Goal: Communication & Community: Answer question/provide support

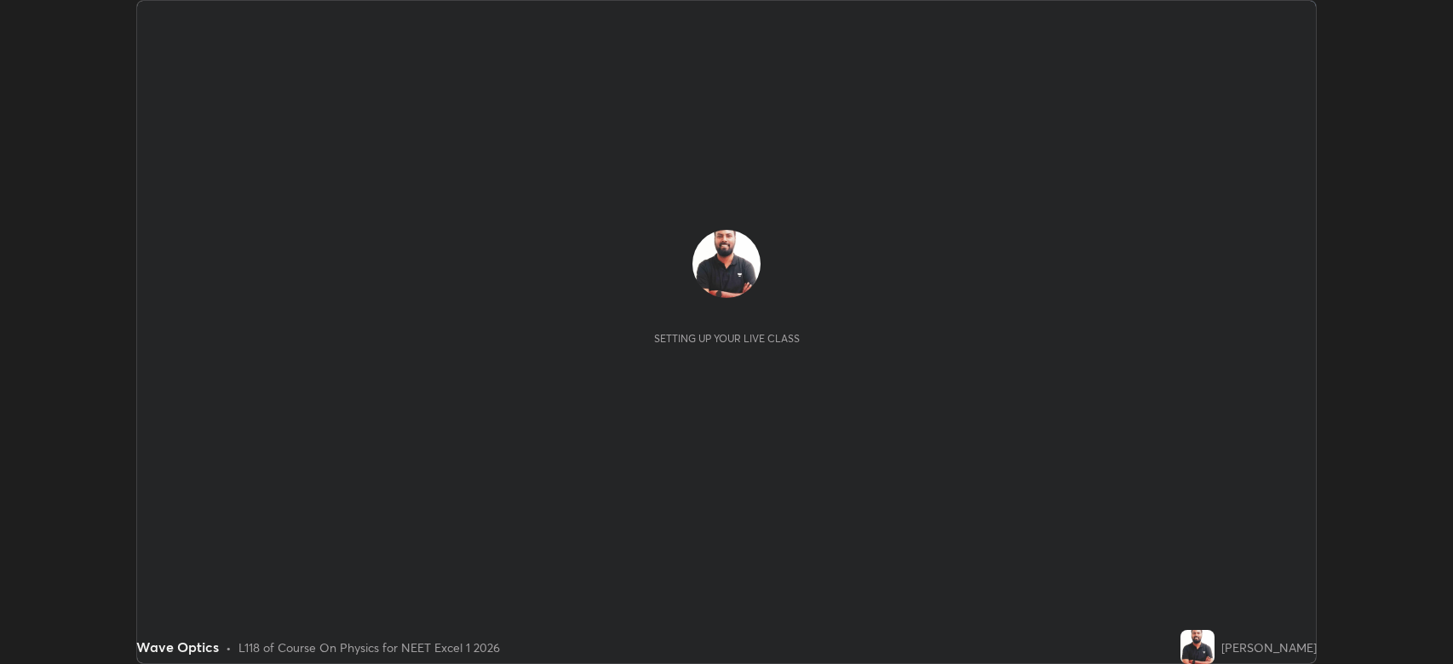
scroll to position [664, 1453]
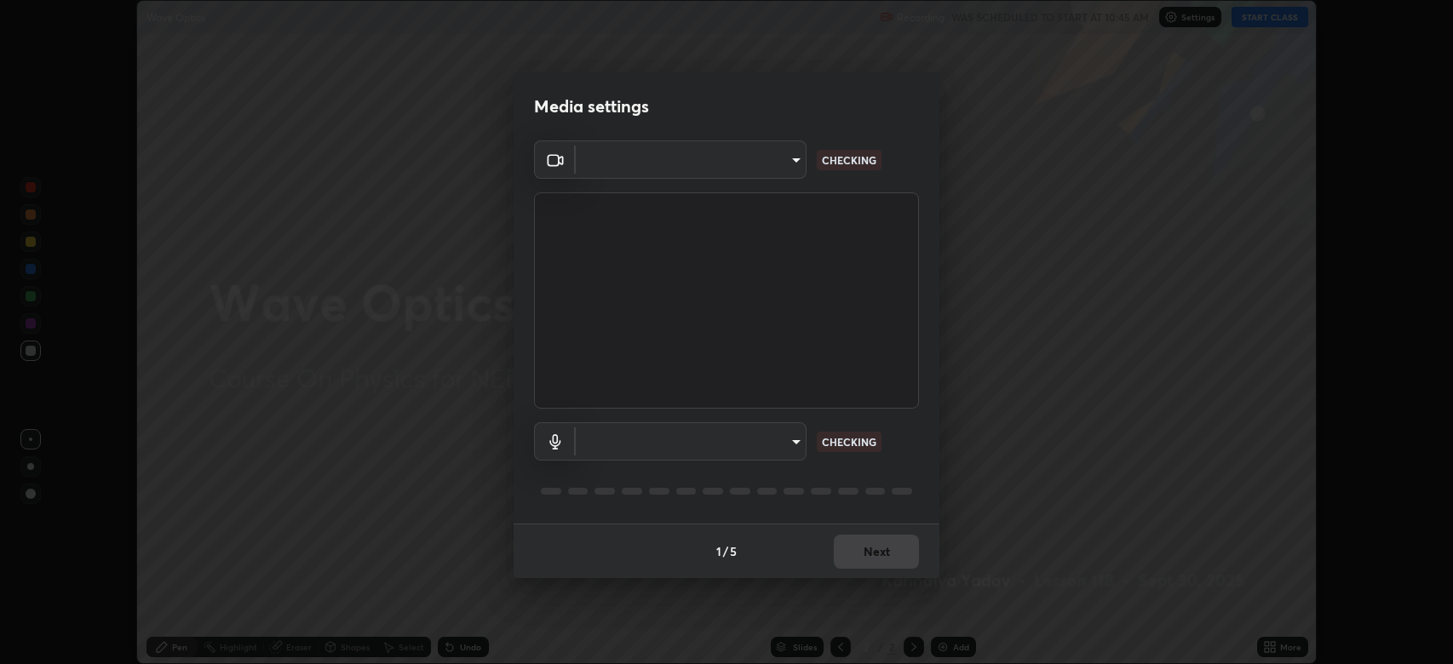
type input "794d03a334ab6cf92daa4269f68d25c817b6d7b5e31d9684855891884d0ab025"
type input "fdb80894c4ebc7df2e002856e42fb67b53546d0361b9f9eb09d9d3152e6861d2"
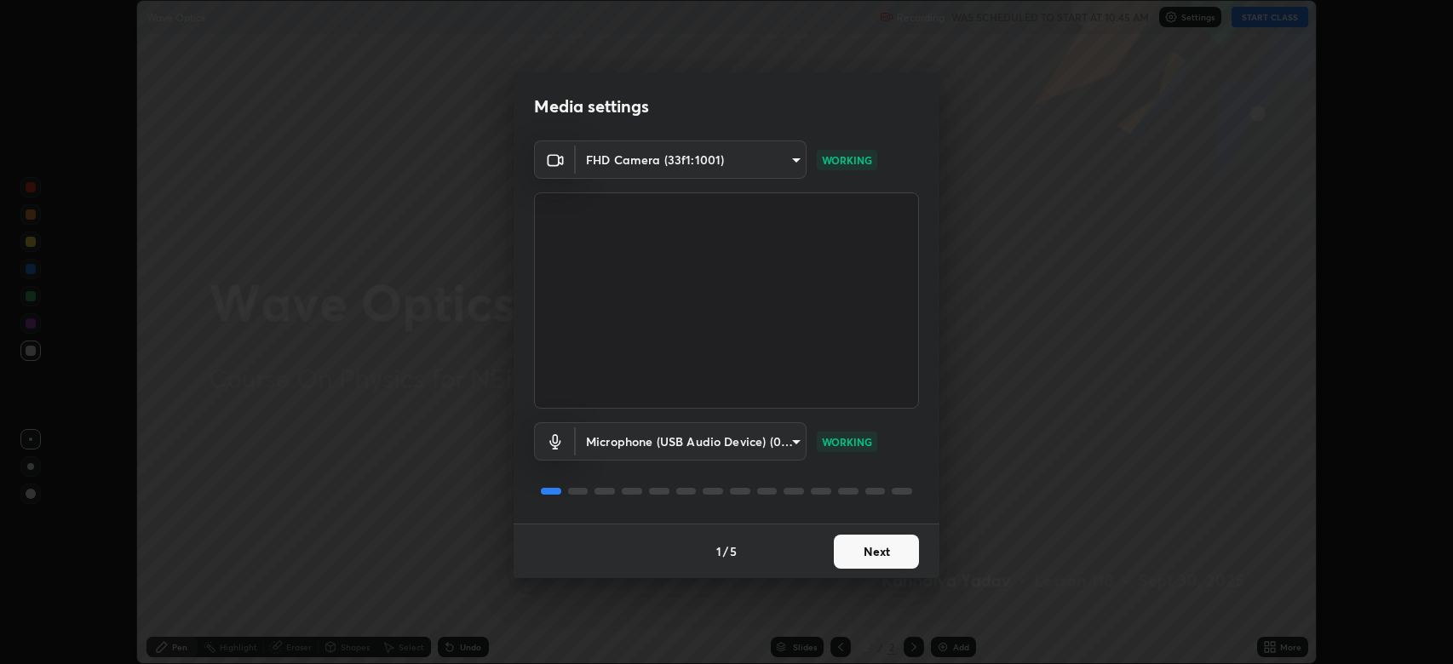
click at [886, 551] on button "Next" at bounding box center [876, 552] width 85 height 34
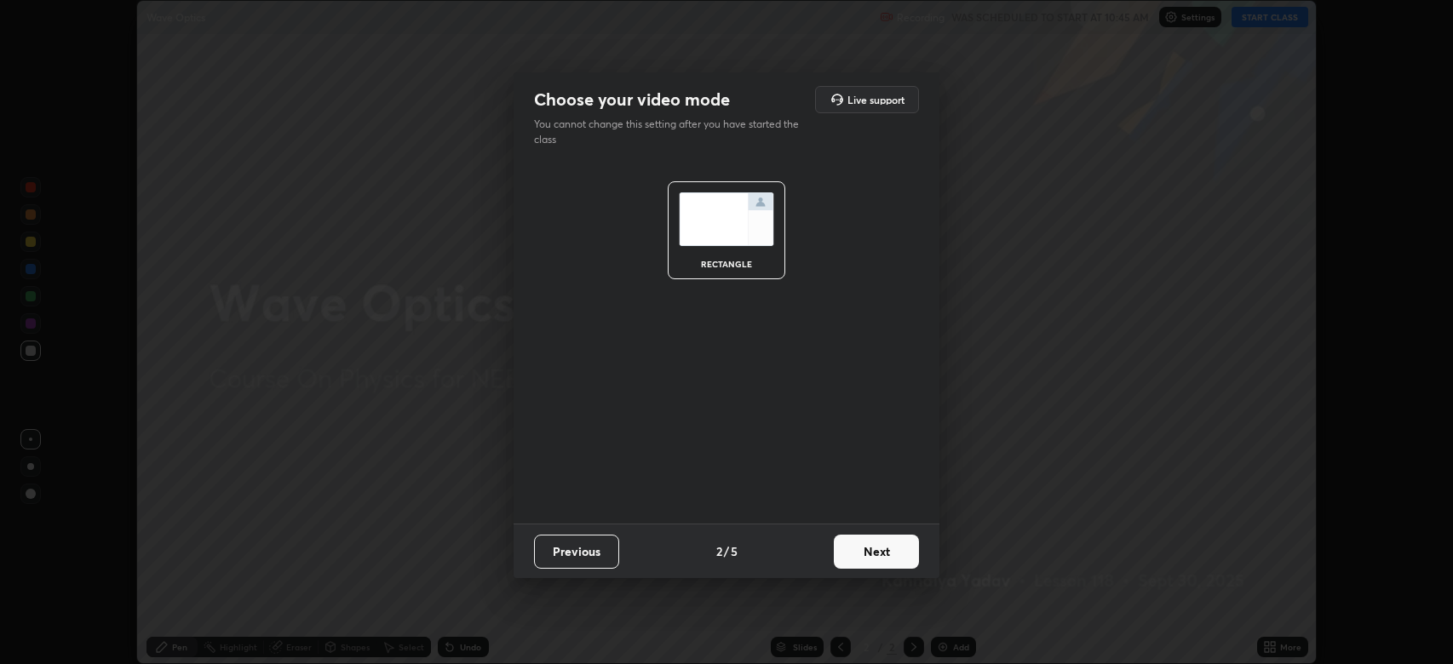
click at [887, 555] on button "Next" at bounding box center [876, 552] width 85 height 34
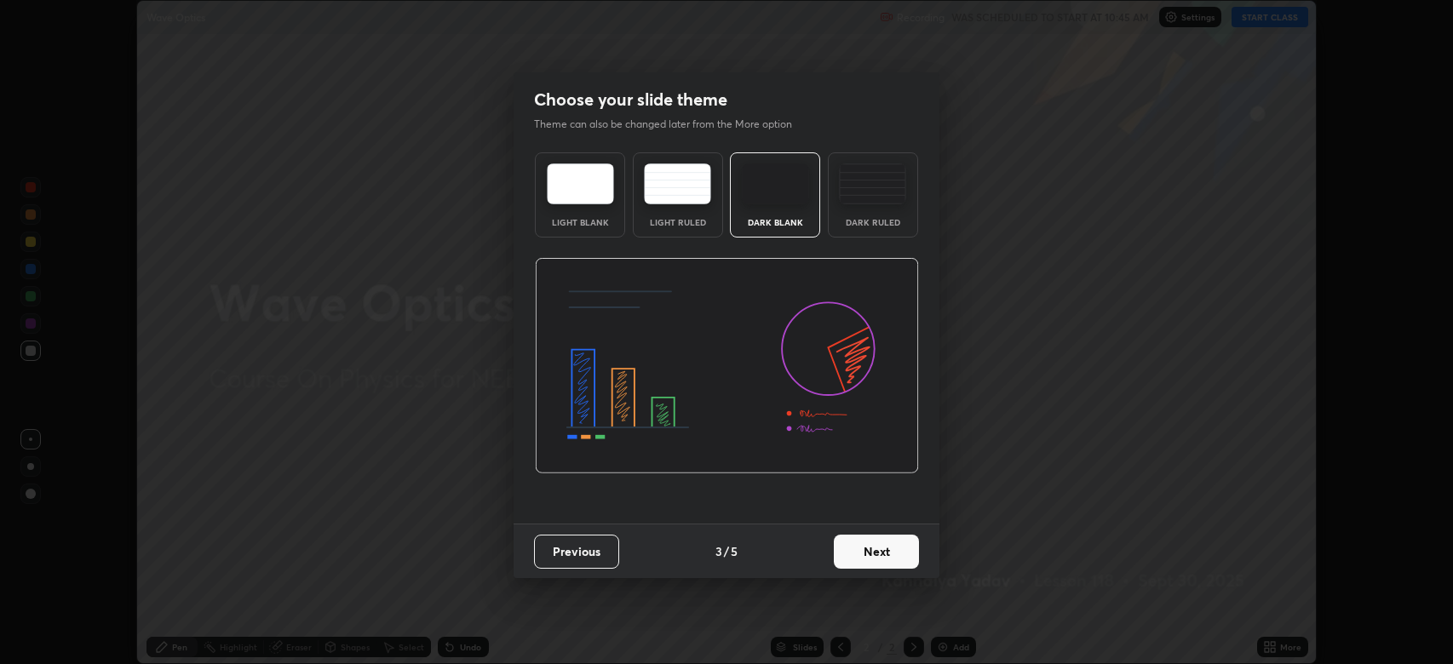
click at [887, 555] on button "Next" at bounding box center [876, 552] width 85 height 34
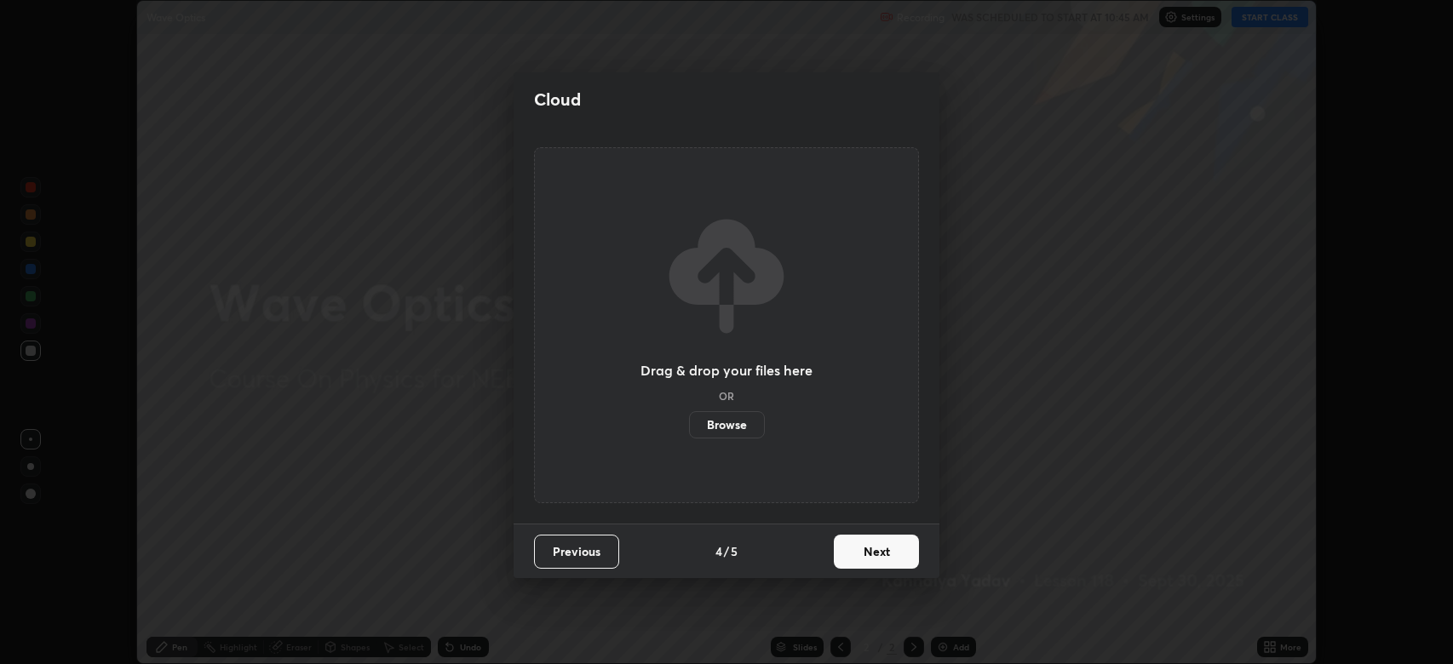
click at [887, 555] on button "Next" at bounding box center [876, 552] width 85 height 34
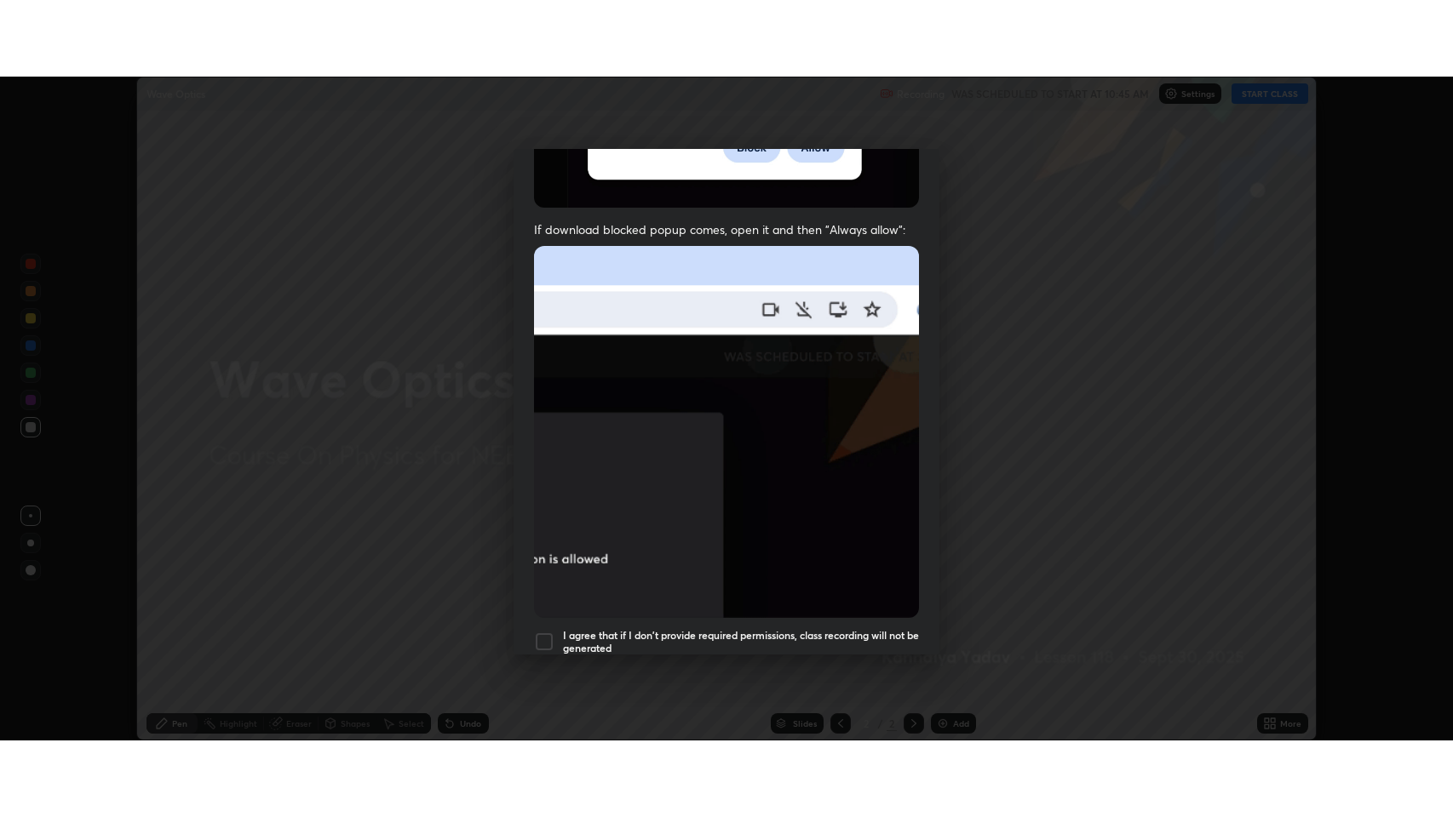
scroll to position [346, 0]
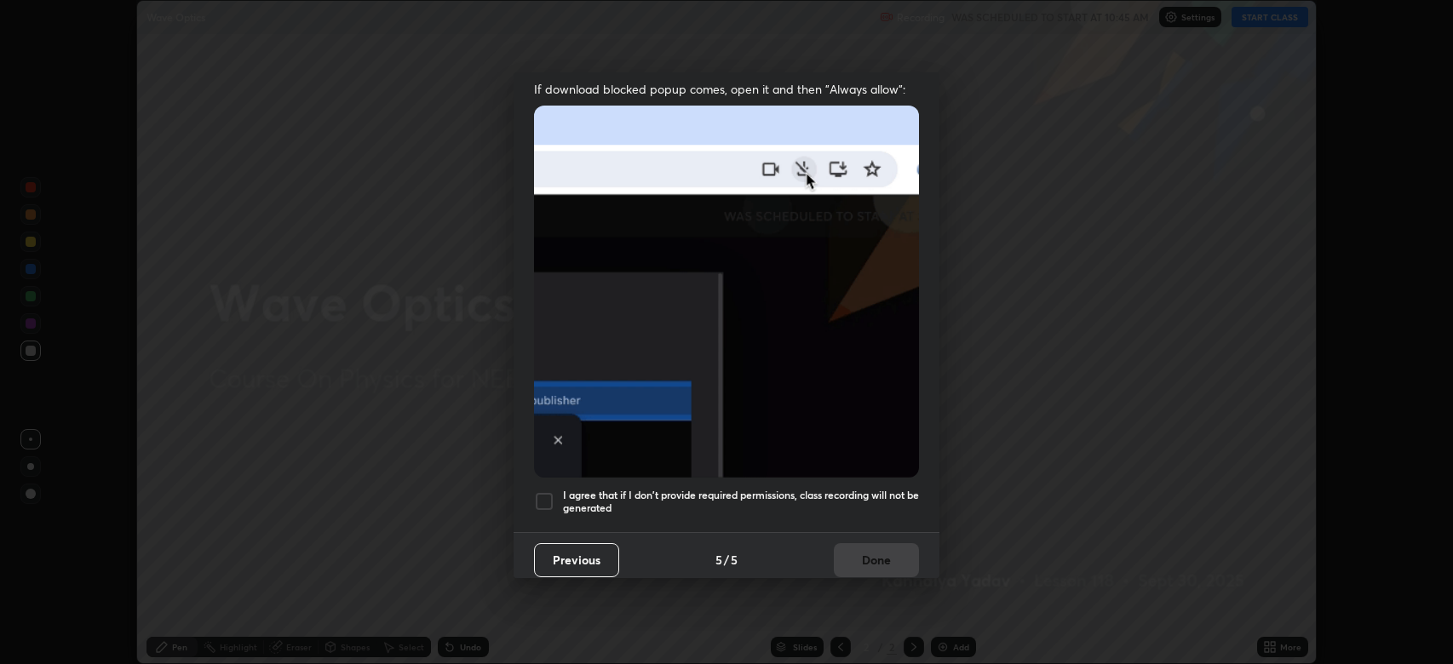
click at [542, 491] on div at bounding box center [544, 501] width 20 height 20
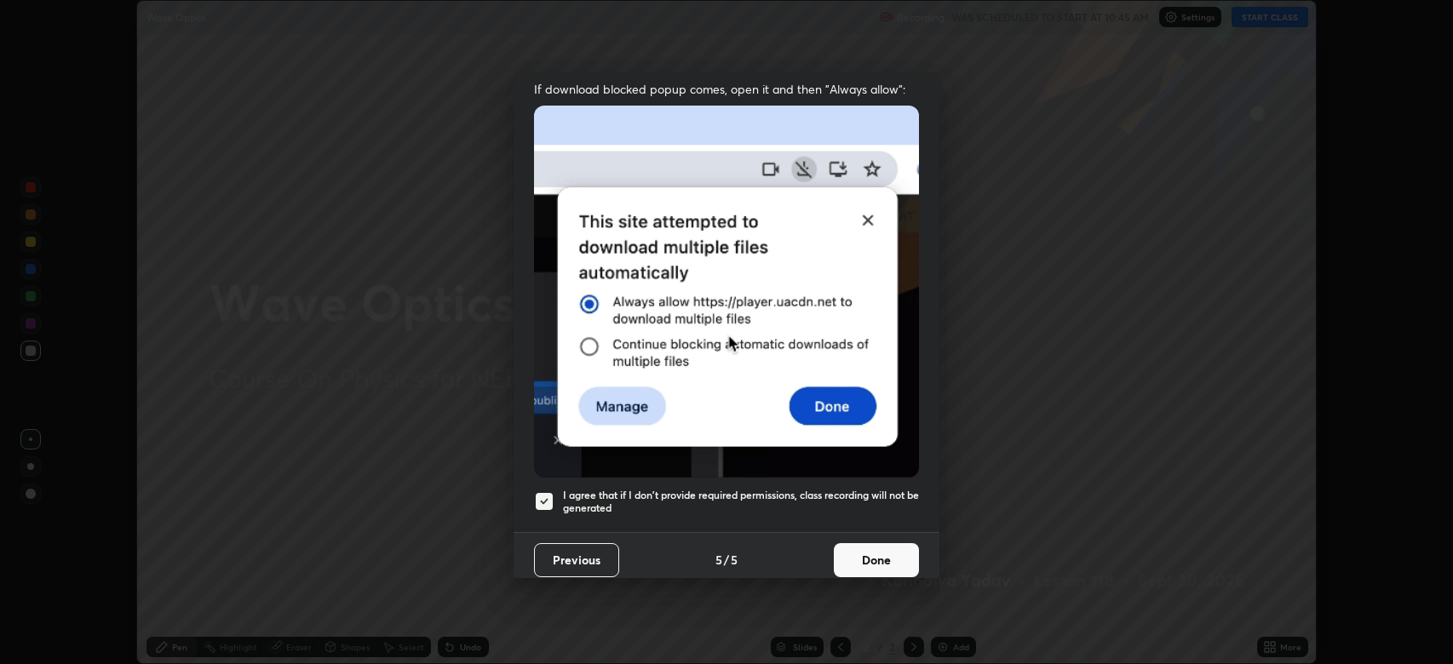
click at [869, 549] on button "Done" at bounding box center [876, 560] width 85 height 34
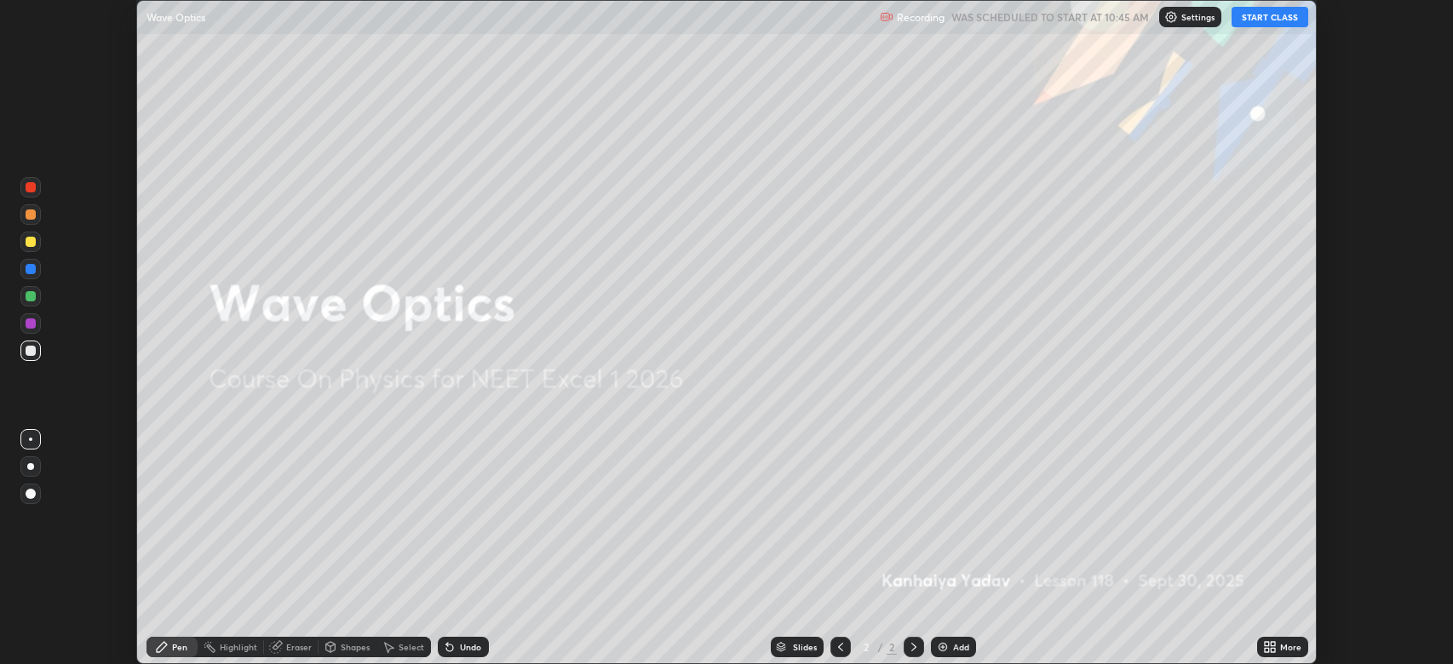
click at [1267, 17] on button "START CLASS" at bounding box center [1269, 17] width 77 height 20
click at [1271, 648] on icon at bounding box center [1273, 650] width 4 height 4
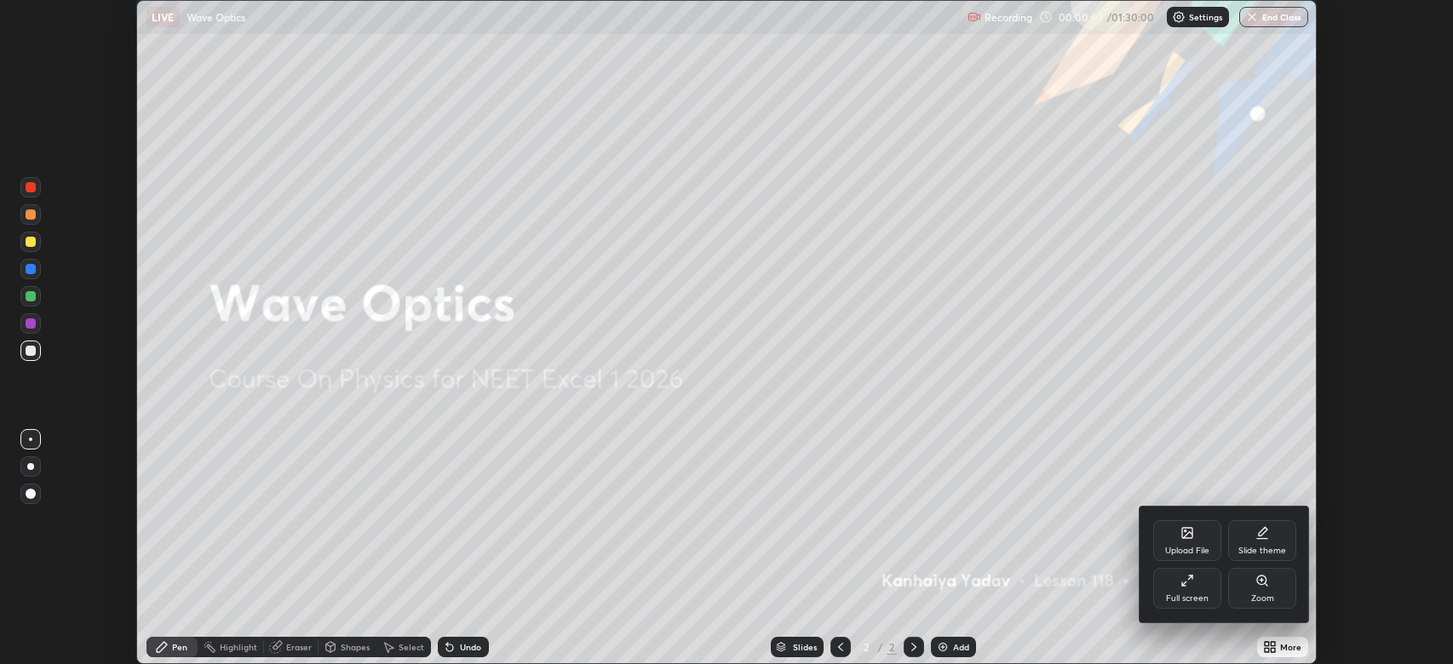
click at [1184, 588] on div "Full screen" at bounding box center [1187, 588] width 68 height 41
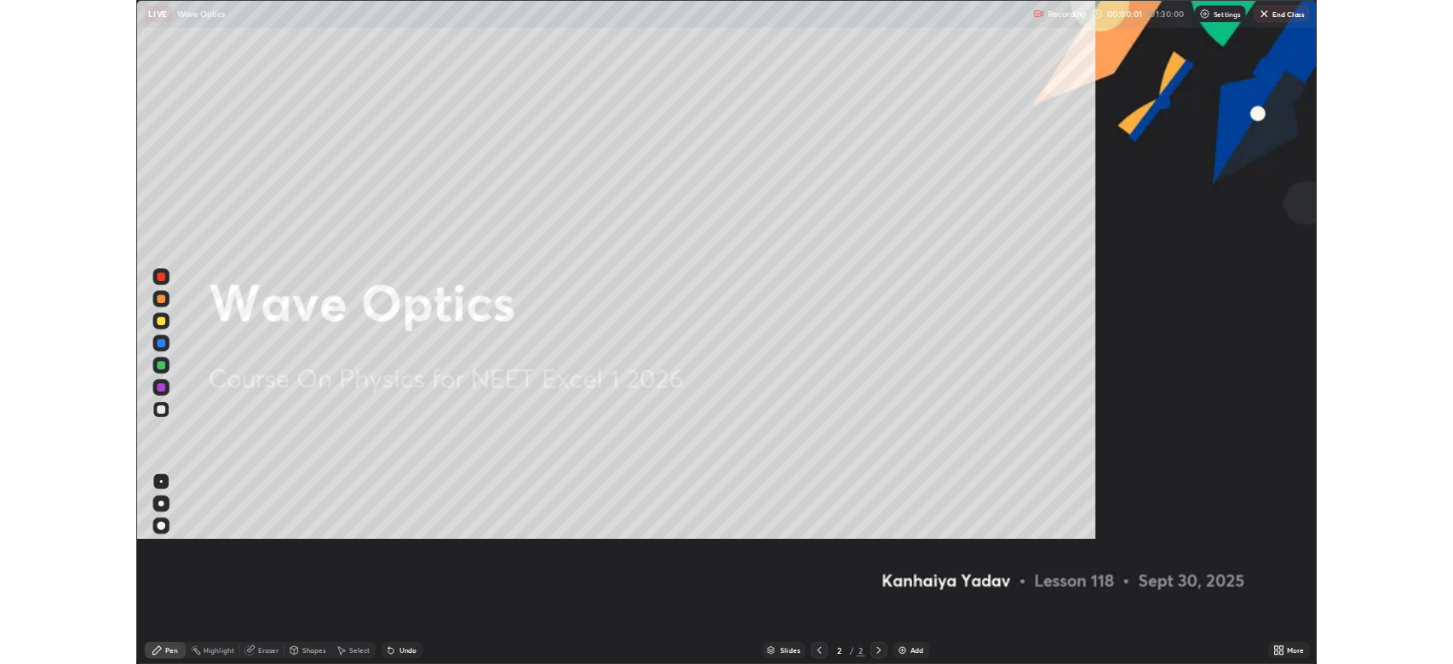
scroll to position [817, 1453]
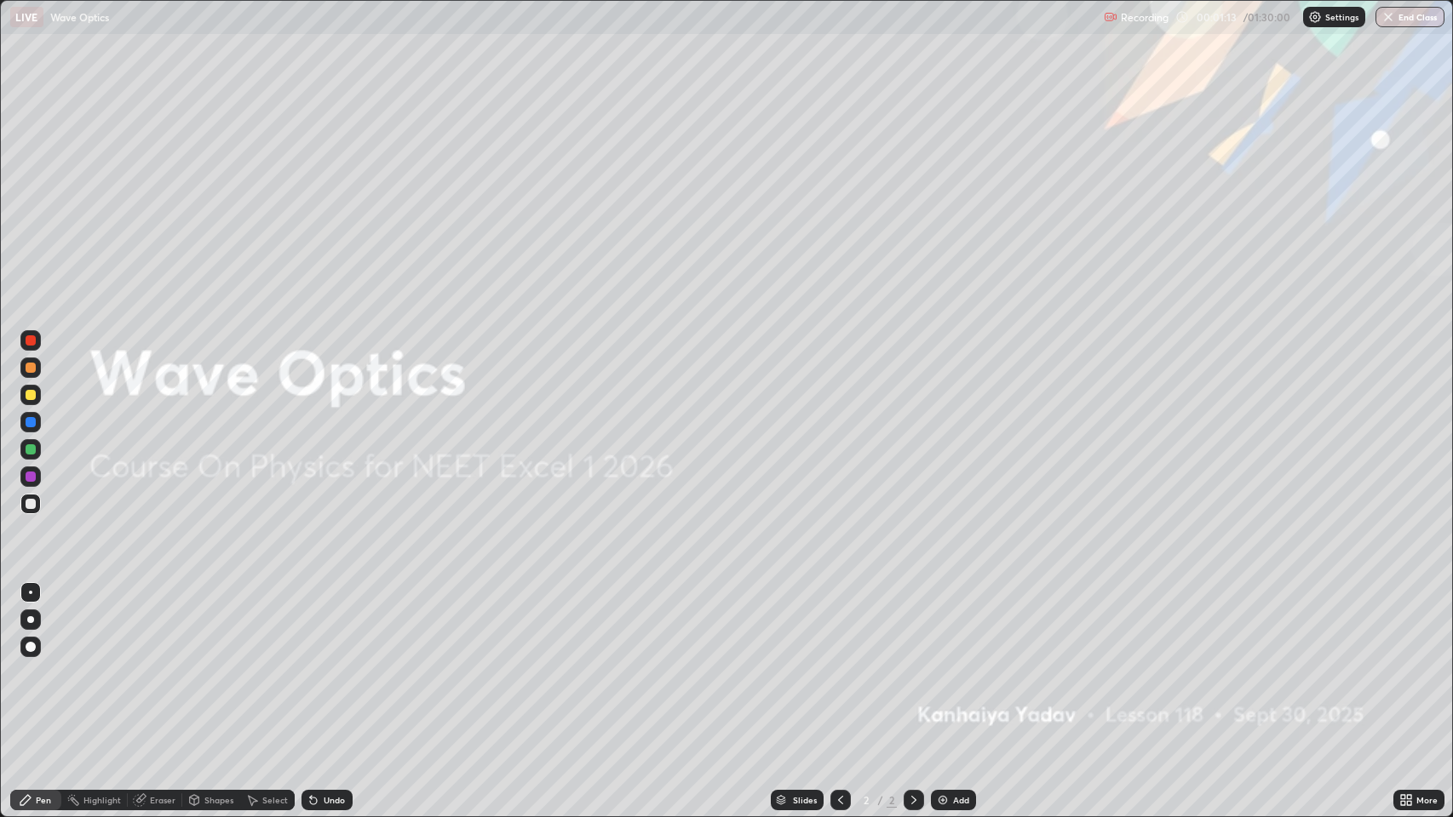
click at [912, 663] on icon at bounding box center [913, 800] width 5 height 9
click at [914, 663] on icon at bounding box center [913, 800] width 5 height 9
click at [944, 663] on img at bounding box center [943, 801] width 14 height 14
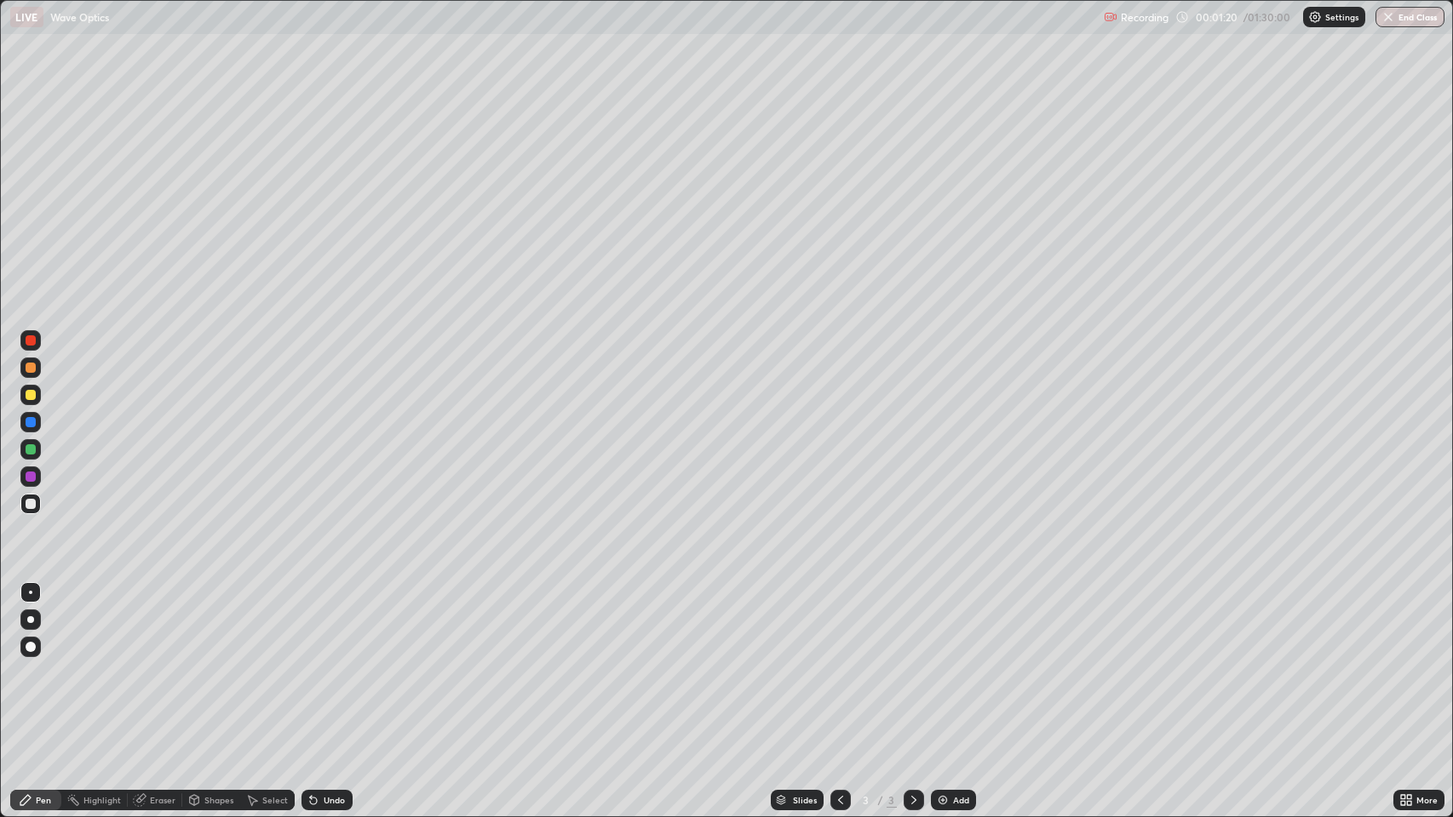
click at [324, 663] on div "Undo" at bounding box center [334, 800] width 21 height 9
click at [28, 642] on div at bounding box center [30, 647] width 20 height 20
click at [211, 663] on div "Shapes" at bounding box center [218, 800] width 29 height 9
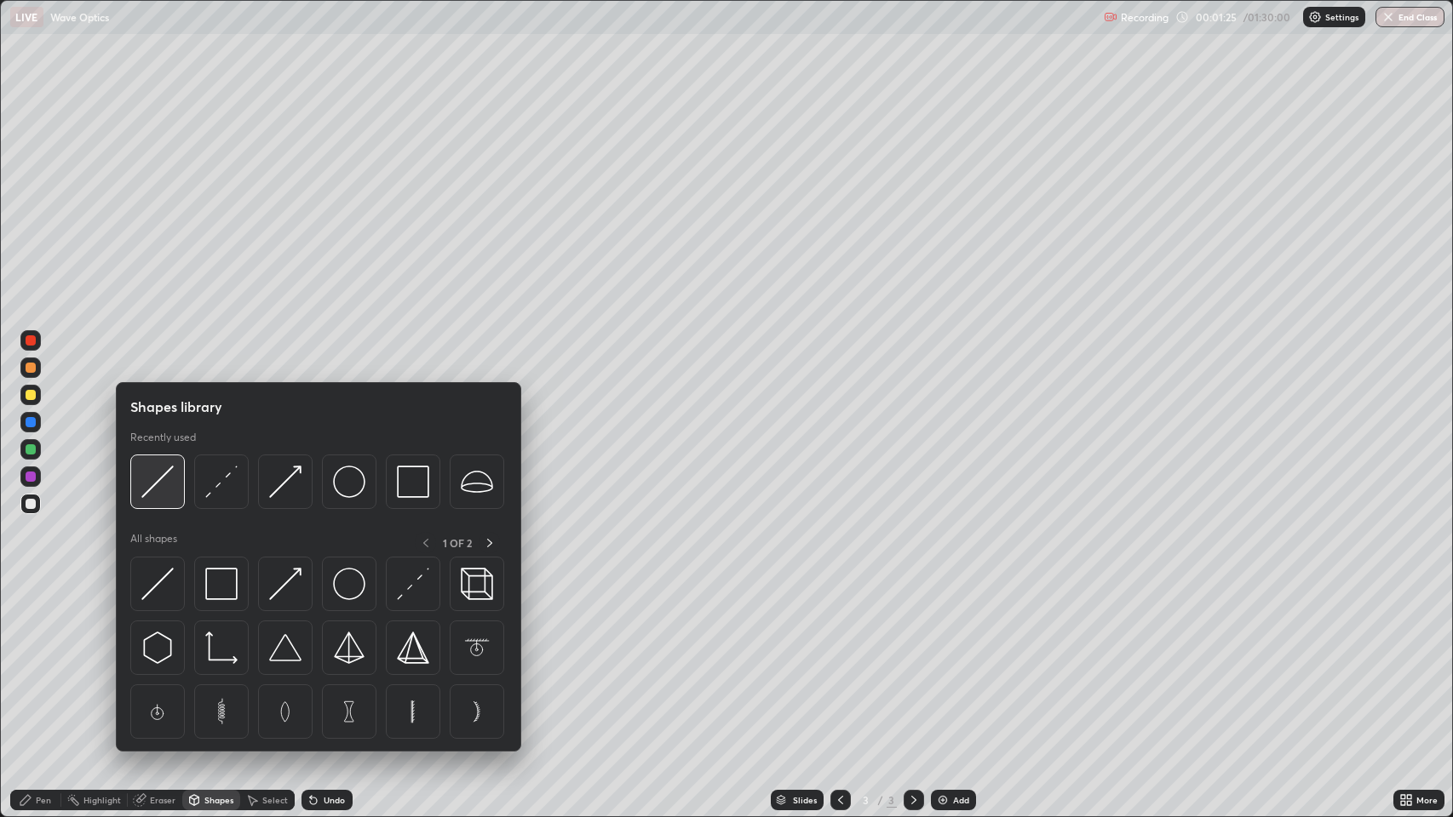
click at [158, 485] on img at bounding box center [157, 482] width 32 height 32
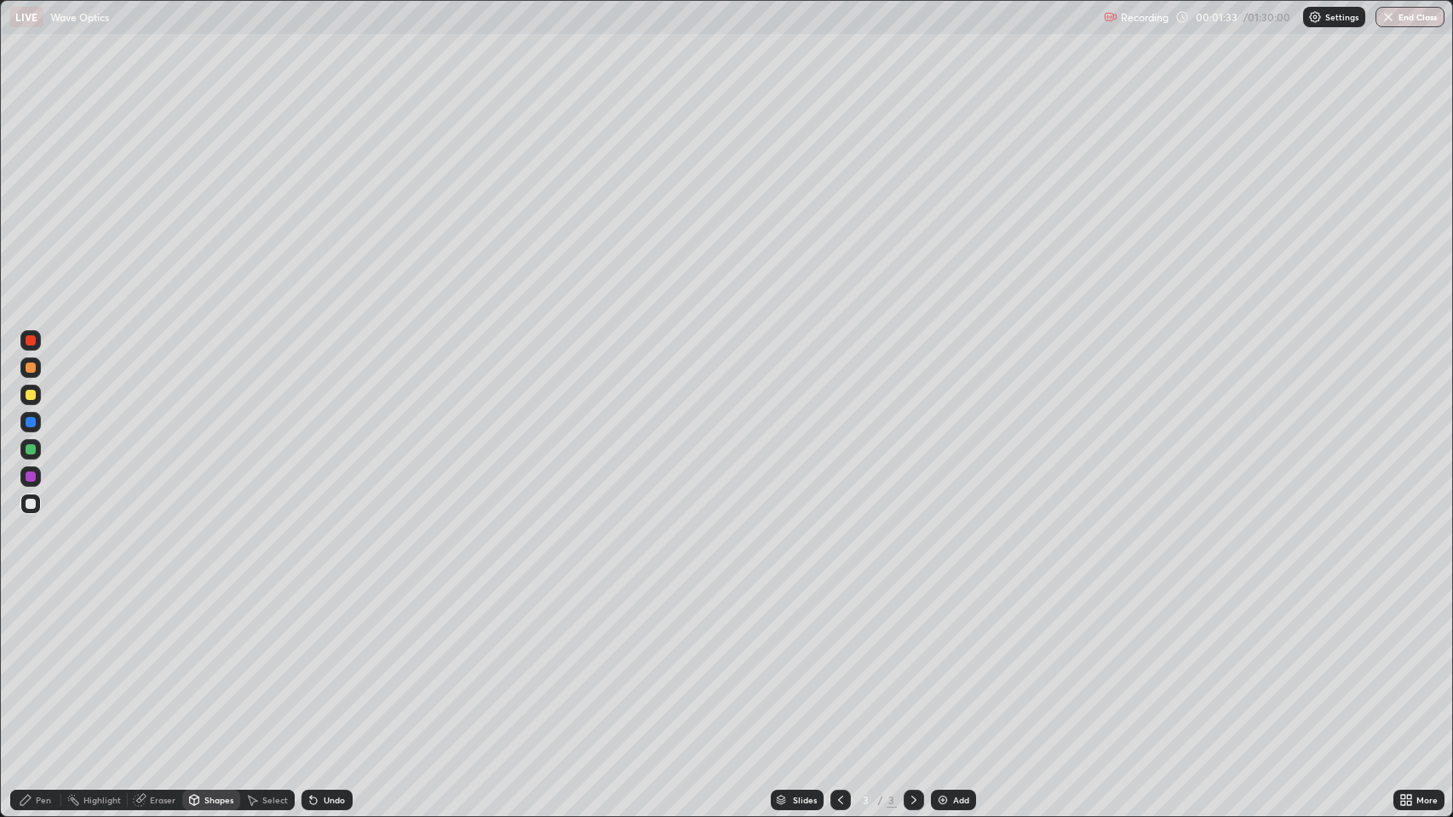
click at [330, 663] on div "Undo" at bounding box center [334, 800] width 21 height 9
click at [33, 663] on div "Pen" at bounding box center [35, 800] width 51 height 20
click at [207, 663] on div "Shapes" at bounding box center [218, 800] width 29 height 9
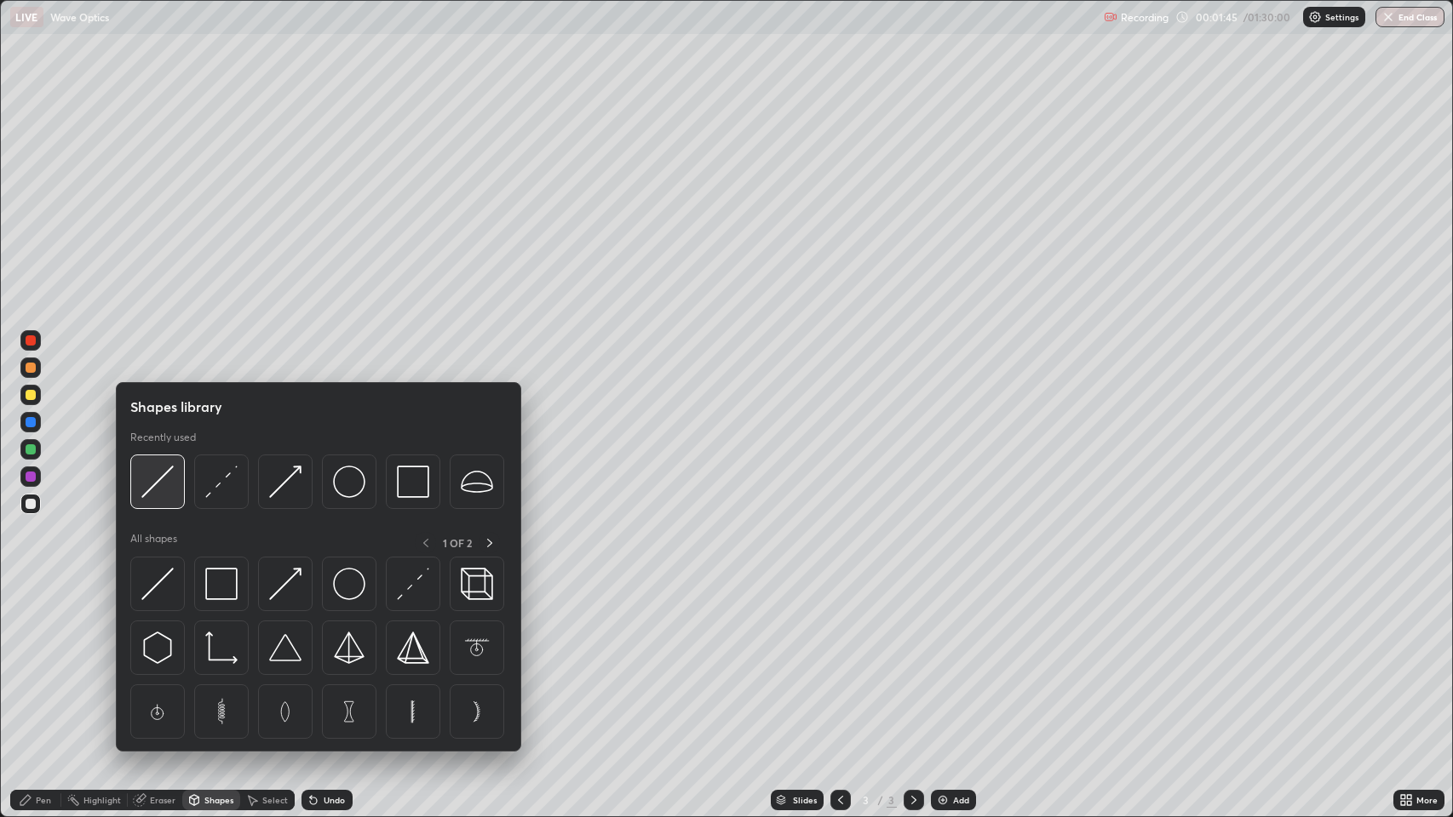
click at [151, 480] on img at bounding box center [157, 482] width 32 height 32
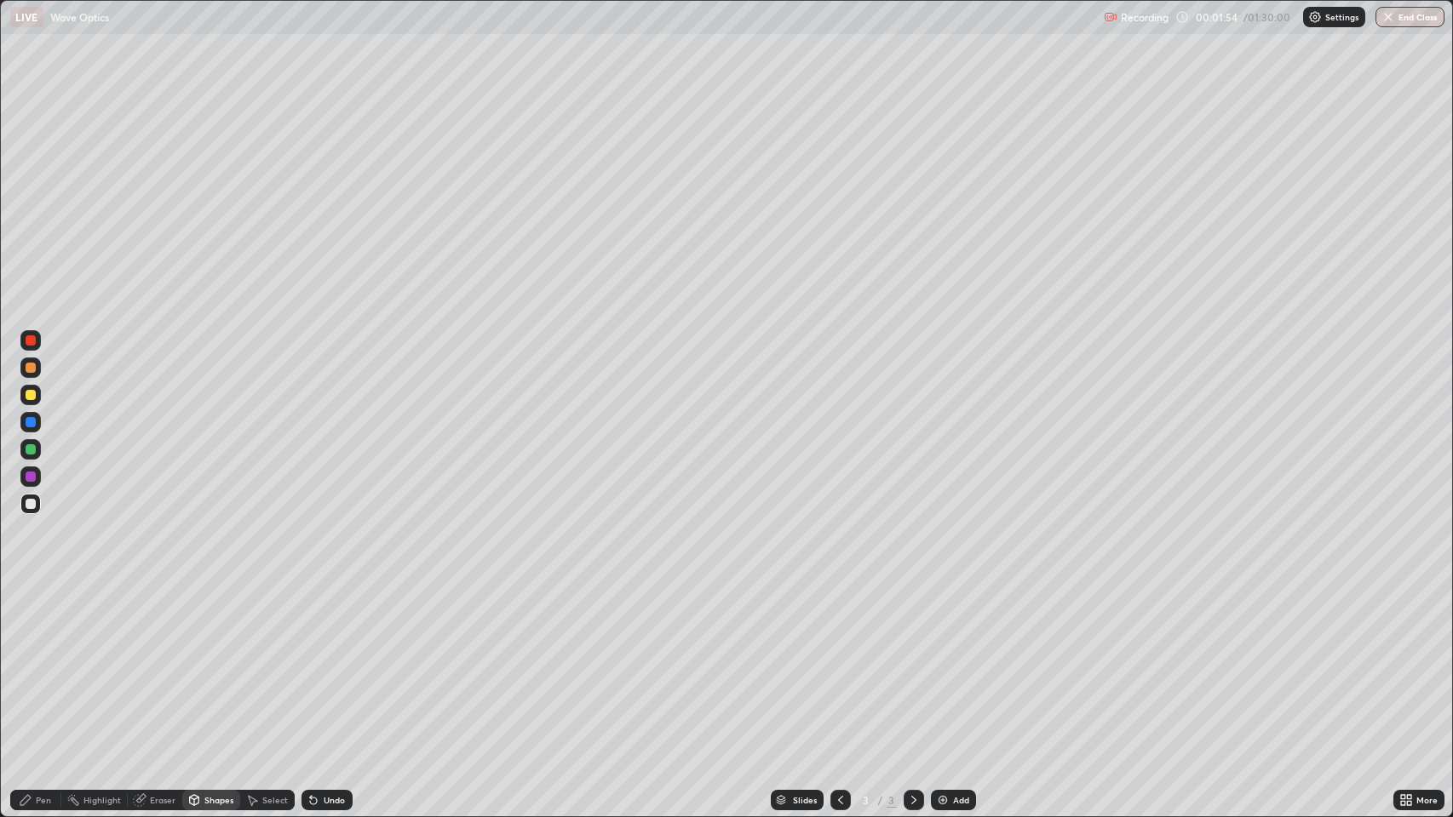
click at [37, 663] on div "Pen" at bounding box center [43, 800] width 15 height 9
click at [325, 663] on div "Undo" at bounding box center [334, 800] width 21 height 9
click at [214, 663] on div "Shapes" at bounding box center [218, 800] width 29 height 9
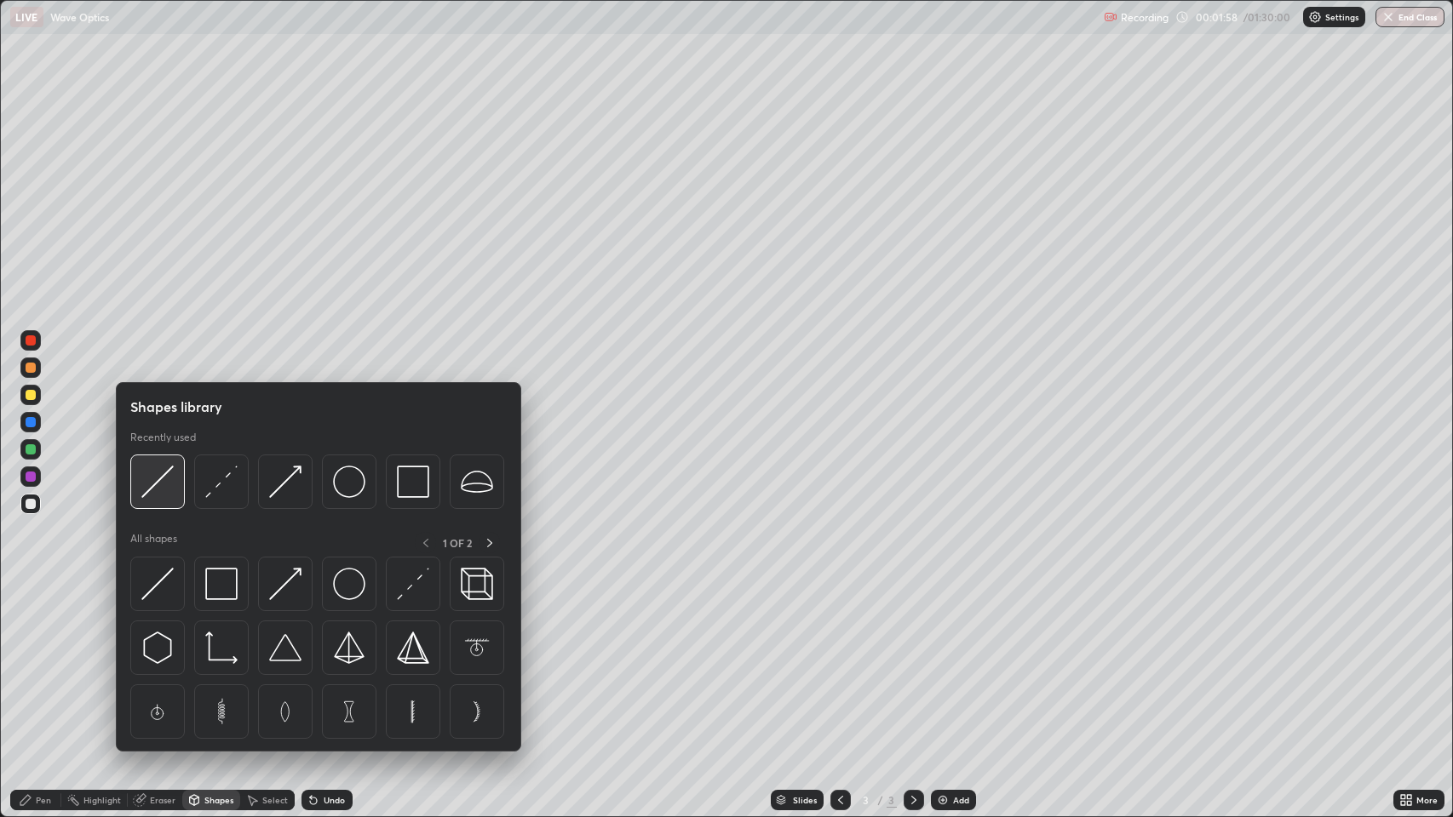
click at [166, 487] on img at bounding box center [157, 482] width 32 height 32
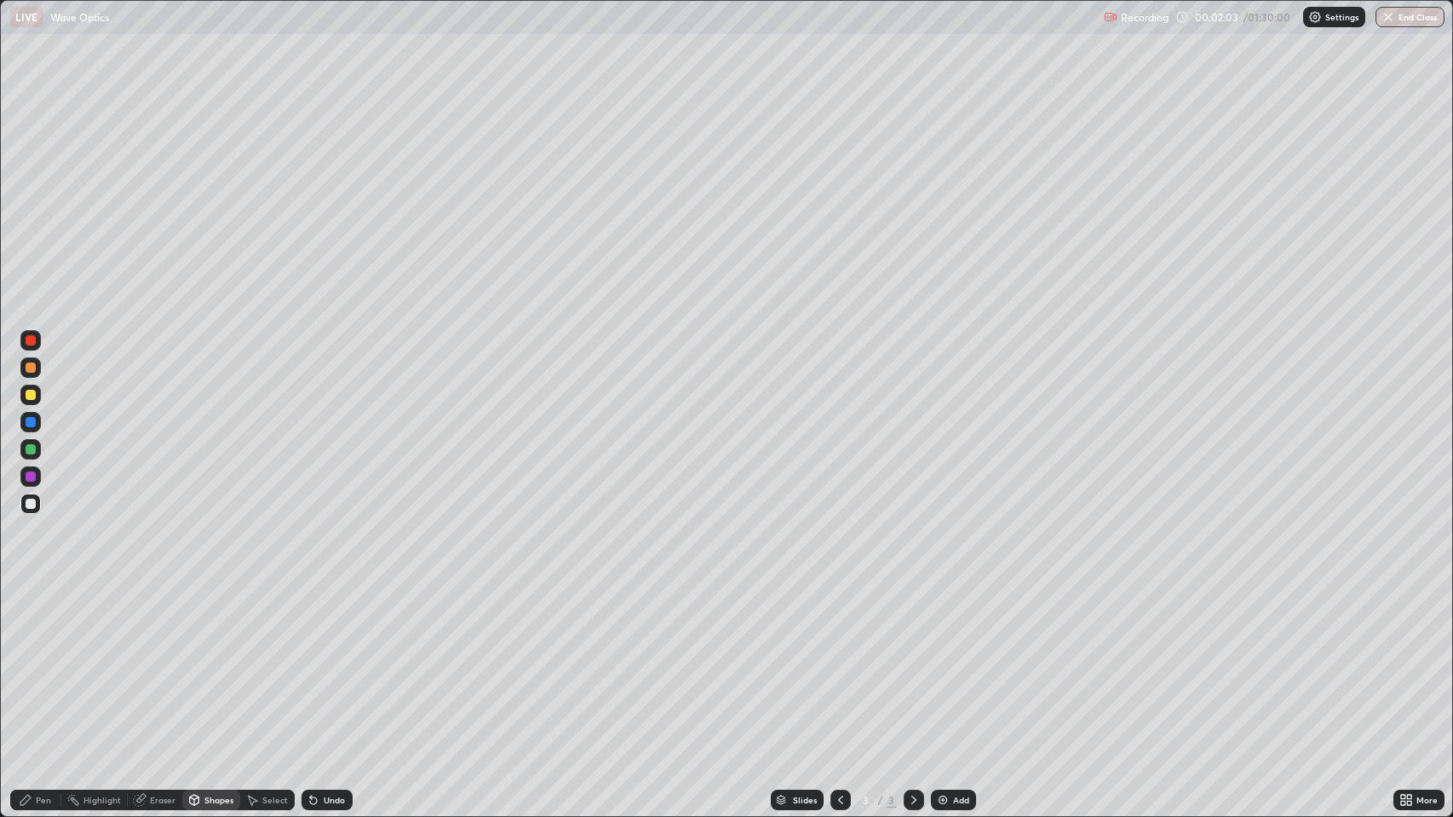
click at [37, 663] on div "Pen" at bounding box center [43, 800] width 15 height 9
click at [31, 395] on div at bounding box center [31, 395] width 10 height 10
click at [31, 448] on div at bounding box center [31, 450] width 10 height 10
click at [912, 663] on icon at bounding box center [914, 801] width 14 height 14
click at [938, 663] on img at bounding box center [943, 801] width 14 height 14
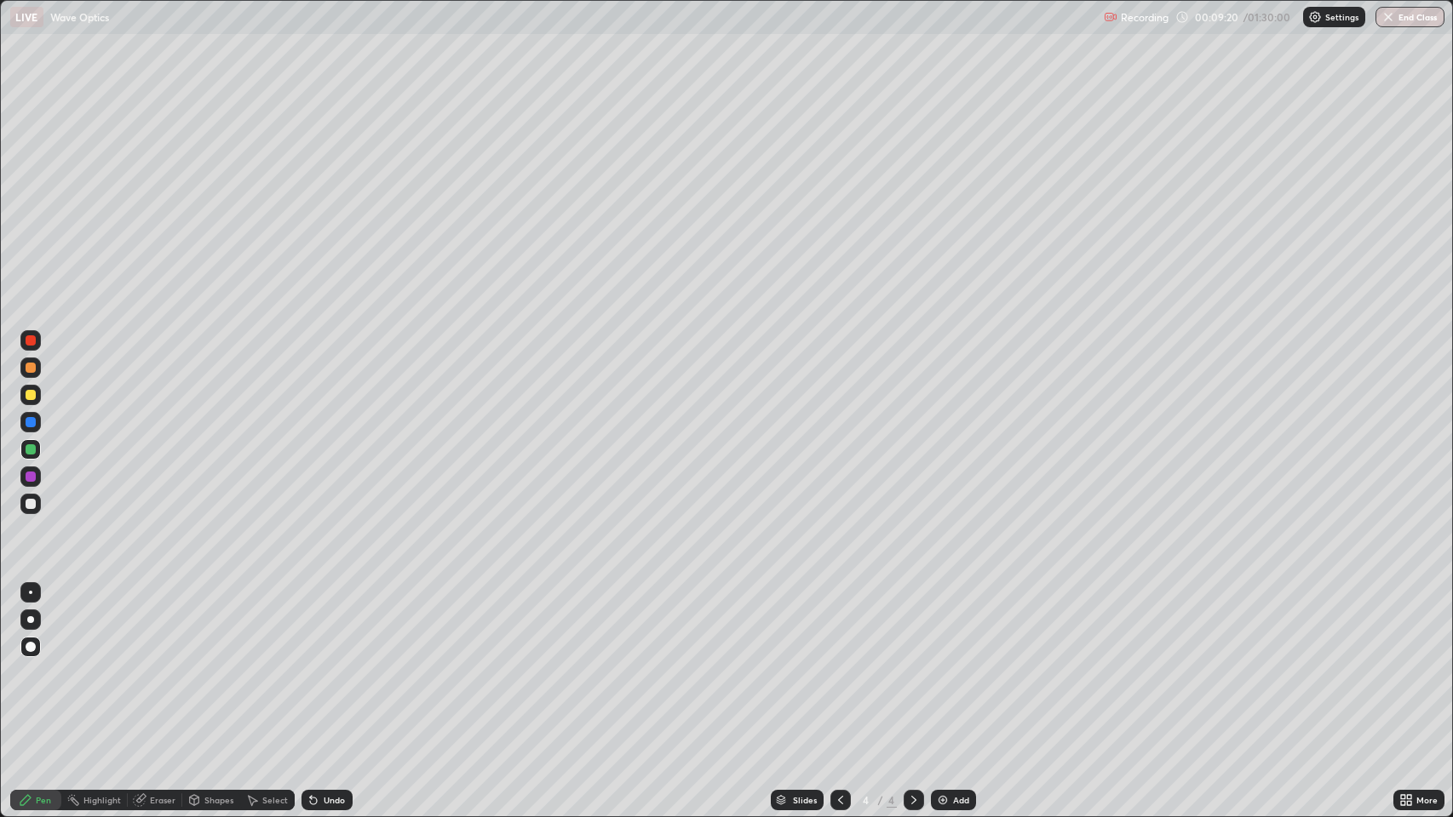
click at [30, 505] on div at bounding box center [31, 504] width 10 height 10
click at [322, 663] on div "Undo" at bounding box center [326, 800] width 51 height 20
click at [912, 663] on icon at bounding box center [914, 801] width 14 height 14
click at [936, 663] on img at bounding box center [943, 801] width 14 height 14
click at [162, 663] on div "Eraser" at bounding box center [163, 800] width 26 height 9
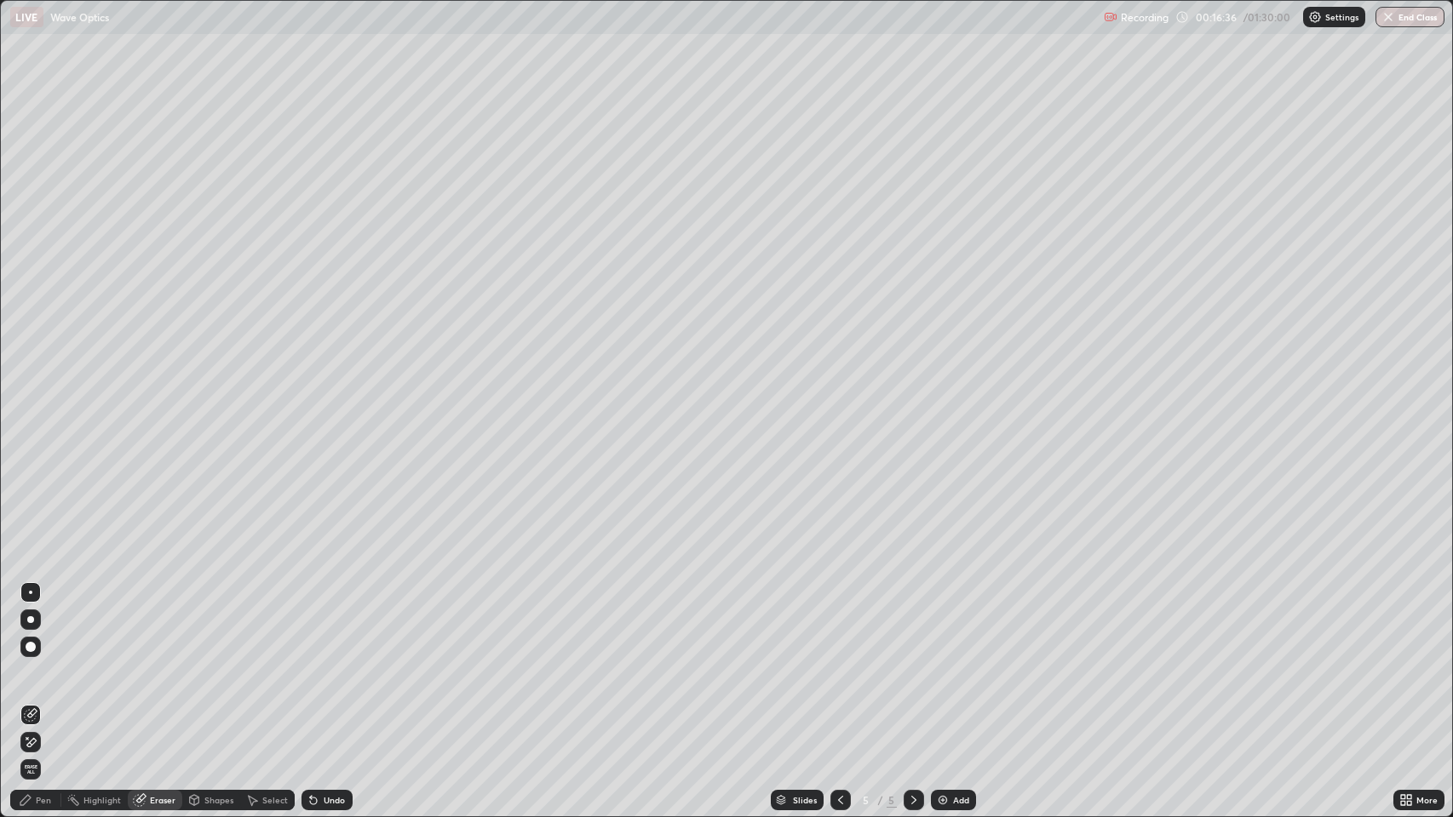
click at [35, 663] on div "Pen" at bounding box center [35, 800] width 51 height 20
click at [327, 663] on div "Undo" at bounding box center [334, 800] width 21 height 9
click at [912, 663] on icon at bounding box center [914, 801] width 14 height 14
click at [942, 663] on img at bounding box center [943, 801] width 14 height 14
click at [150, 663] on div "Eraser" at bounding box center [163, 800] width 26 height 9
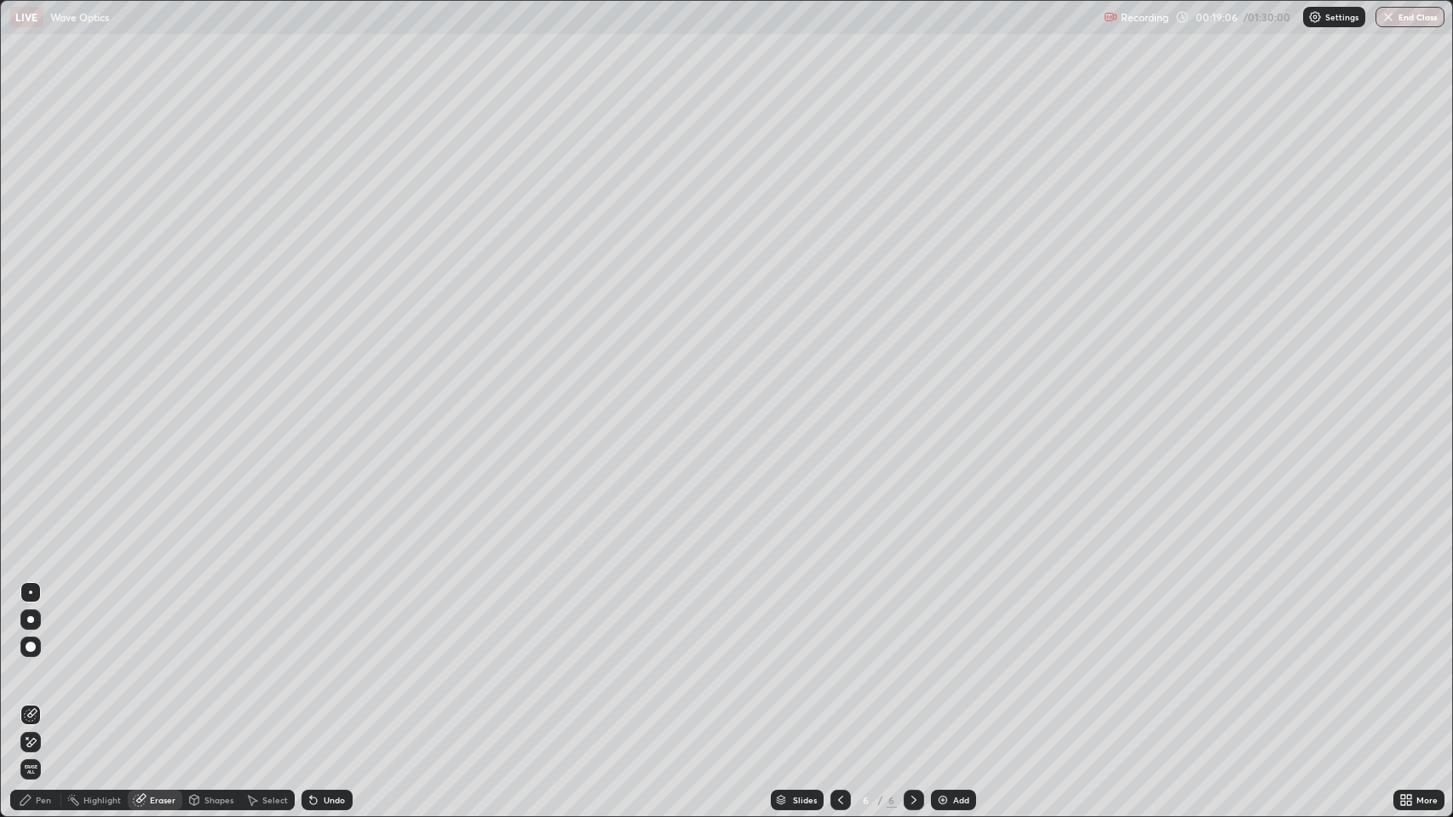
click at [43, 663] on div "Pen" at bounding box center [43, 800] width 15 height 9
click at [207, 663] on div "Shapes" at bounding box center [218, 800] width 29 height 9
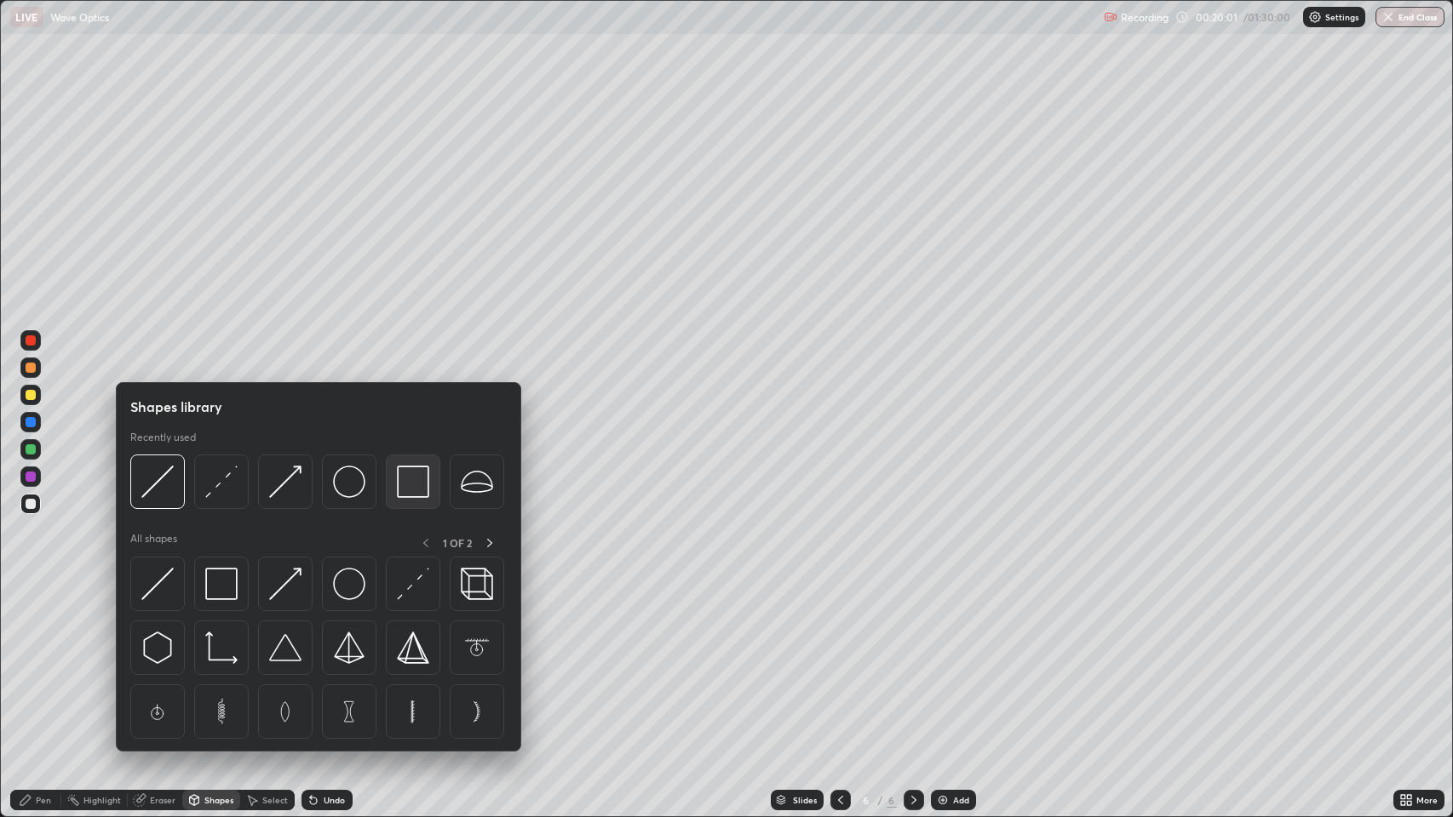
click at [402, 485] on img at bounding box center [413, 482] width 32 height 32
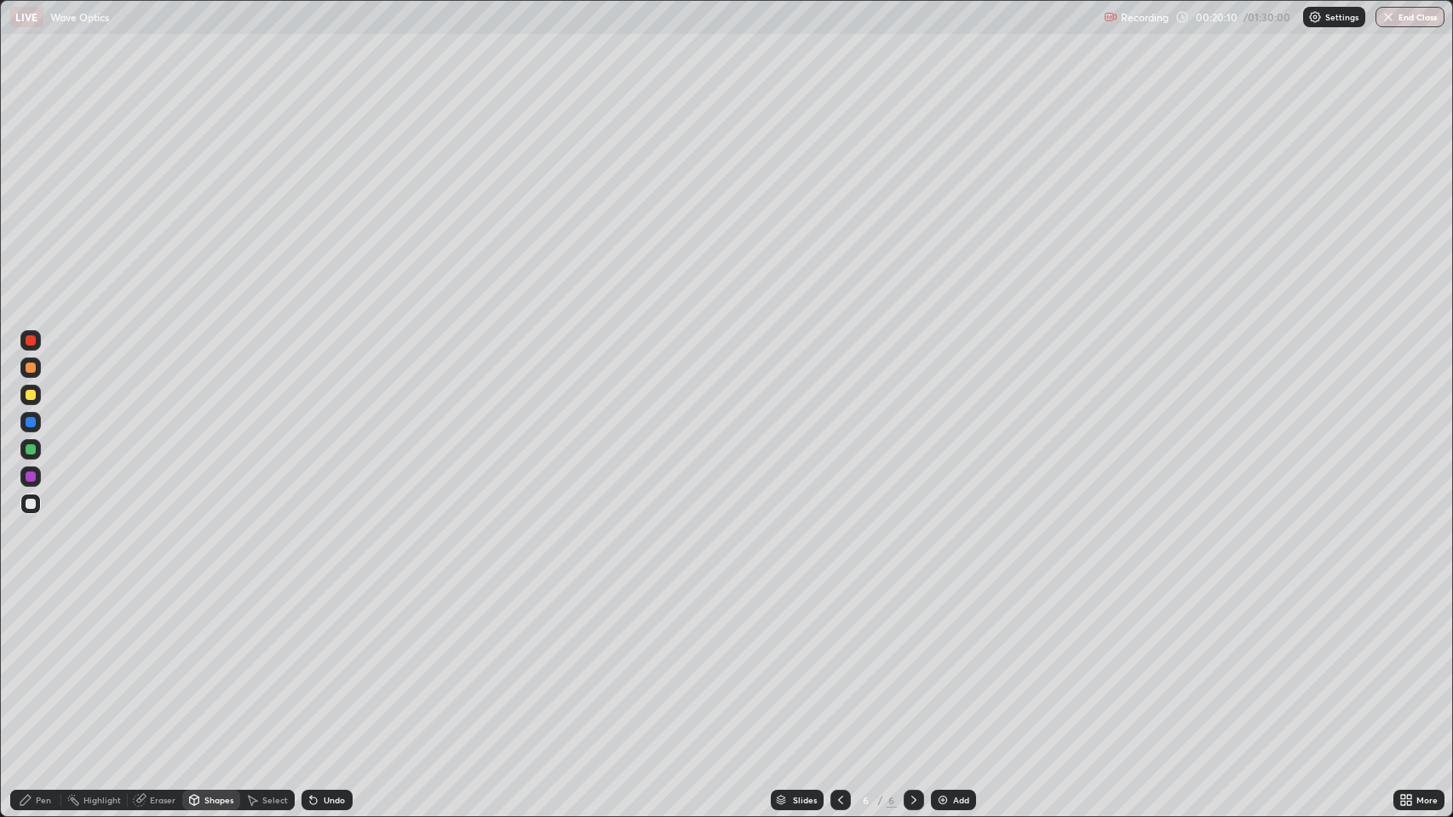
click at [338, 663] on div "Undo" at bounding box center [334, 800] width 21 height 9
click at [38, 663] on div "Pen" at bounding box center [43, 800] width 15 height 9
click at [206, 663] on div "Shapes" at bounding box center [218, 800] width 29 height 9
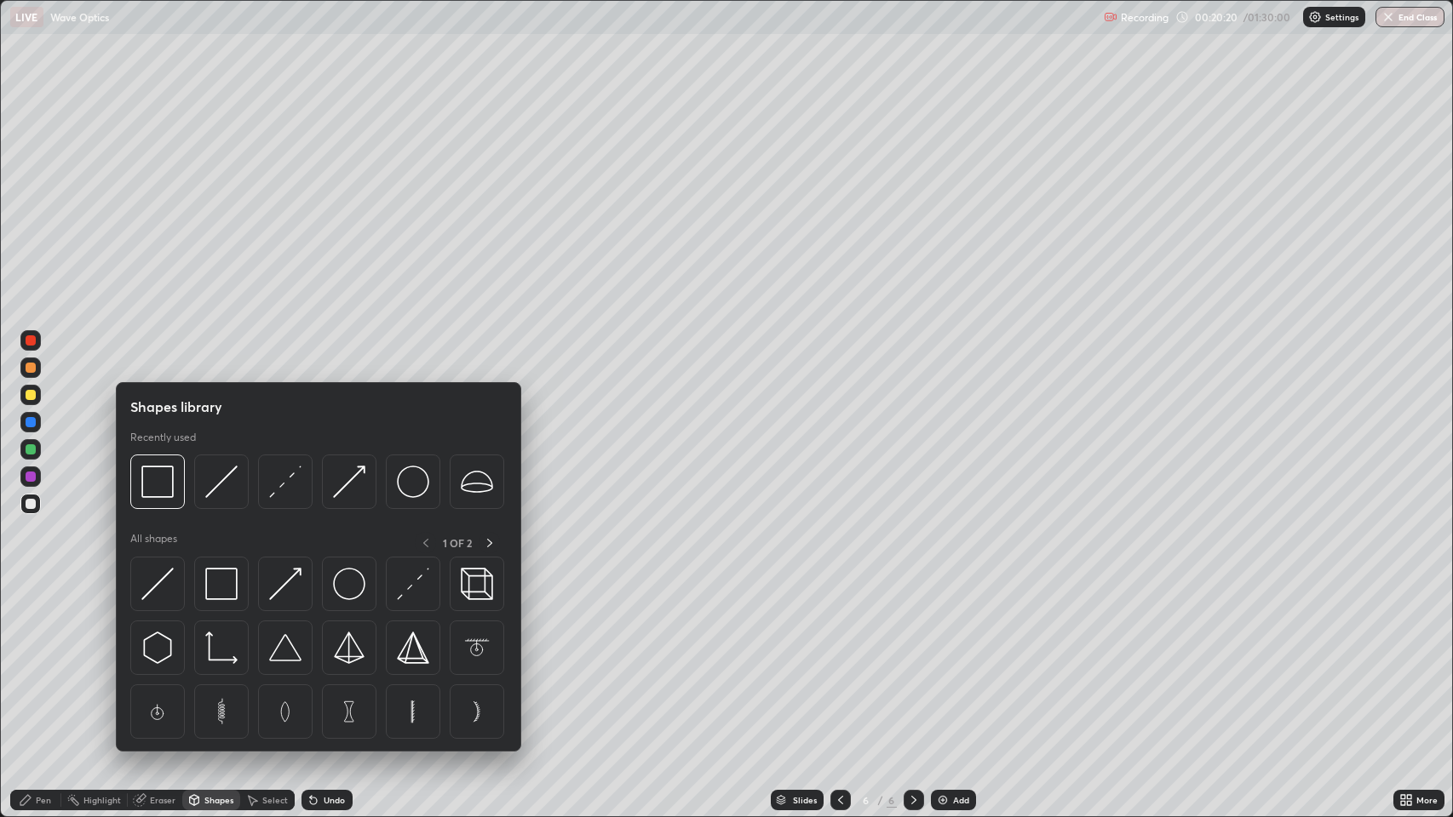
click at [218, 485] on img at bounding box center [221, 482] width 32 height 32
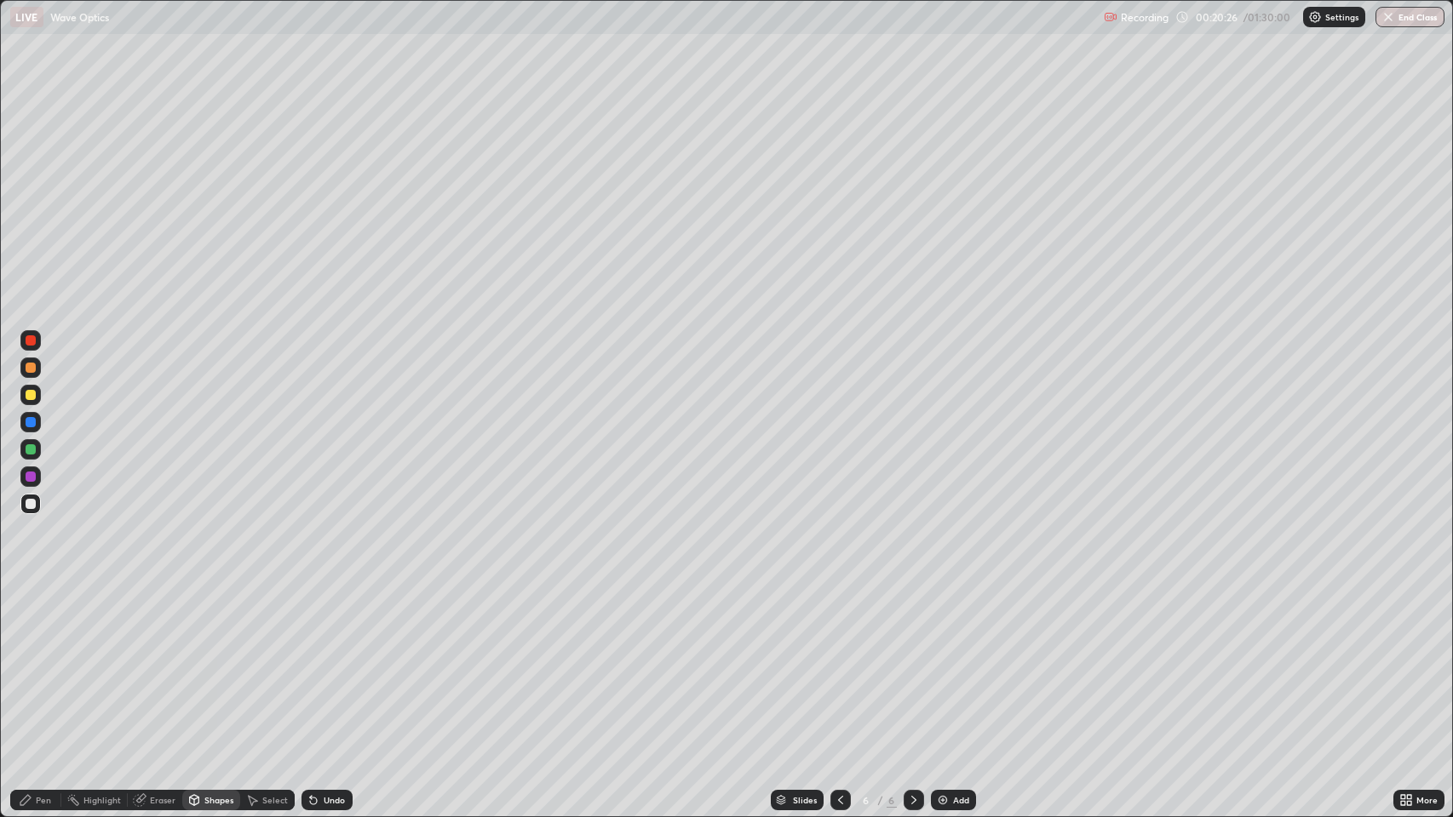
click at [324, 663] on div "Undo" at bounding box center [334, 800] width 21 height 9
click at [37, 663] on div "Pen" at bounding box center [43, 800] width 15 height 9
click at [208, 663] on div "Shapes" at bounding box center [218, 800] width 29 height 9
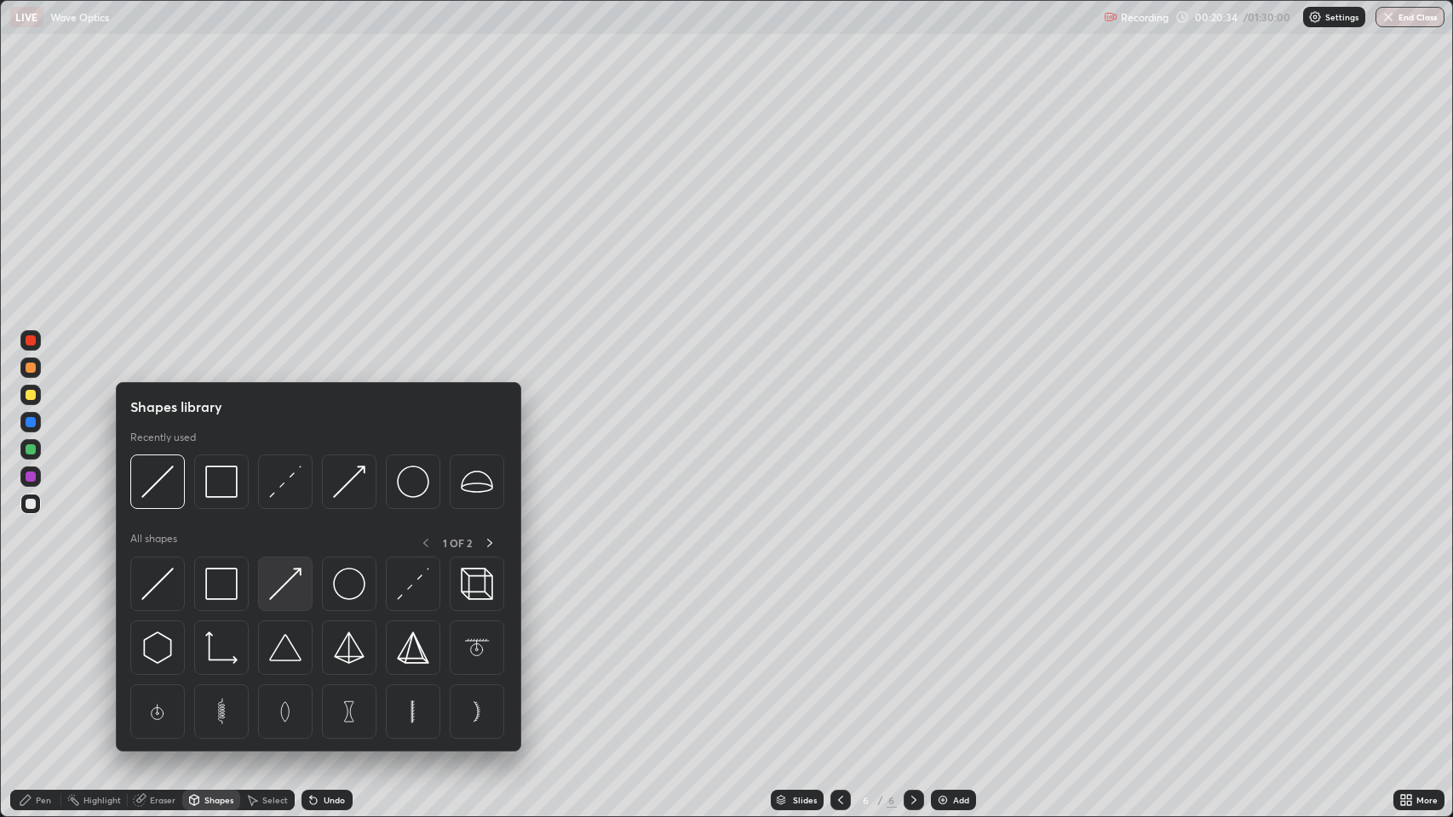
click at [284, 584] on img at bounding box center [285, 584] width 32 height 32
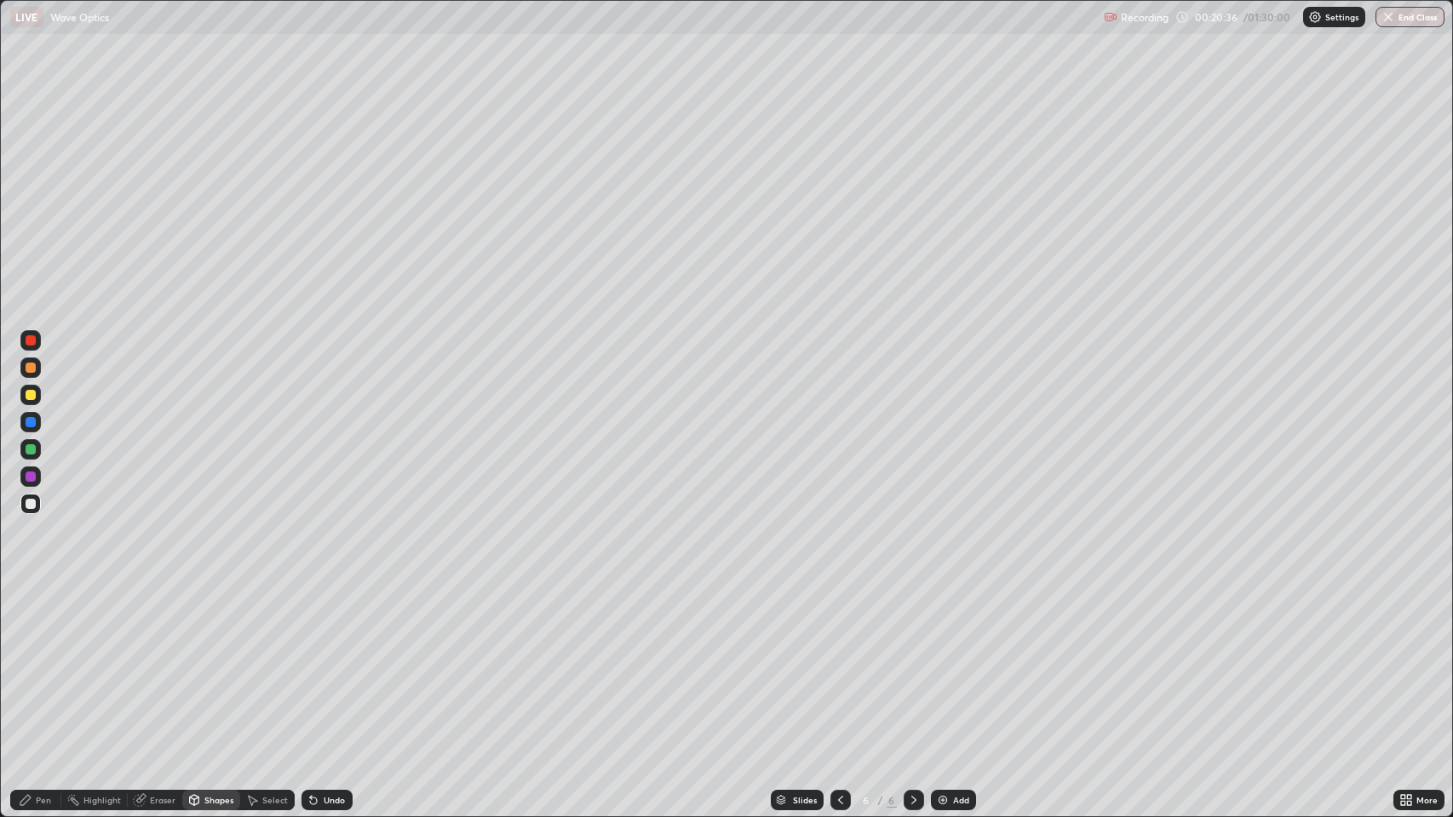
click at [31, 395] on div at bounding box center [31, 395] width 10 height 10
click at [324, 663] on div "Undo" at bounding box center [334, 800] width 21 height 9
click at [330, 663] on div "Undo" at bounding box center [334, 800] width 21 height 9
click at [42, 663] on div "Pen" at bounding box center [43, 800] width 15 height 9
click at [327, 663] on div "Undo" at bounding box center [334, 800] width 21 height 9
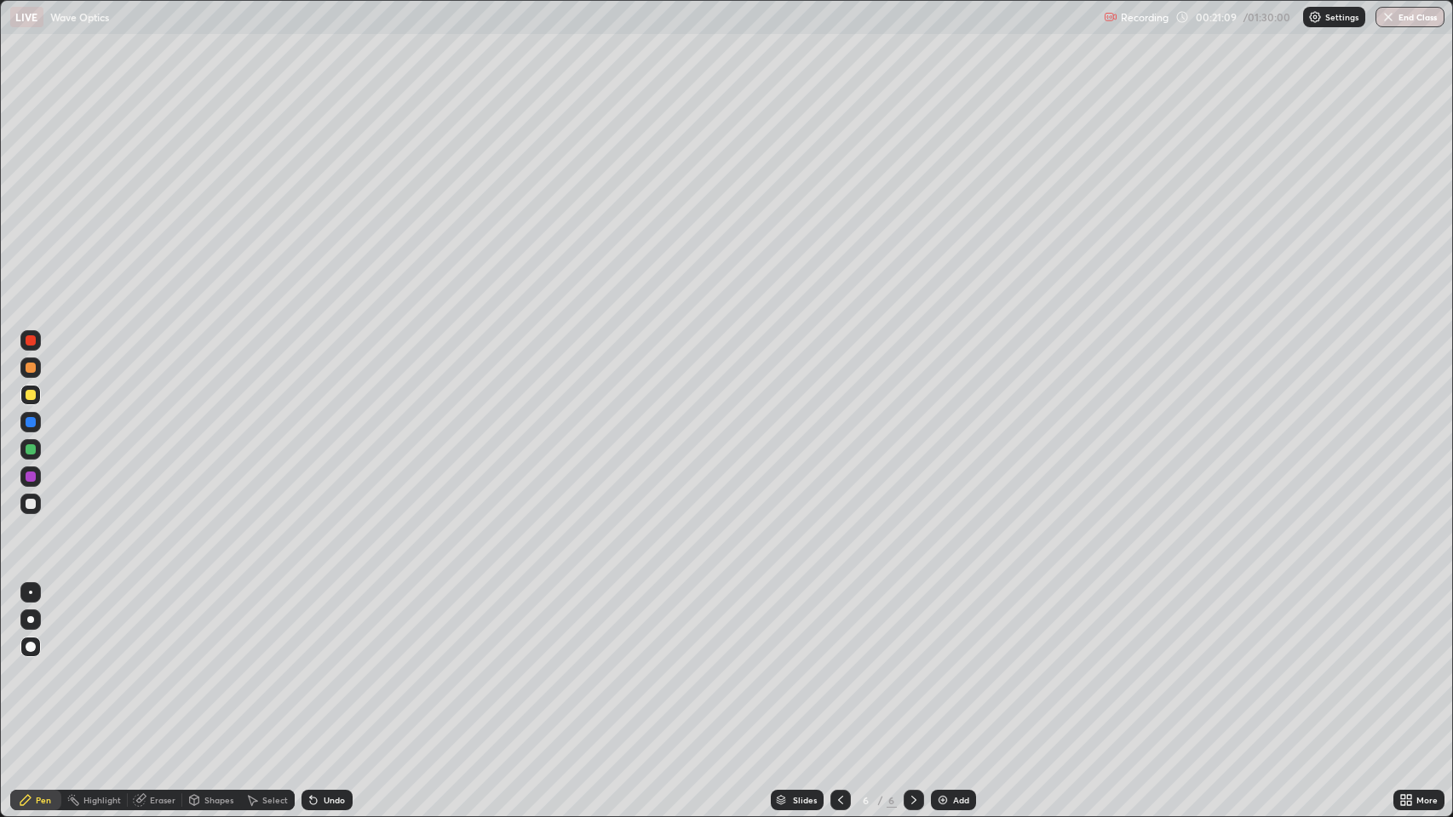
click at [34, 504] on div at bounding box center [31, 504] width 10 height 10
click at [207, 663] on div "Shapes" at bounding box center [218, 800] width 29 height 9
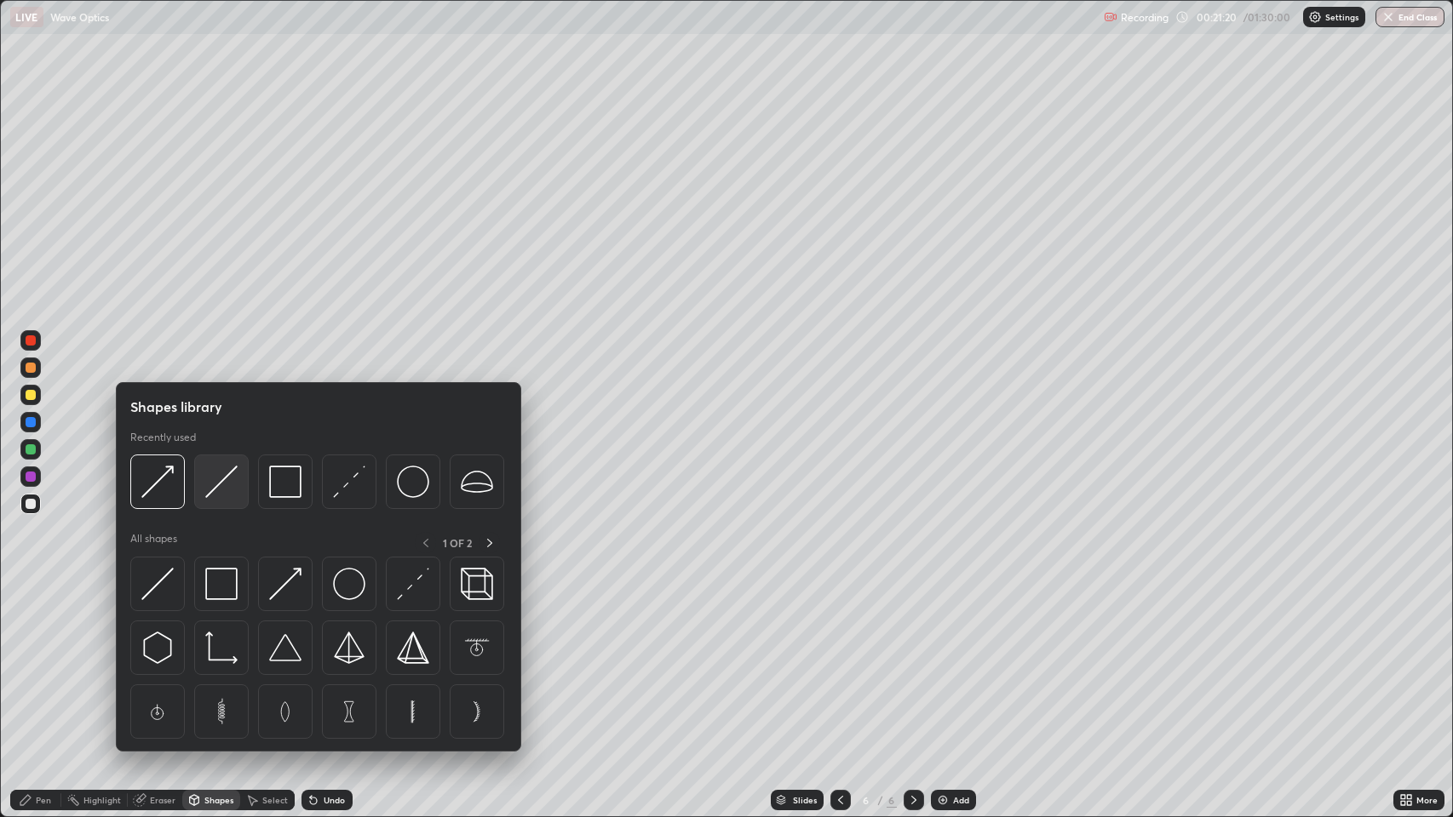
click at [224, 481] on img at bounding box center [221, 482] width 32 height 32
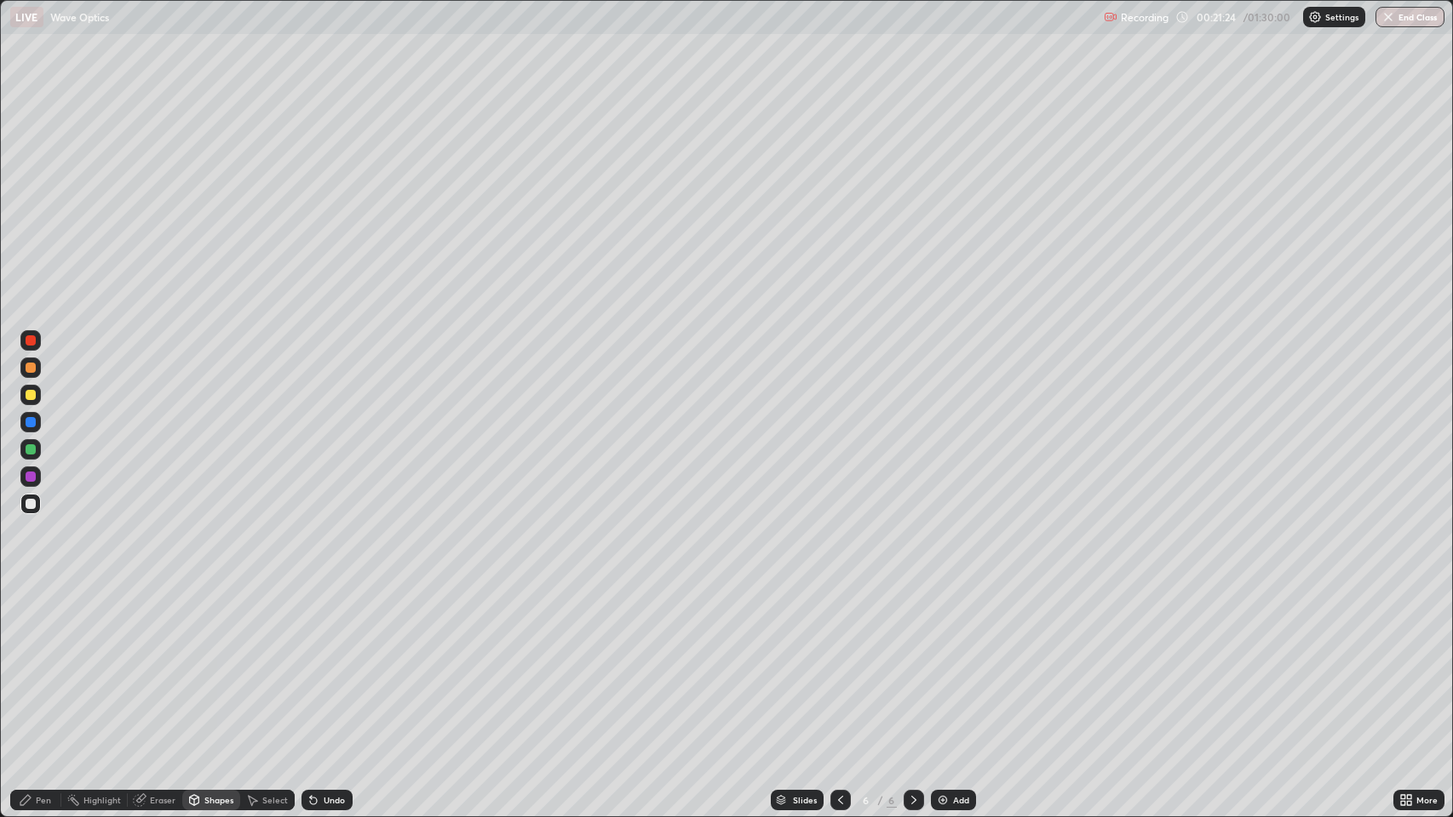
click at [31, 504] on div at bounding box center [31, 504] width 10 height 10
click at [37, 663] on div "Pen" at bounding box center [43, 800] width 15 height 9
click at [204, 663] on div "Shapes" at bounding box center [218, 800] width 29 height 9
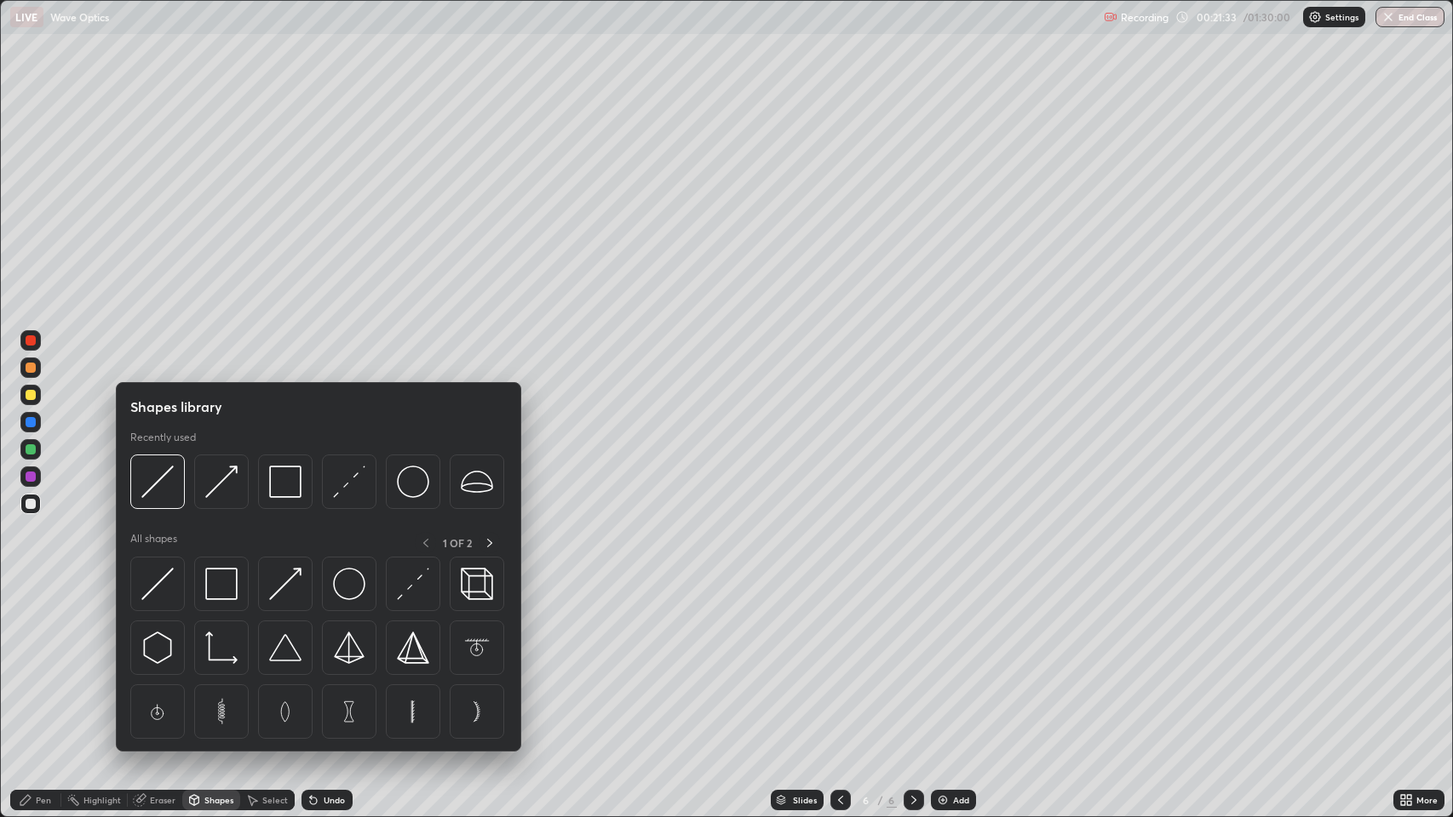
click at [349, 485] on img at bounding box center [349, 482] width 32 height 32
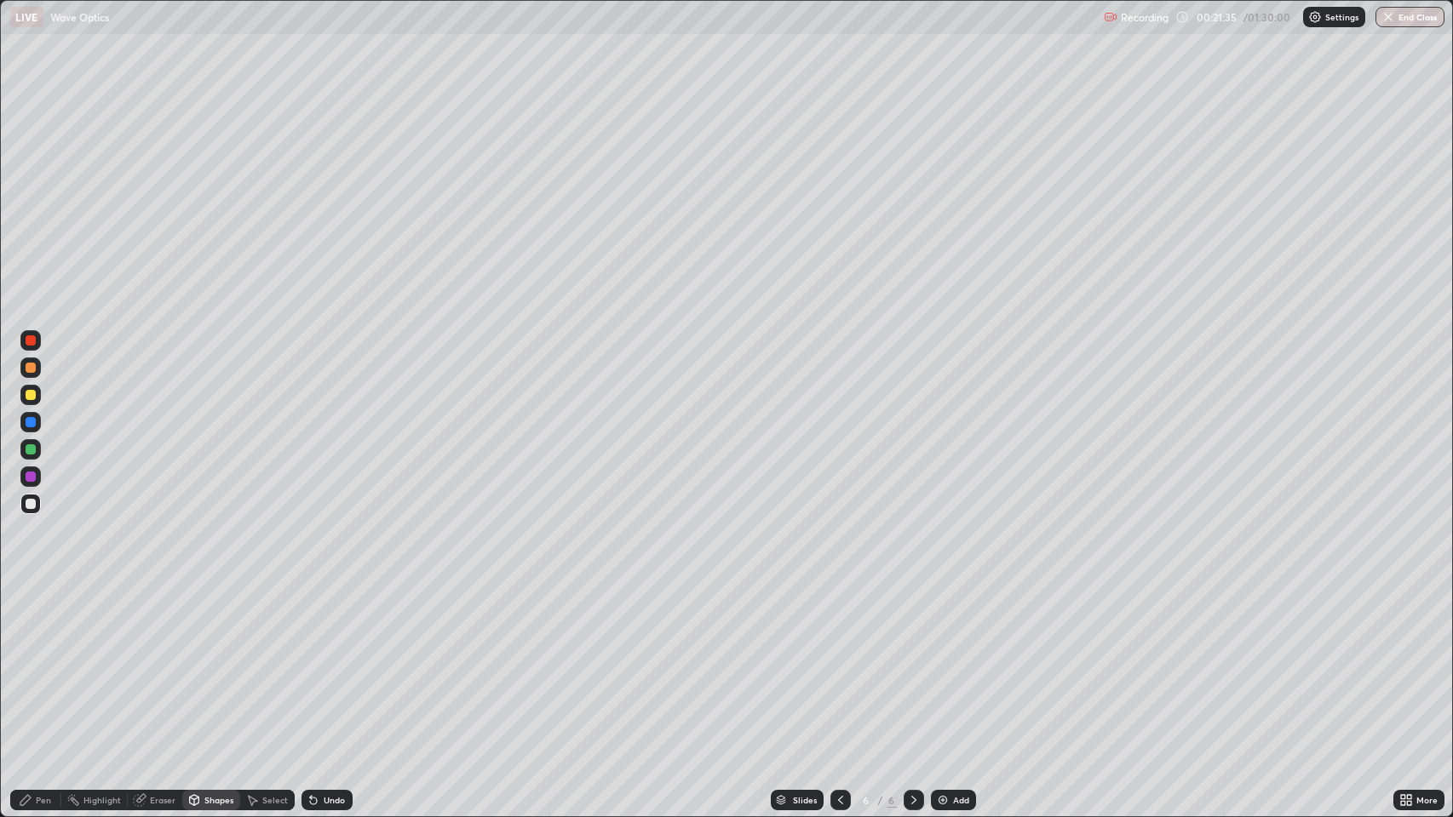
click at [31, 504] on div at bounding box center [31, 504] width 10 height 10
click at [41, 663] on div "Pen" at bounding box center [43, 800] width 15 height 9
click at [31, 593] on div at bounding box center [30, 592] width 3 height 3
click at [32, 477] on div at bounding box center [31, 477] width 10 height 10
click at [31, 620] on div at bounding box center [30, 620] width 7 height 7
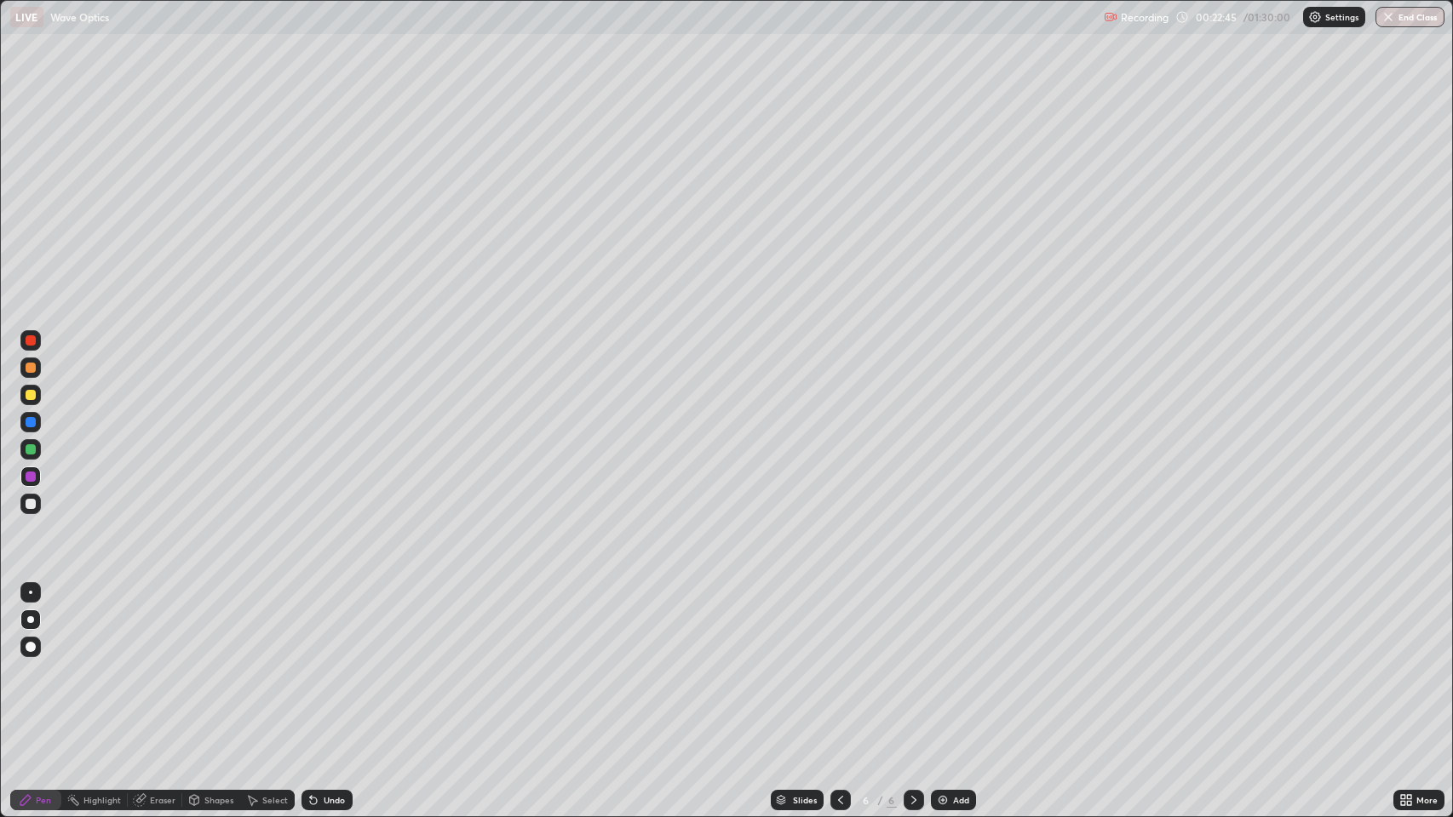
click at [31, 422] on div at bounding box center [31, 422] width 10 height 10
click at [205, 663] on div "Shapes" at bounding box center [218, 800] width 29 height 9
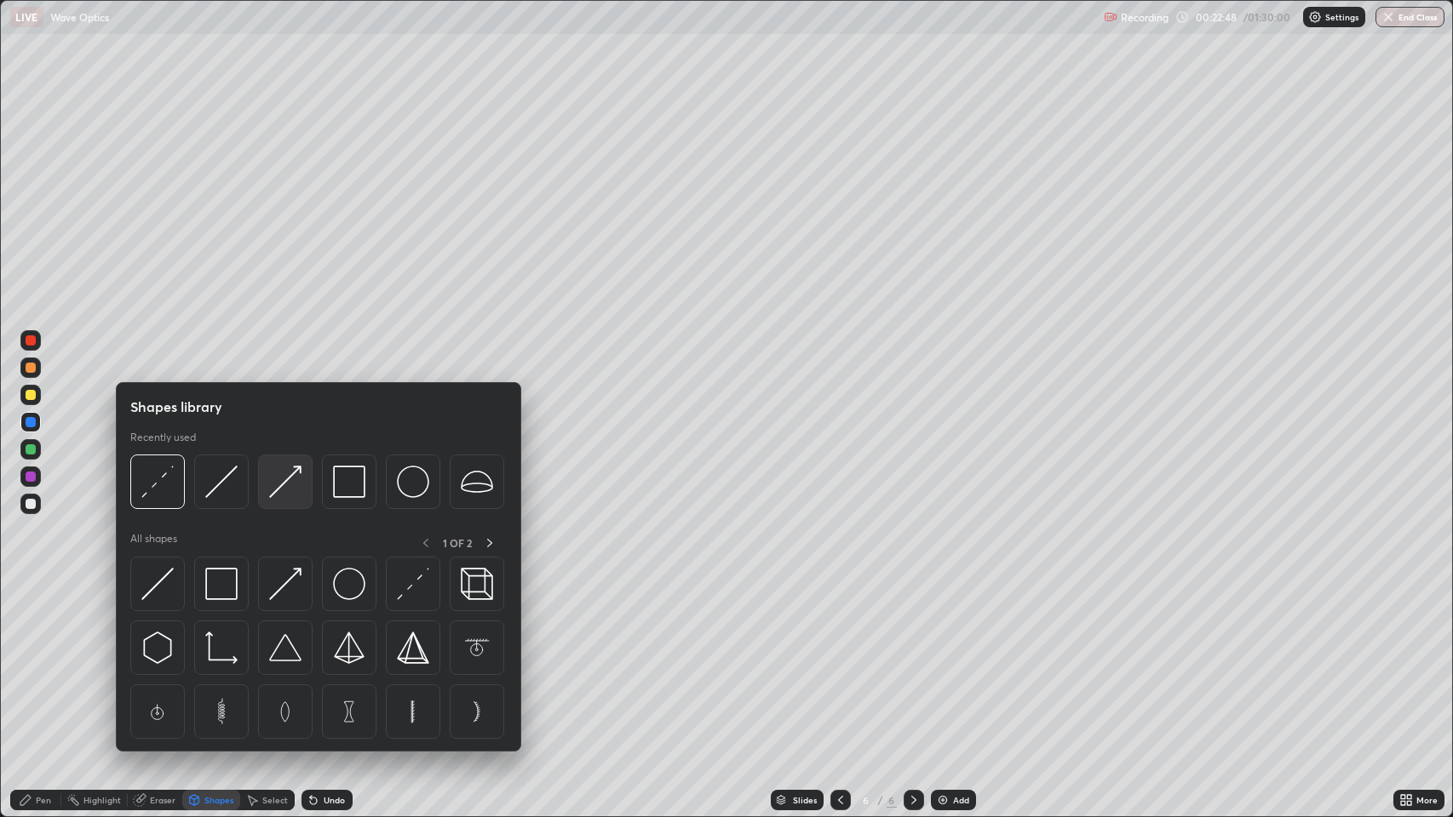
click at [288, 483] on img at bounding box center [285, 482] width 32 height 32
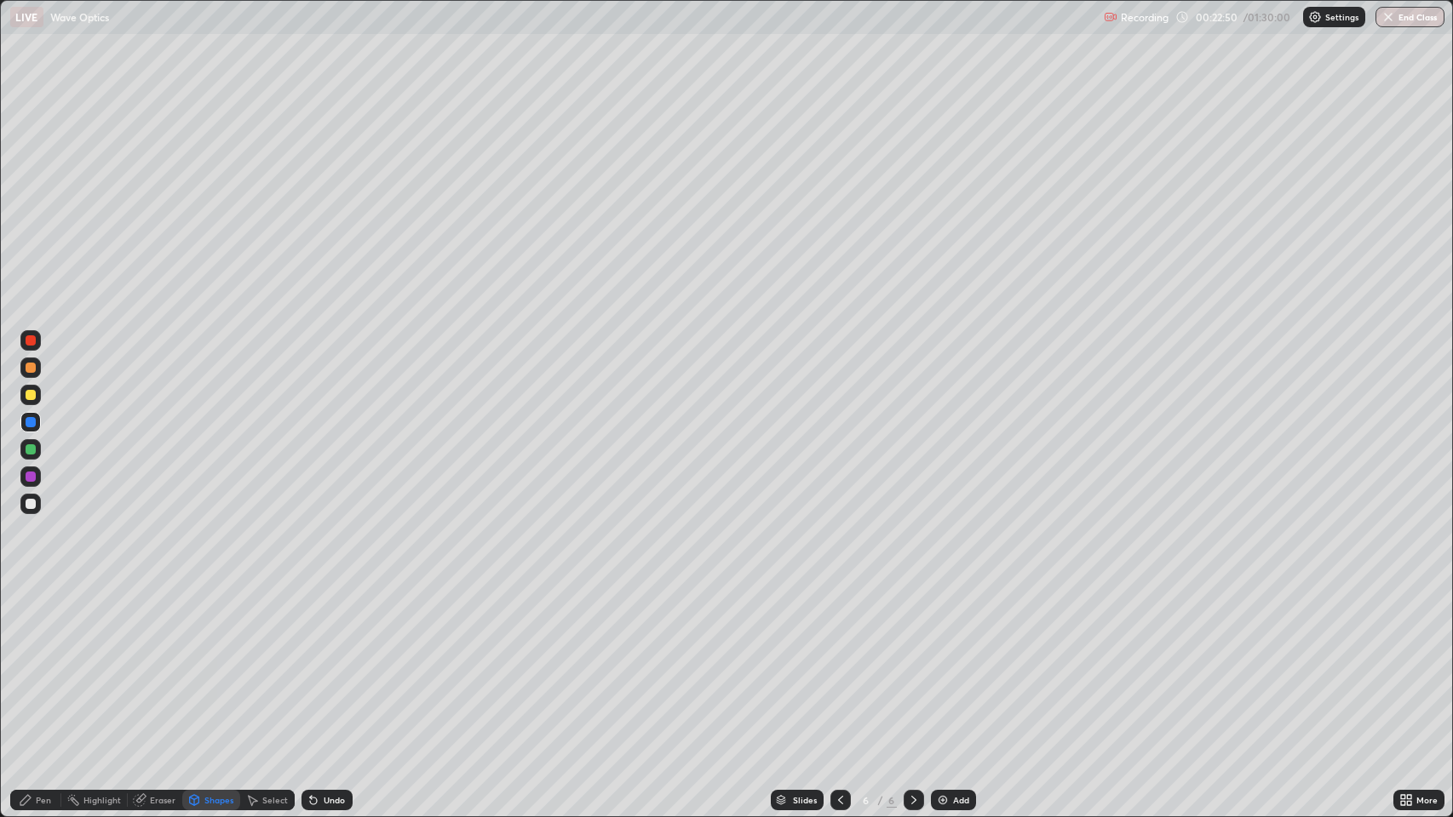
click at [32, 370] on div at bounding box center [31, 368] width 10 height 10
click at [26, 663] on icon at bounding box center [25, 800] width 10 height 10
click at [214, 663] on div "Shapes" at bounding box center [218, 800] width 29 height 9
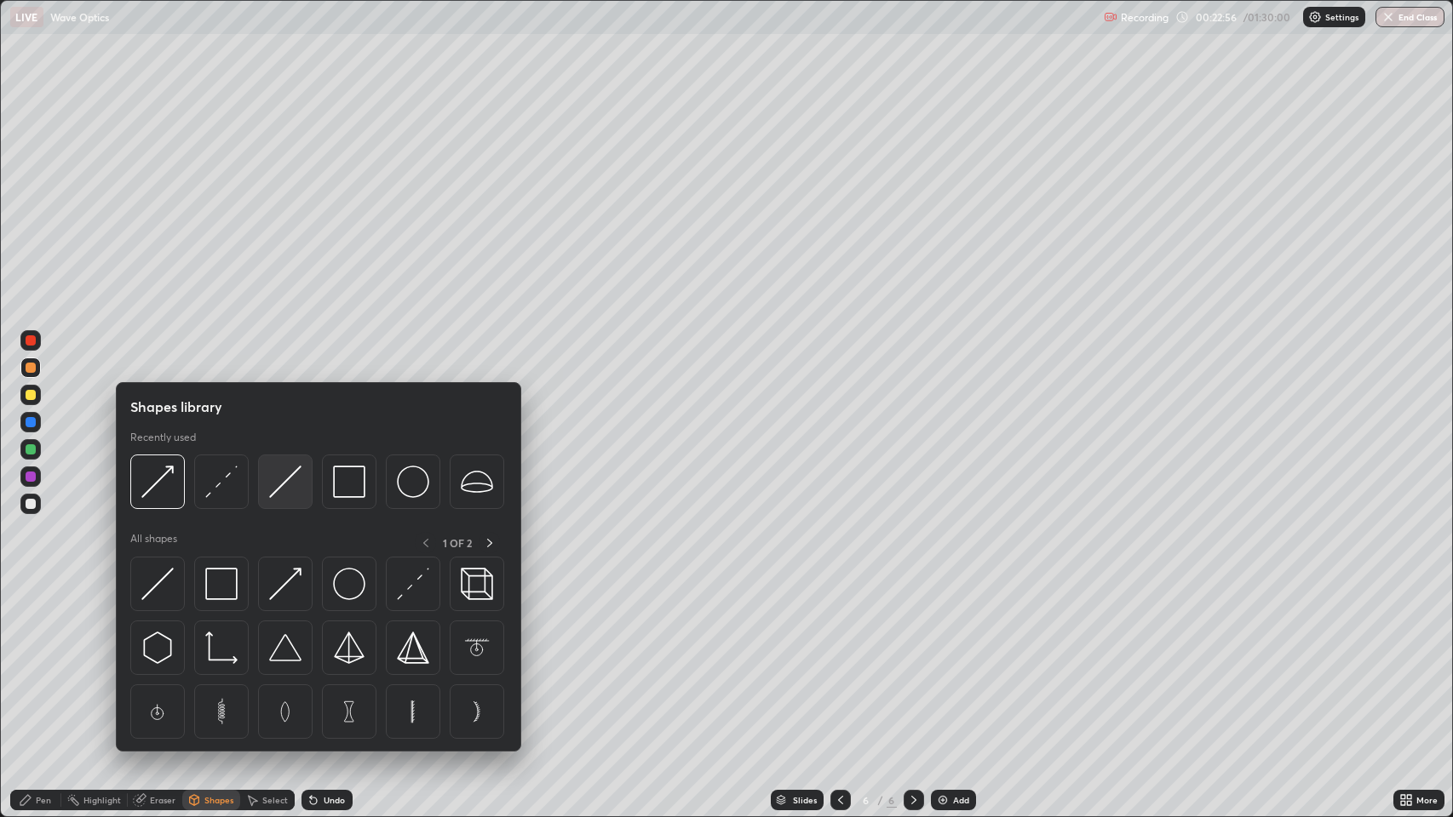
click at [287, 480] on img at bounding box center [285, 482] width 32 height 32
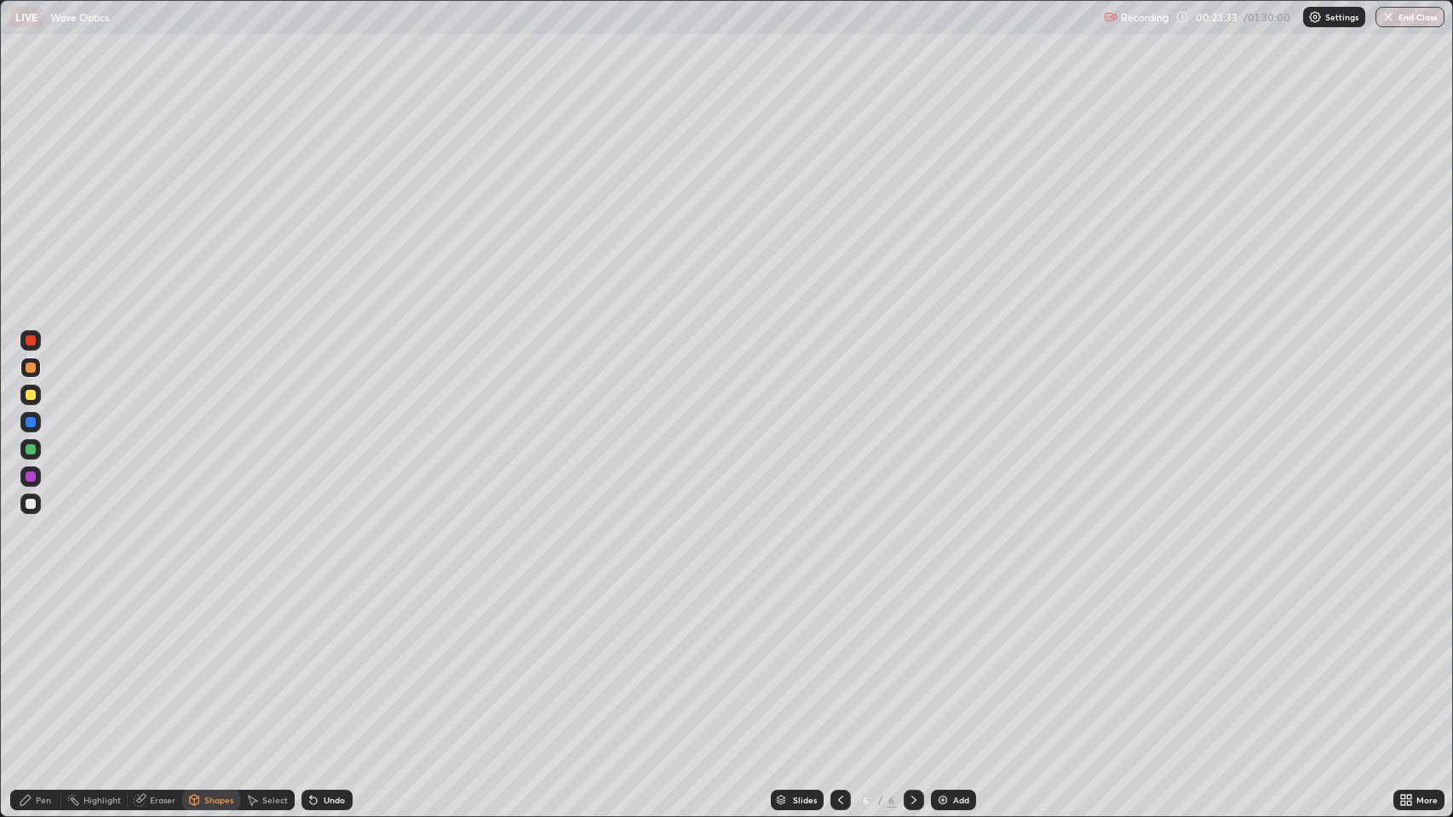
click at [43, 663] on div "Pen" at bounding box center [43, 800] width 15 height 9
click at [31, 647] on div at bounding box center [31, 647] width 10 height 10
click at [37, 504] on div at bounding box center [30, 504] width 20 height 20
click at [310, 663] on icon at bounding box center [311, 797] width 2 height 2
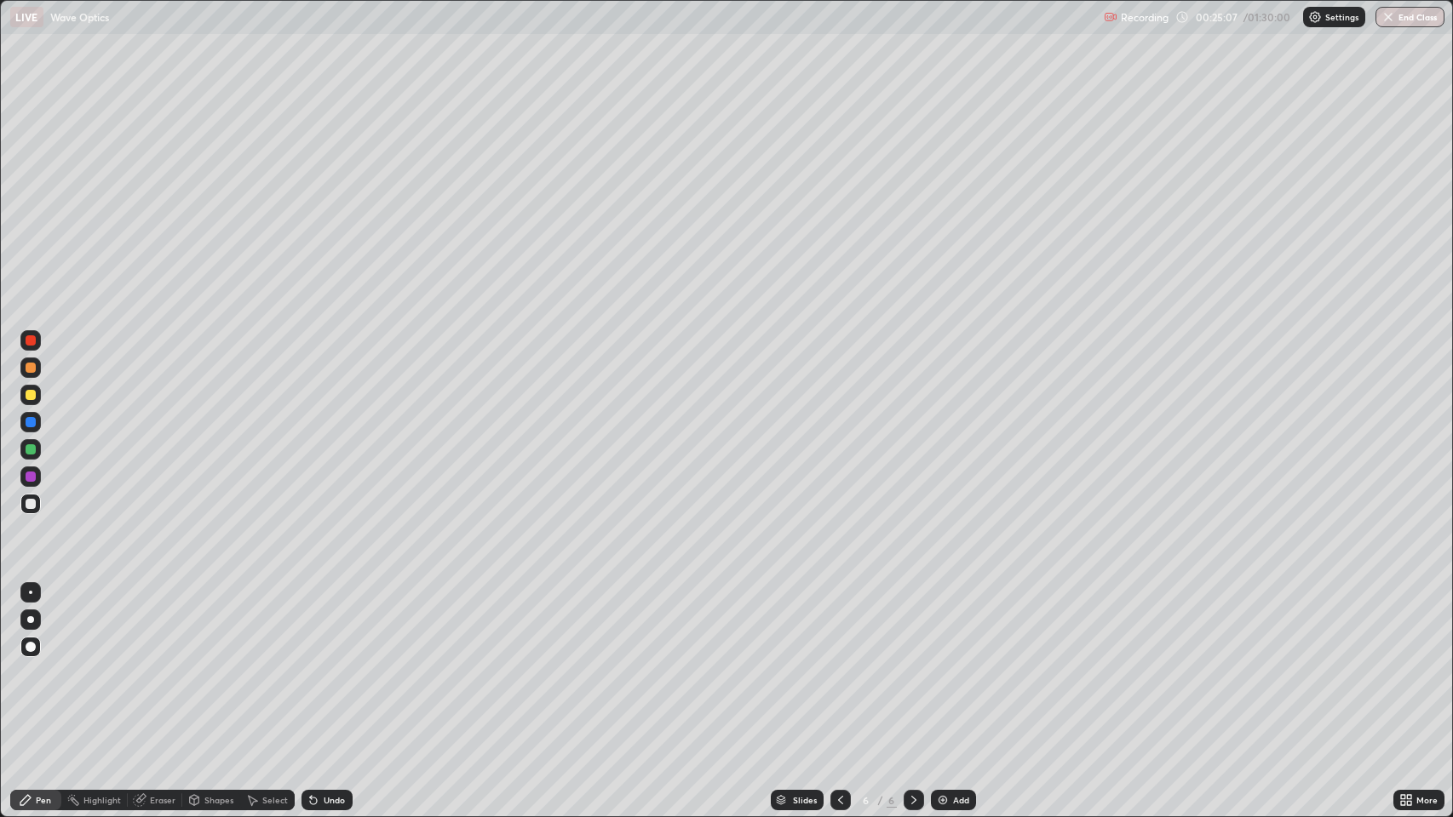
click at [323, 663] on div "Undo" at bounding box center [326, 800] width 51 height 20
click at [325, 663] on div "Undo" at bounding box center [326, 800] width 51 height 20
click at [326, 663] on div "Undo" at bounding box center [326, 800] width 51 height 20
click at [335, 663] on div "Undo" at bounding box center [324, 800] width 58 height 34
click at [339, 663] on div "Undo" at bounding box center [324, 800] width 58 height 34
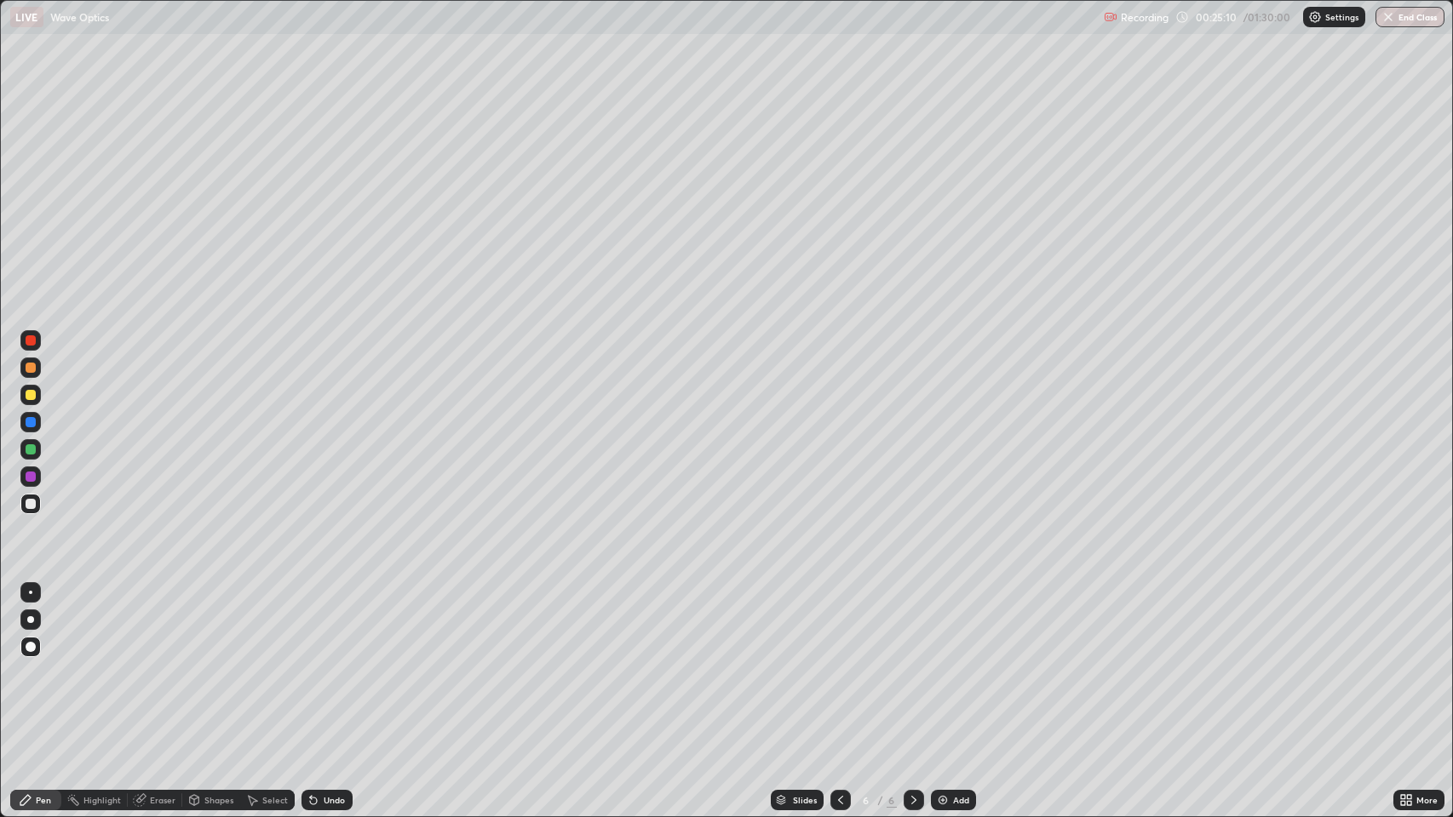
click at [324, 663] on div "Undo" at bounding box center [334, 800] width 21 height 9
click at [321, 663] on div "Undo" at bounding box center [326, 800] width 51 height 20
click at [312, 663] on icon at bounding box center [313, 801] width 7 height 7
click at [314, 663] on icon at bounding box center [314, 801] width 14 height 14
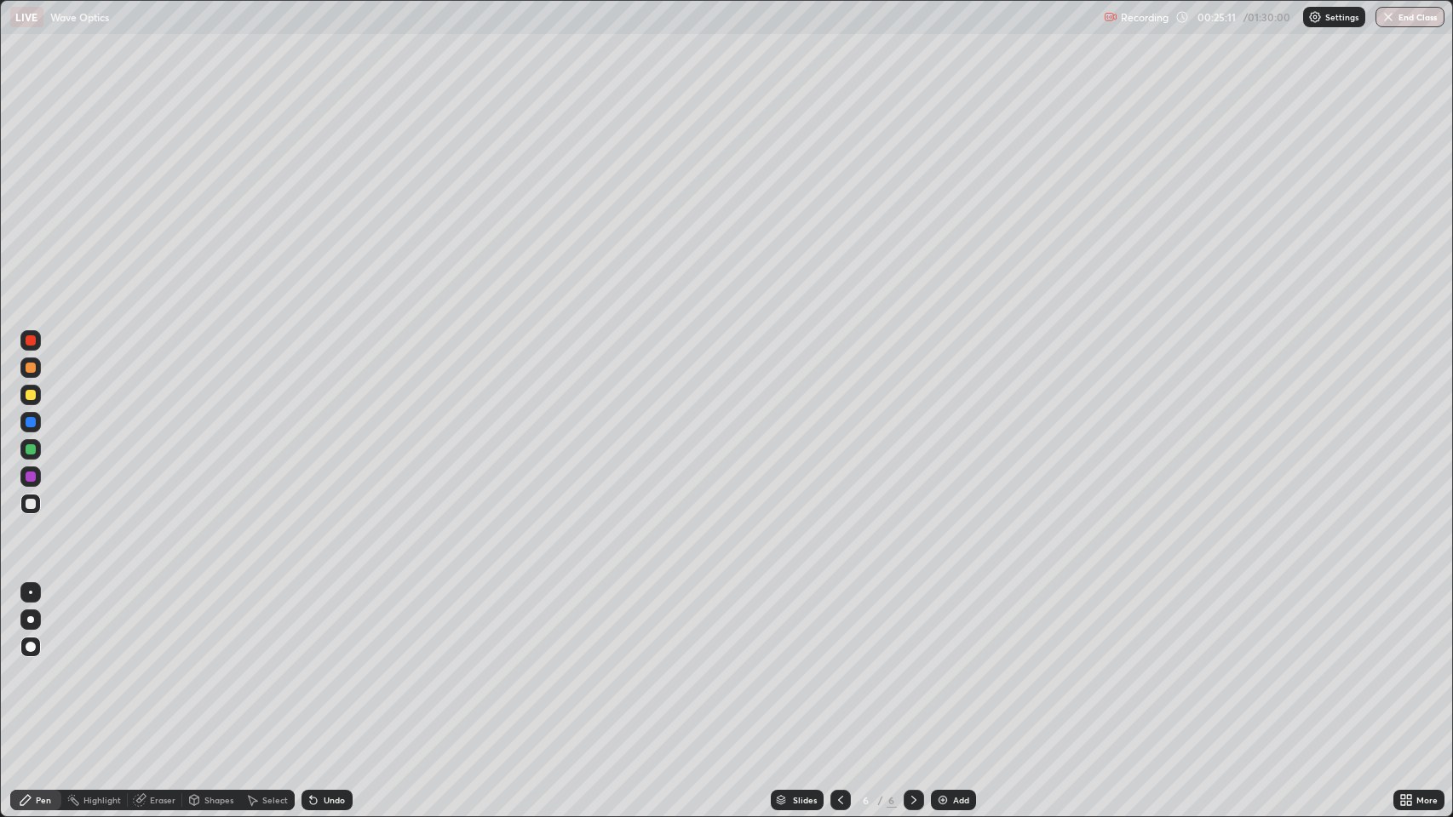
click at [312, 663] on icon at bounding box center [313, 801] width 7 height 7
click at [314, 663] on icon at bounding box center [313, 801] width 7 height 7
click at [312, 663] on icon at bounding box center [313, 801] width 7 height 7
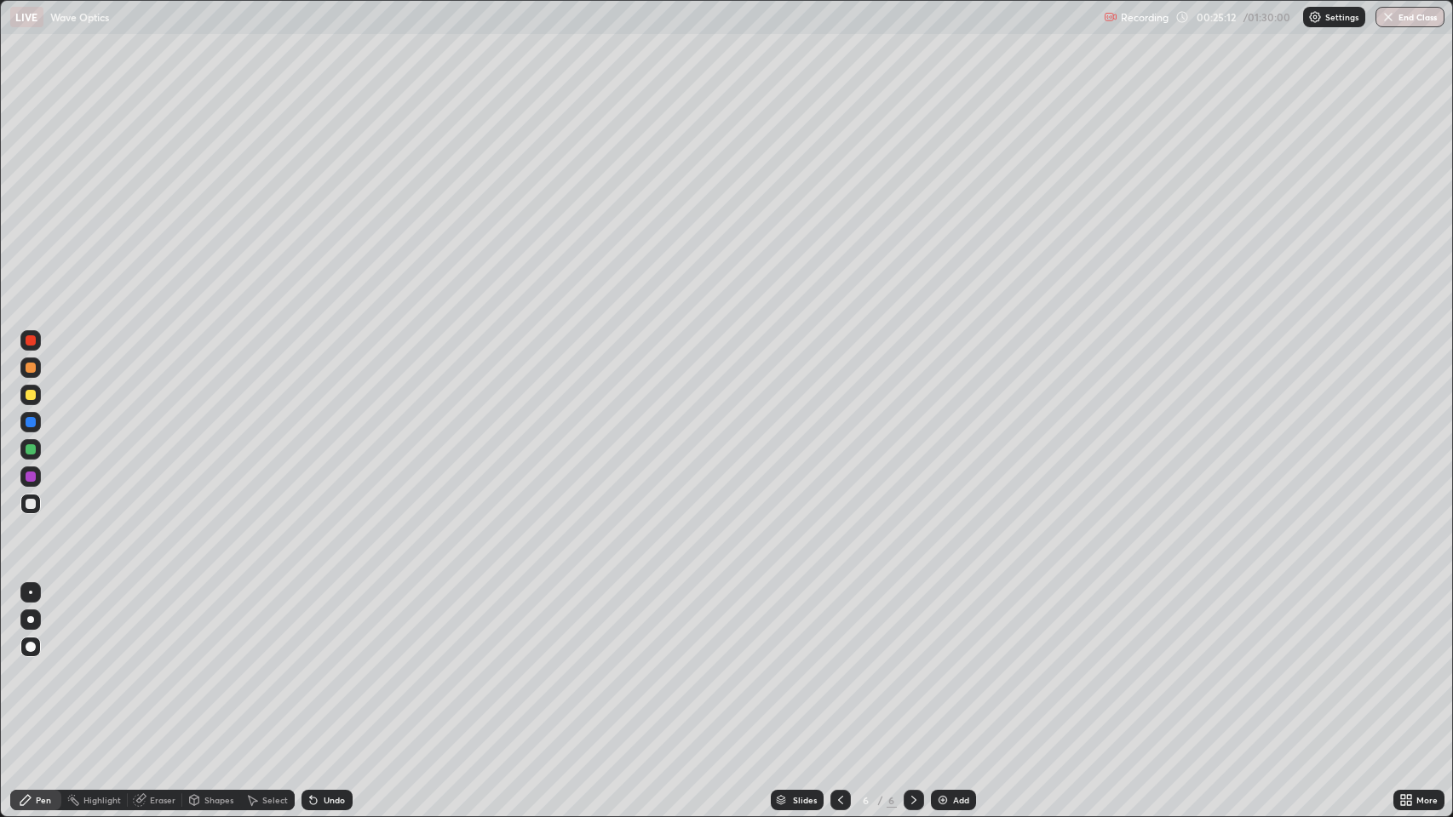
click at [317, 663] on icon at bounding box center [314, 801] width 14 height 14
click at [312, 663] on icon at bounding box center [313, 801] width 7 height 7
click at [310, 663] on icon at bounding box center [311, 797] width 2 height 2
click at [313, 663] on div "Undo" at bounding box center [326, 800] width 51 height 20
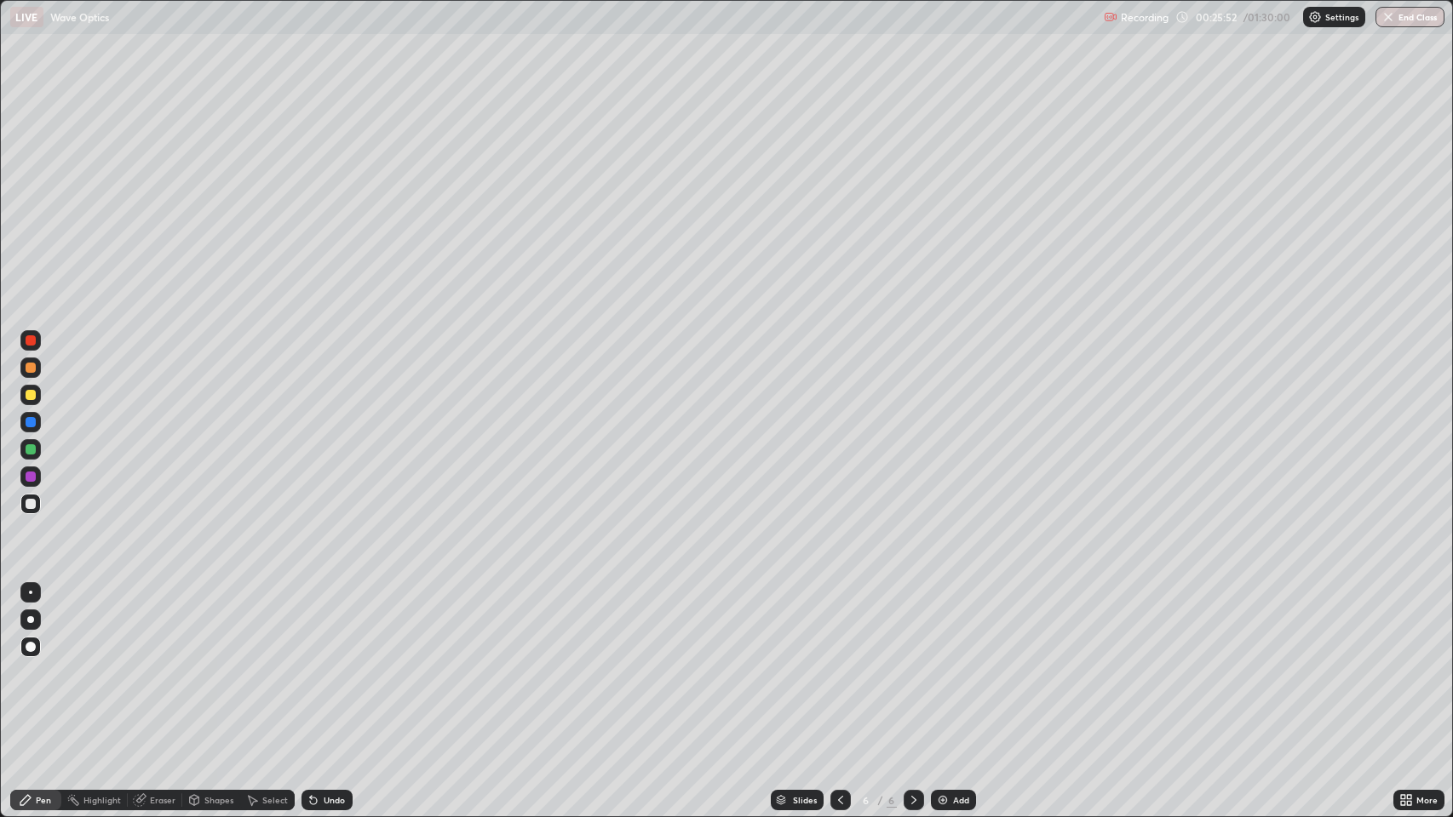
click at [320, 663] on div "Undo" at bounding box center [326, 800] width 51 height 20
click at [324, 663] on div "Undo" at bounding box center [334, 800] width 21 height 9
click at [320, 663] on div "Undo" at bounding box center [326, 800] width 51 height 20
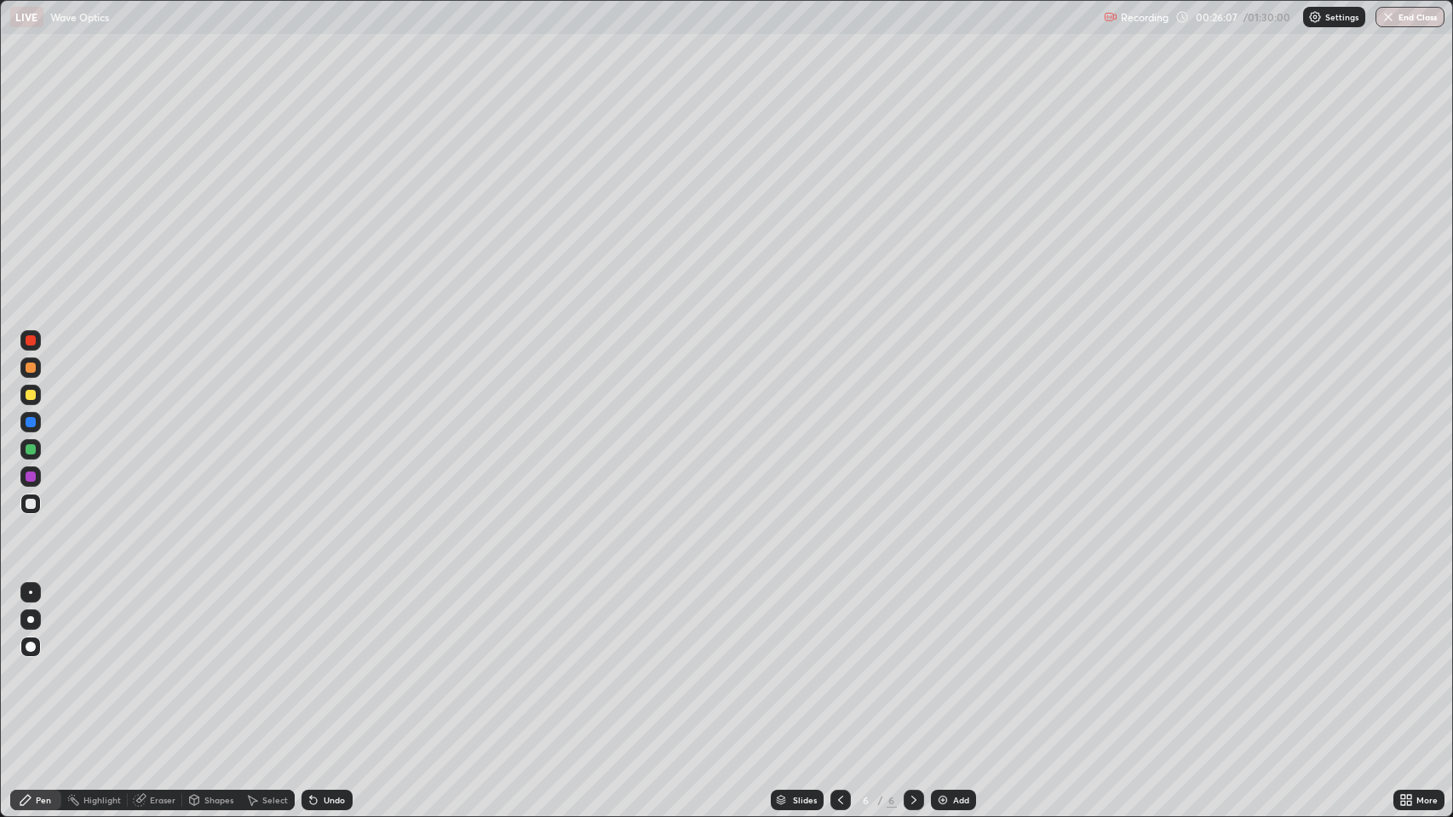
click at [320, 663] on div "Undo" at bounding box center [324, 800] width 58 height 34
click at [321, 663] on div "Undo" at bounding box center [324, 800] width 58 height 34
click at [320, 663] on div "Undo" at bounding box center [326, 800] width 51 height 20
click at [310, 663] on icon at bounding box center [311, 797] width 2 height 2
click at [312, 663] on div "Undo" at bounding box center [326, 800] width 51 height 20
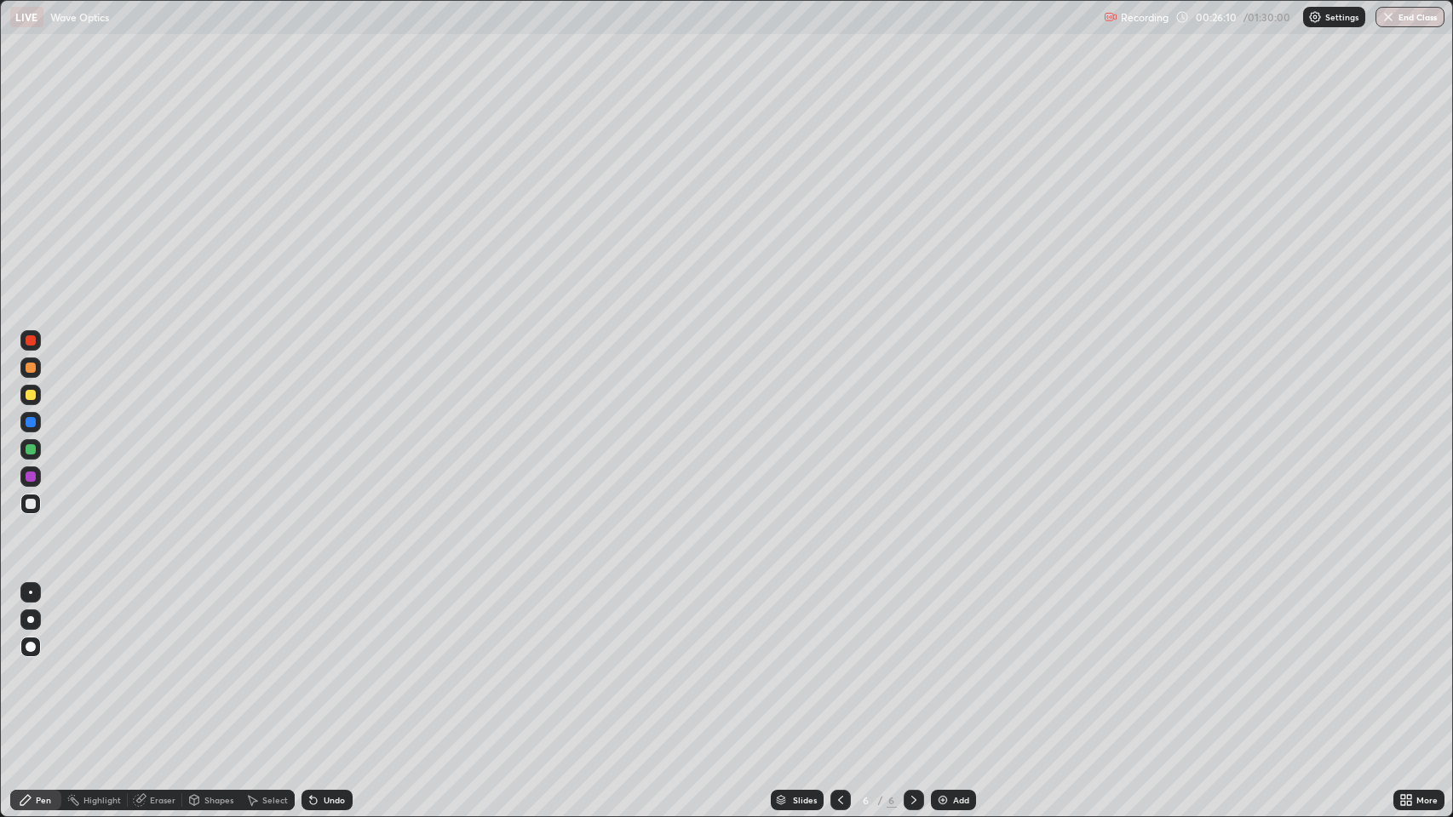
click at [312, 663] on div "Undo" at bounding box center [326, 800] width 51 height 20
click at [310, 663] on div "Undo" at bounding box center [324, 800] width 58 height 34
click at [313, 663] on icon at bounding box center [313, 801] width 7 height 7
click at [310, 663] on icon at bounding box center [311, 797] width 2 height 2
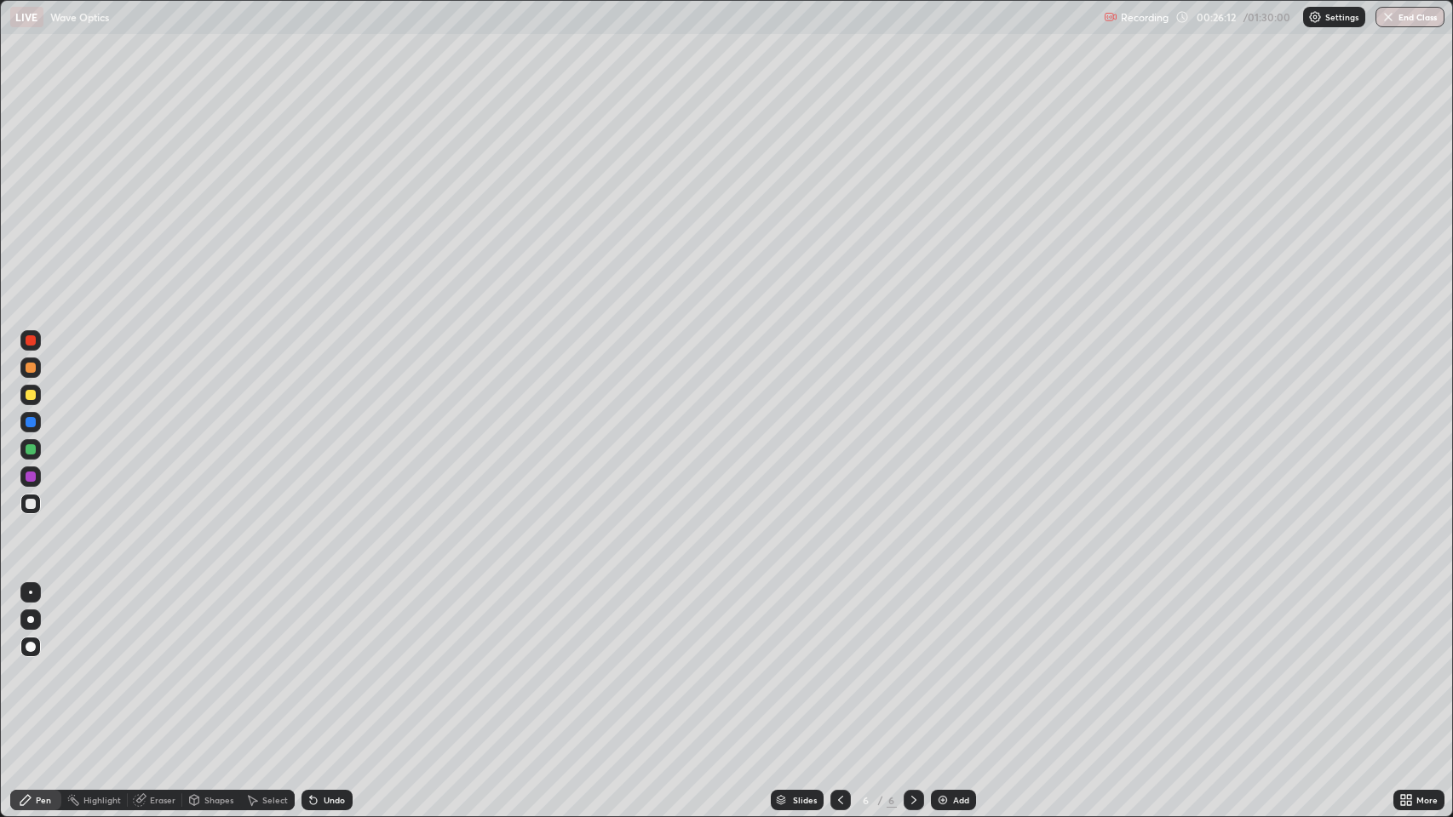
click at [310, 663] on div "Undo" at bounding box center [326, 800] width 51 height 20
click at [310, 663] on div "Undo" at bounding box center [324, 800] width 58 height 34
click at [306, 663] on div "Undo" at bounding box center [324, 800] width 58 height 34
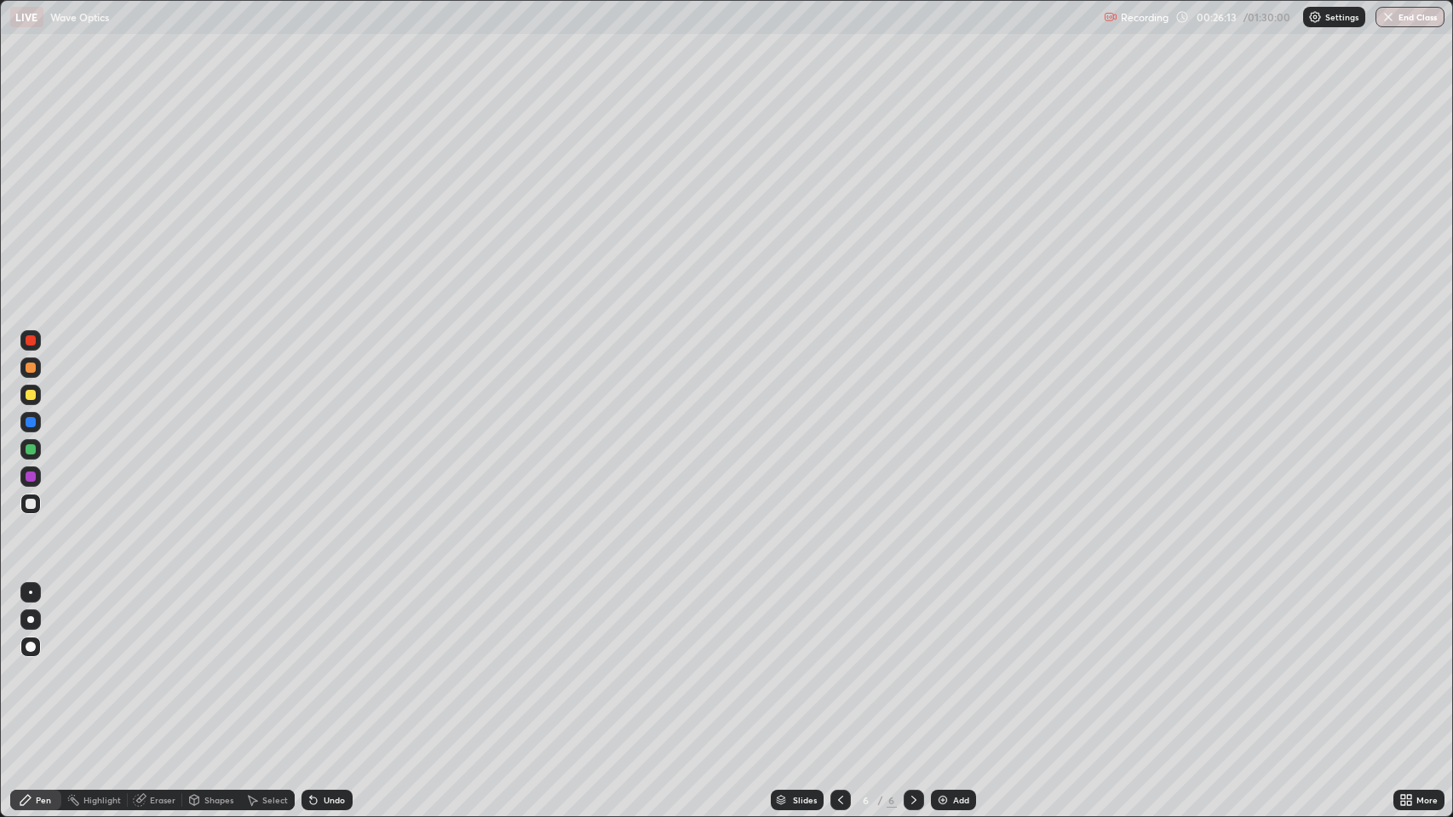
click at [306, 663] on div "Undo" at bounding box center [324, 800] width 58 height 34
click at [312, 663] on icon at bounding box center [313, 801] width 7 height 7
click at [320, 663] on div "Undo" at bounding box center [326, 800] width 51 height 20
click at [310, 663] on icon at bounding box center [311, 797] width 2 height 2
click at [320, 663] on div "Undo" at bounding box center [326, 800] width 51 height 20
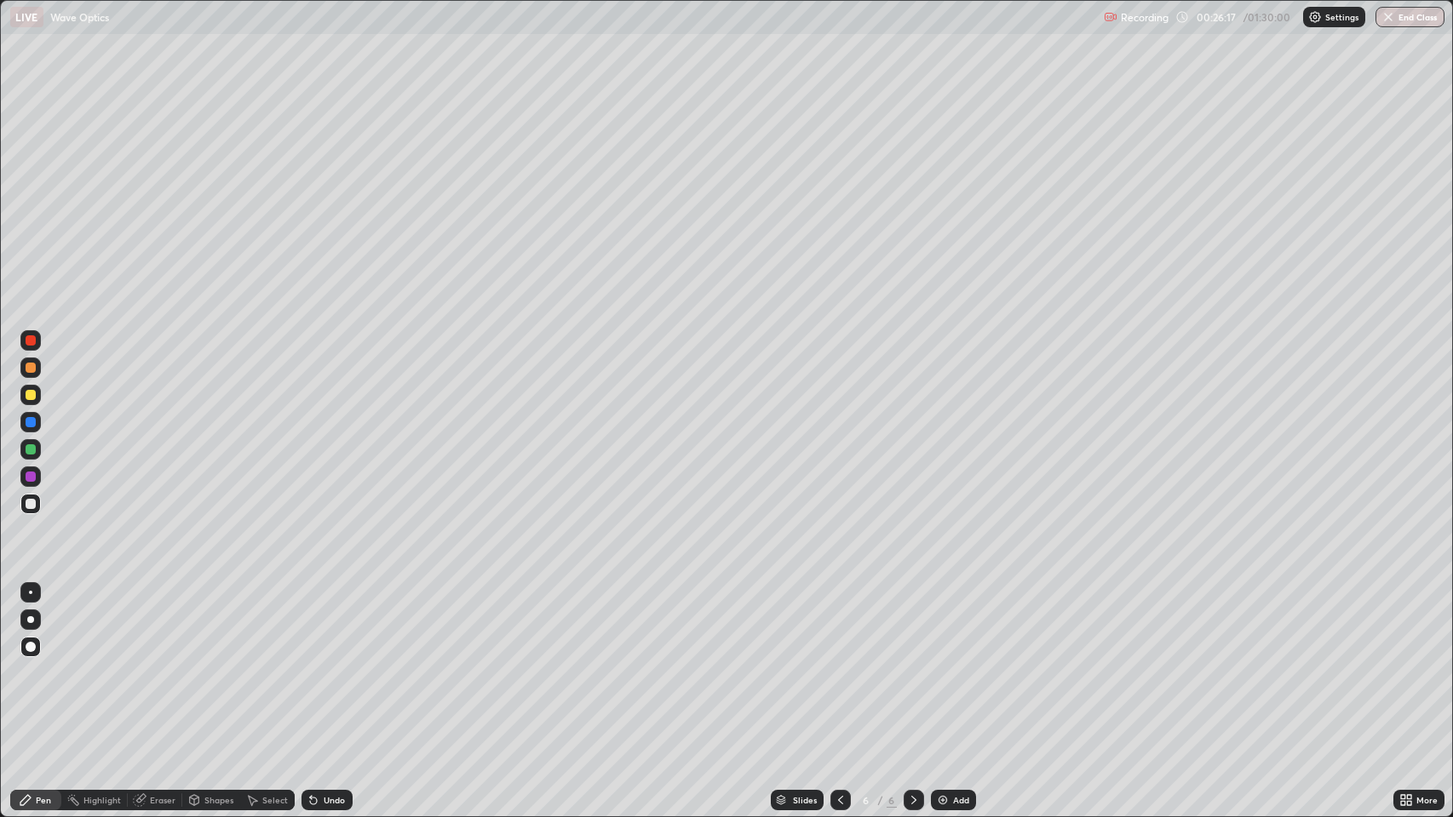
click at [321, 663] on div "Undo" at bounding box center [324, 800] width 58 height 34
click at [320, 663] on div "Undo" at bounding box center [324, 800] width 58 height 34
click at [317, 663] on div "Undo" at bounding box center [324, 800] width 58 height 34
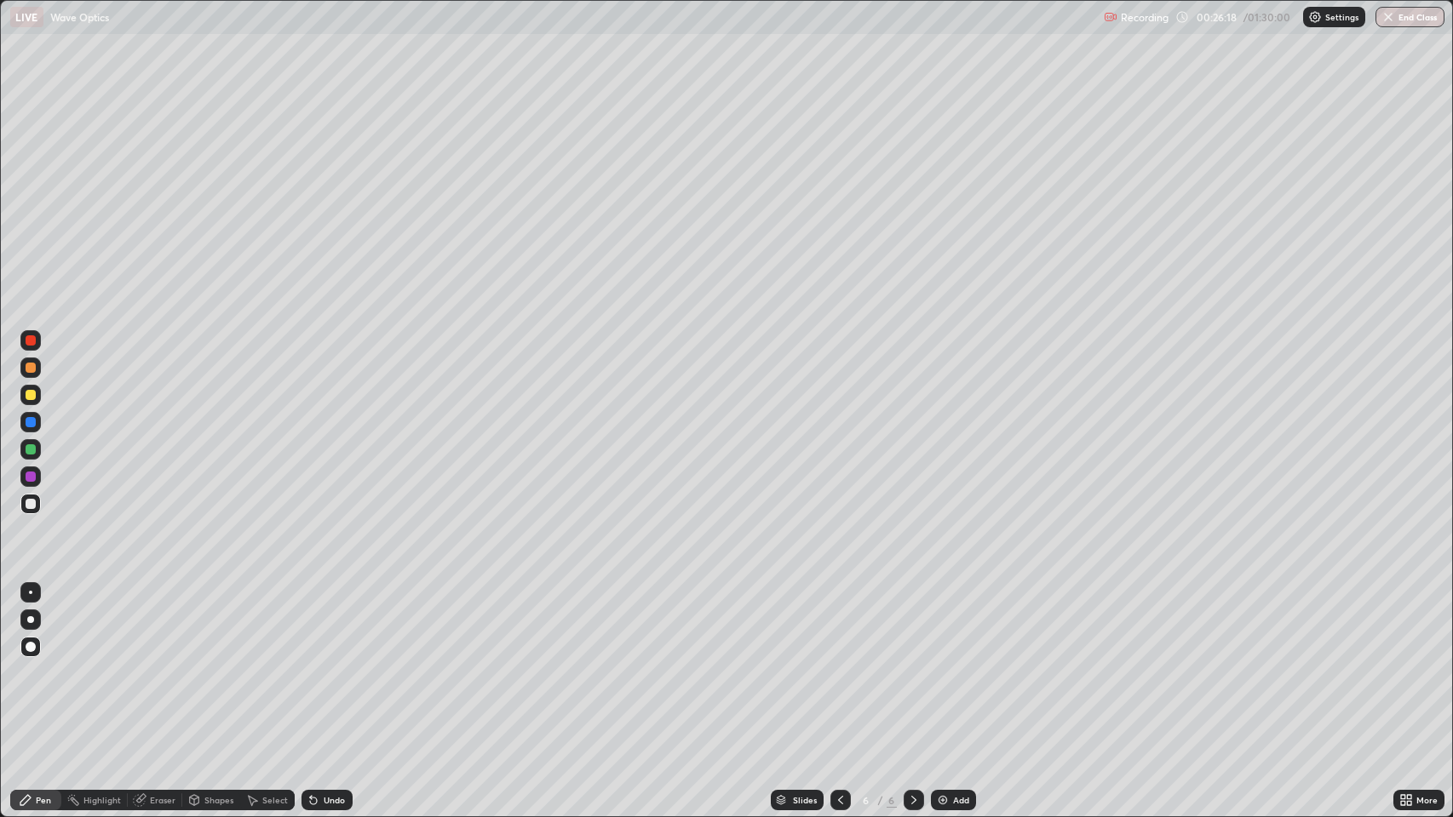
click at [317, 663] on div "Undo" at bounding box center [324, 800] width 58 height 34
click at [316, 663] on div "Undo" at bounding box center [324, 800] width 58 height 34
click at [912, 663] on icon at bounding box center [914, 801] width 14 height 14
click at [939, 663] on img at bounding box center [943, 801] width 14 height 14
click at [324, 663] on div "Undo" at bounding box center [334, 800] width 21 height 9
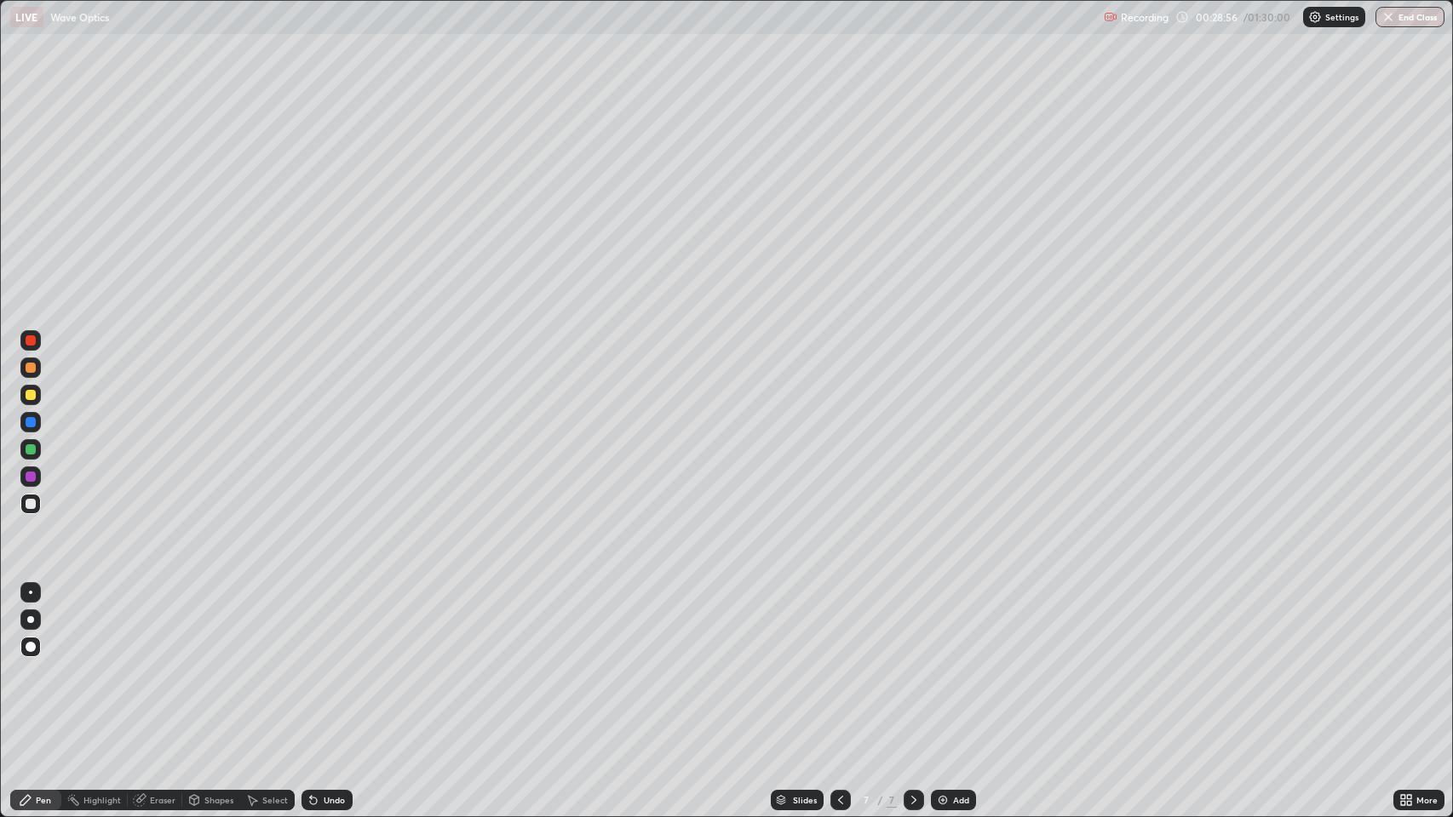
click at [32, 371] on div at bounding box center [31, 368] width 10 height 10
click at [312, 663] on icon at bounding box center [313, 801] width 7 height 7
click at [33, 503] on div at bounding box center [31, 504] width 10 height 10
click at [319, 663] on div "Undo" at bounding box center [326, 800] width 51 height 20
click at [324, 663] on div "Undo" at bounding box center [334, 800] width 21 height 9
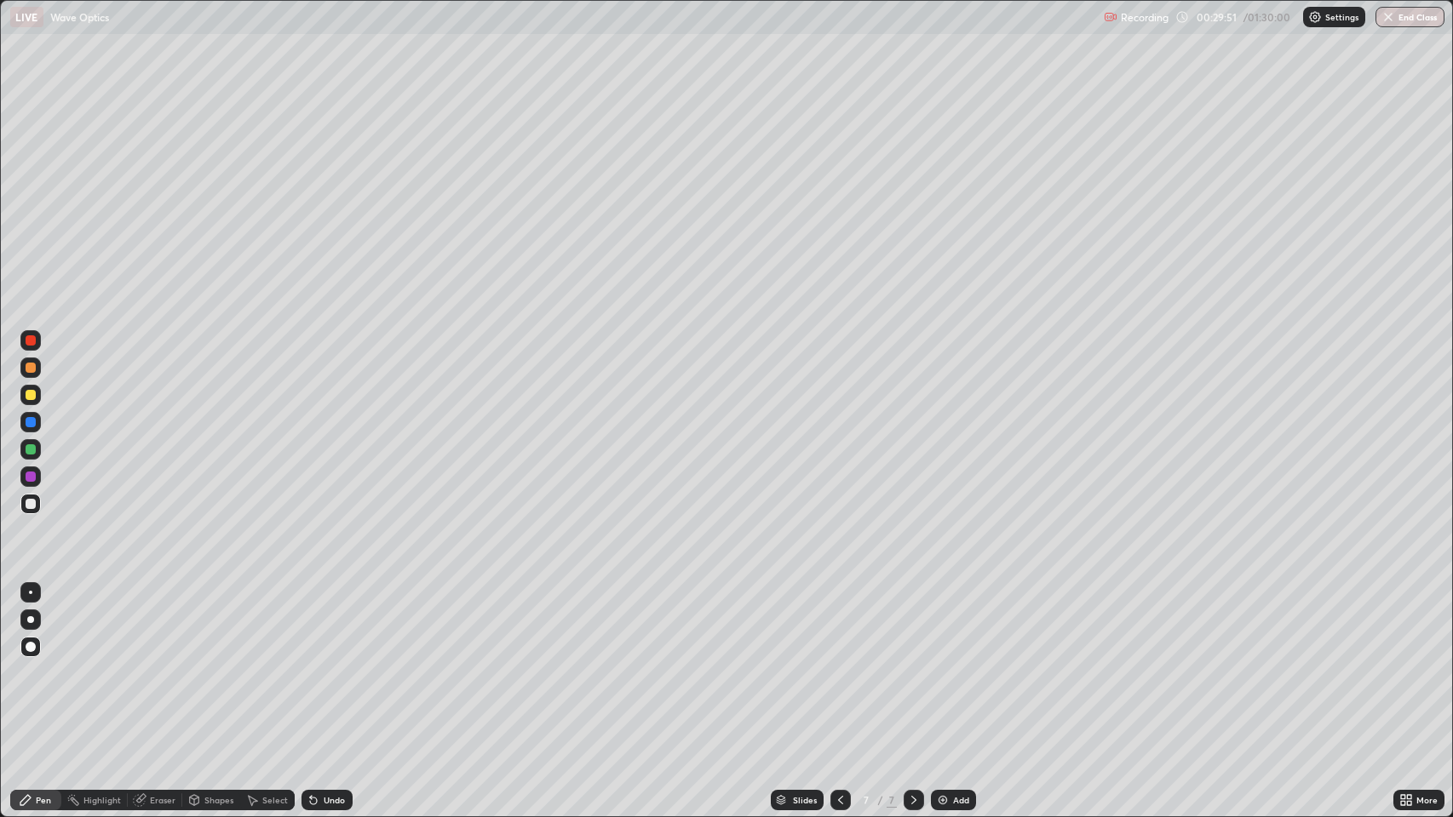
click at [312, 663] on icon at bounding box center [313, 801] width 7 height 7
click at [319, 663] on div "Undo" at bounding box center [326, 800] width 51 height 20
click at [329, 663] on div "Undo" at bounding box center [334, 800] width 21 height 9
click at [325, 663] on div "Undo" at bounding box center [326, 800] width 51 height 20
click at [316, 663] on icon at bounding box center [314, 801] width 14 height 14
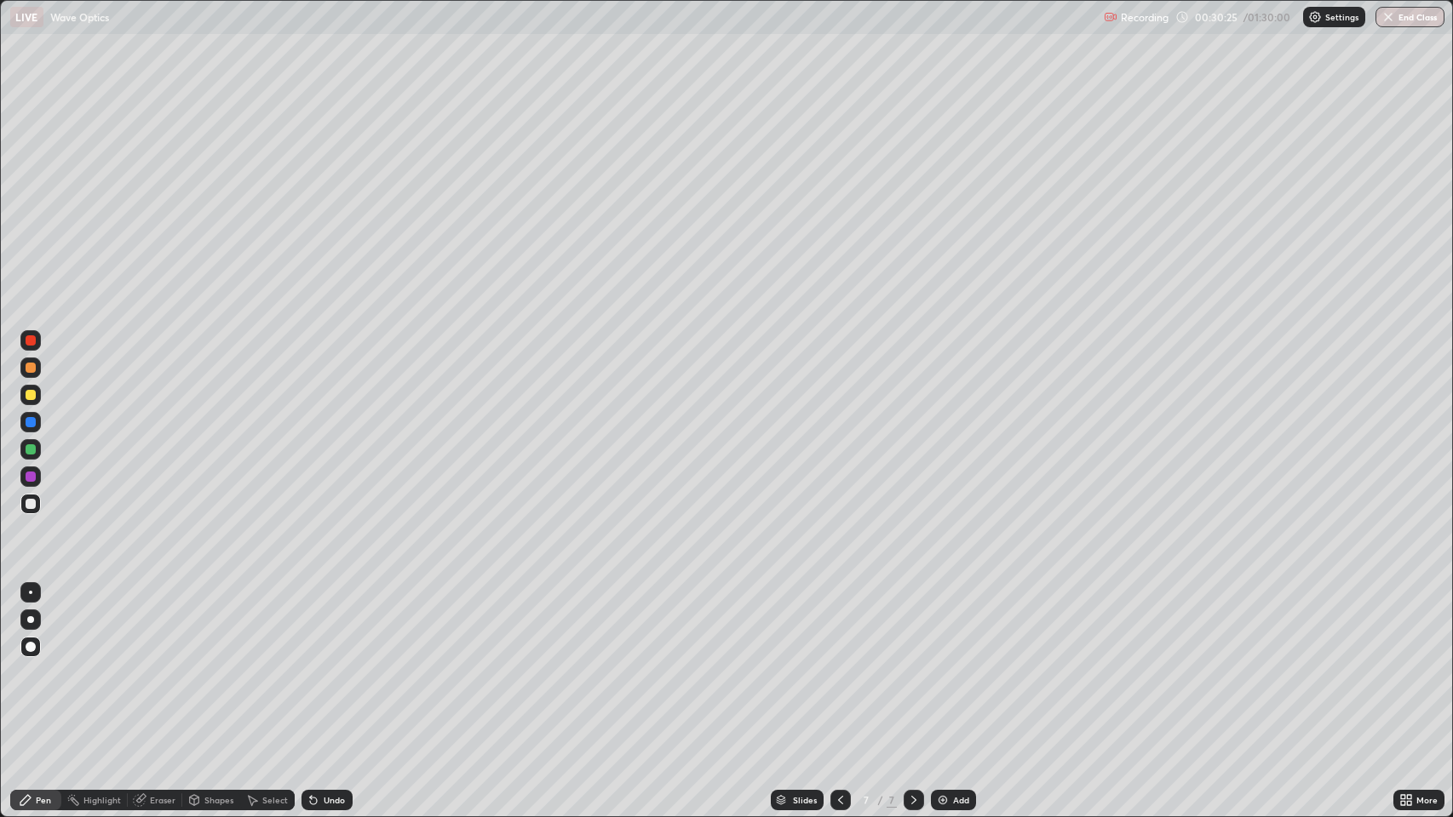
click at [312, 663] on icon at bounding box center [313, 801] width 7 height 7
click at [909, 663] on icon at bounding box center [914, 801] width 14 height 14
click at [942, 663] on img at bounding box center [943, 801] width 14 height 14
click at [324, 663] on div "Undo" at bounding box center [334, 800] width 21 height 9
click at [326, 663] on div "Undo" at bounding box center [334, 800] width 21 height 9
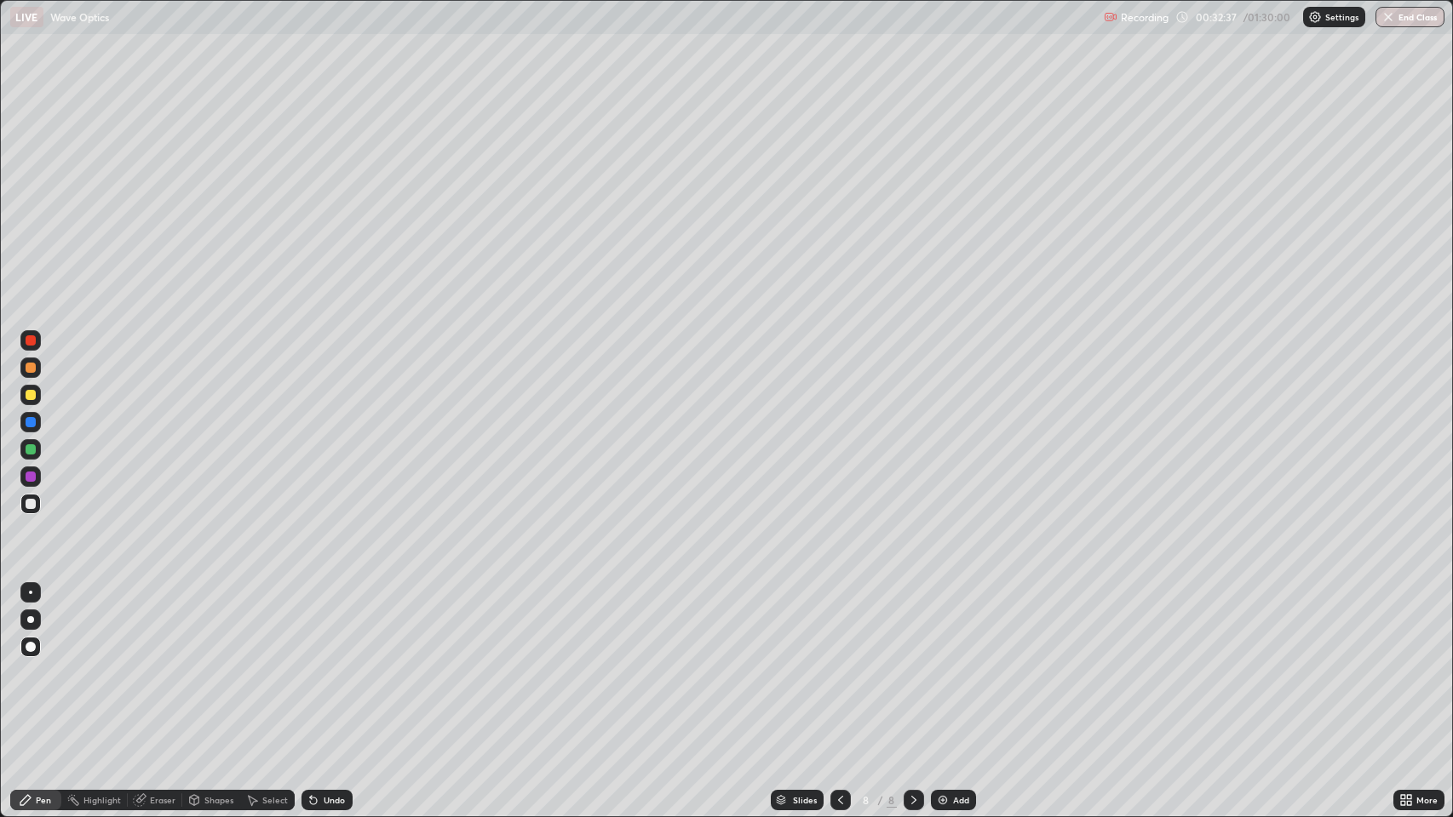
click at [840, 663] on icon at bounding box center [841, 801] width 14 height 14
click at [909, 663] on icon at bounding box center [914, 801] width 14 height 14
click at [839, 663] on icon at bounding box center [841, 801] width 14 height 14
click at [32, 394] on div at bounding box center [31, 395] width 10 height 10
click at [835, 663] on icon at bounding box center [841, 801] width 14 height 14
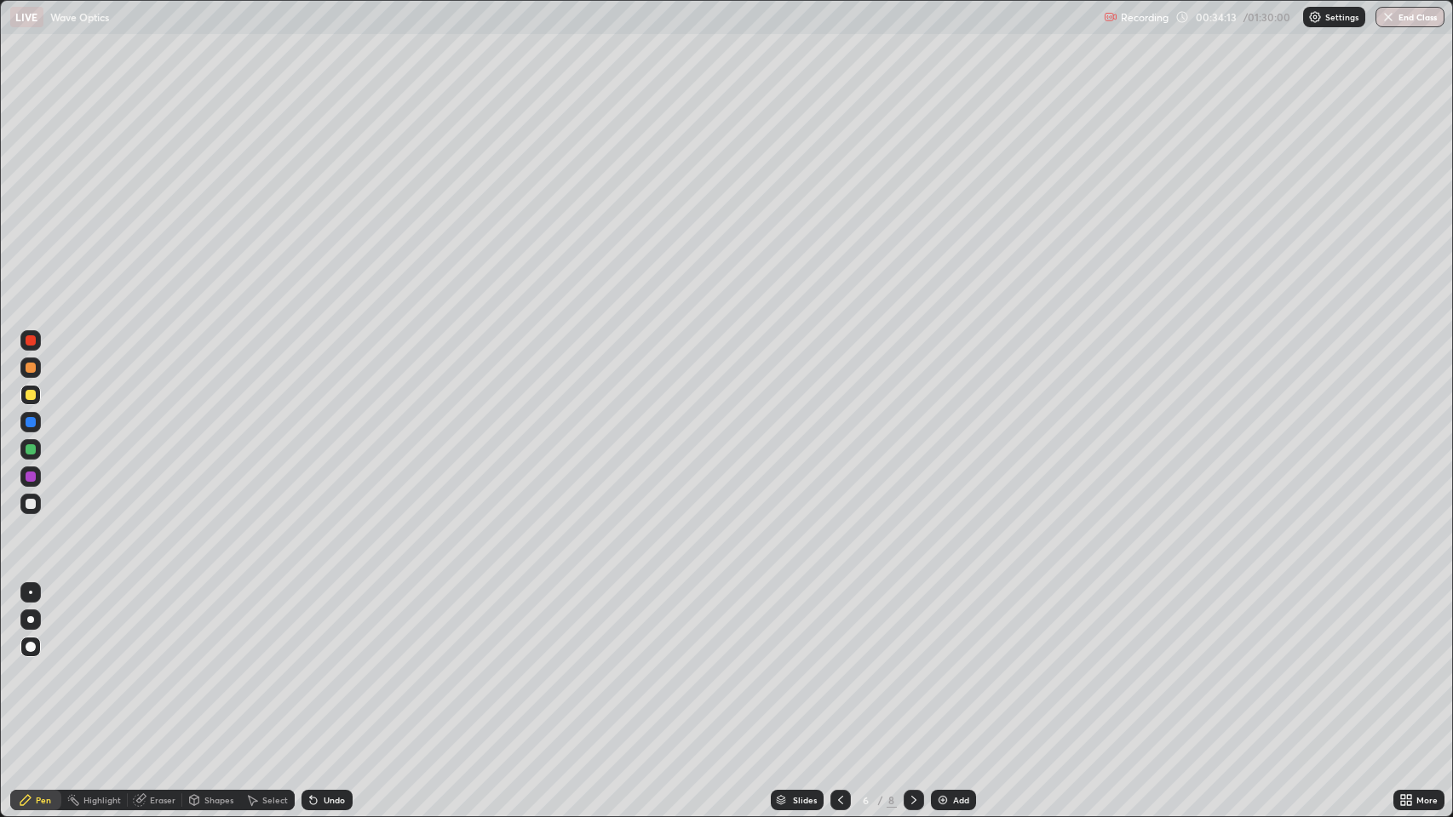
click at [909, 663] on icon at bounding box center [914, 801] width 14 height 14
click at [912, 663] on icon at bounding box center [914, 801] width 14 height 14
click at [940, 663] on img at bounding box center [943, 801] width 14 height 14
click at [33, 500] on div at bounding box center [31, 504] width 10 height 10
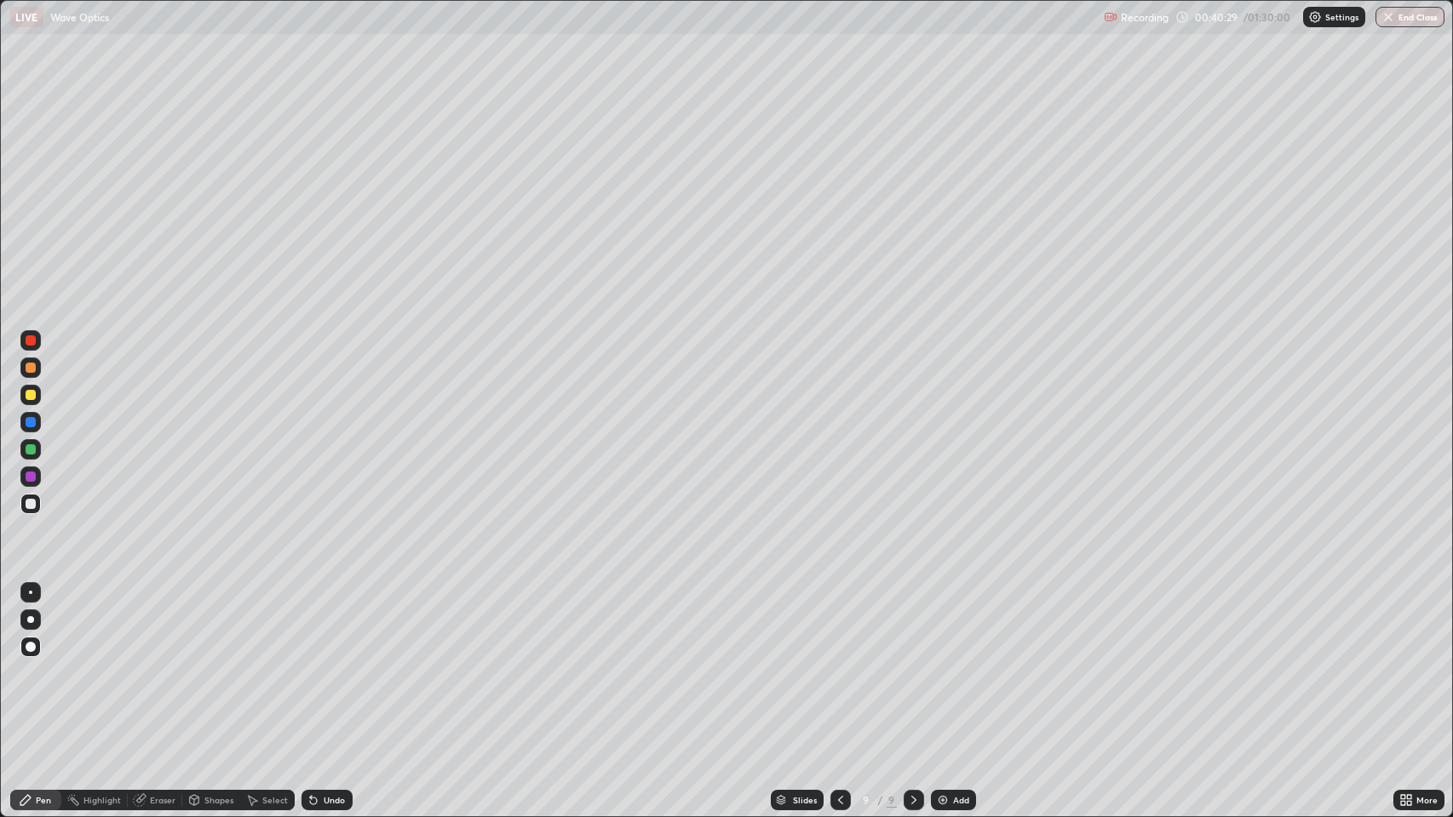
click at [838, 663] on icon at bounding box center [840, 800] width 5 height 9
click at [908, 663] on icon at bounding box center [914, 801] width 14 height 14
click at [839, 663] on icon at bounding box center [841, 801] width 14 height 14
click at [27, 364] on div at bounding box center [31, 368] width 10 height 10
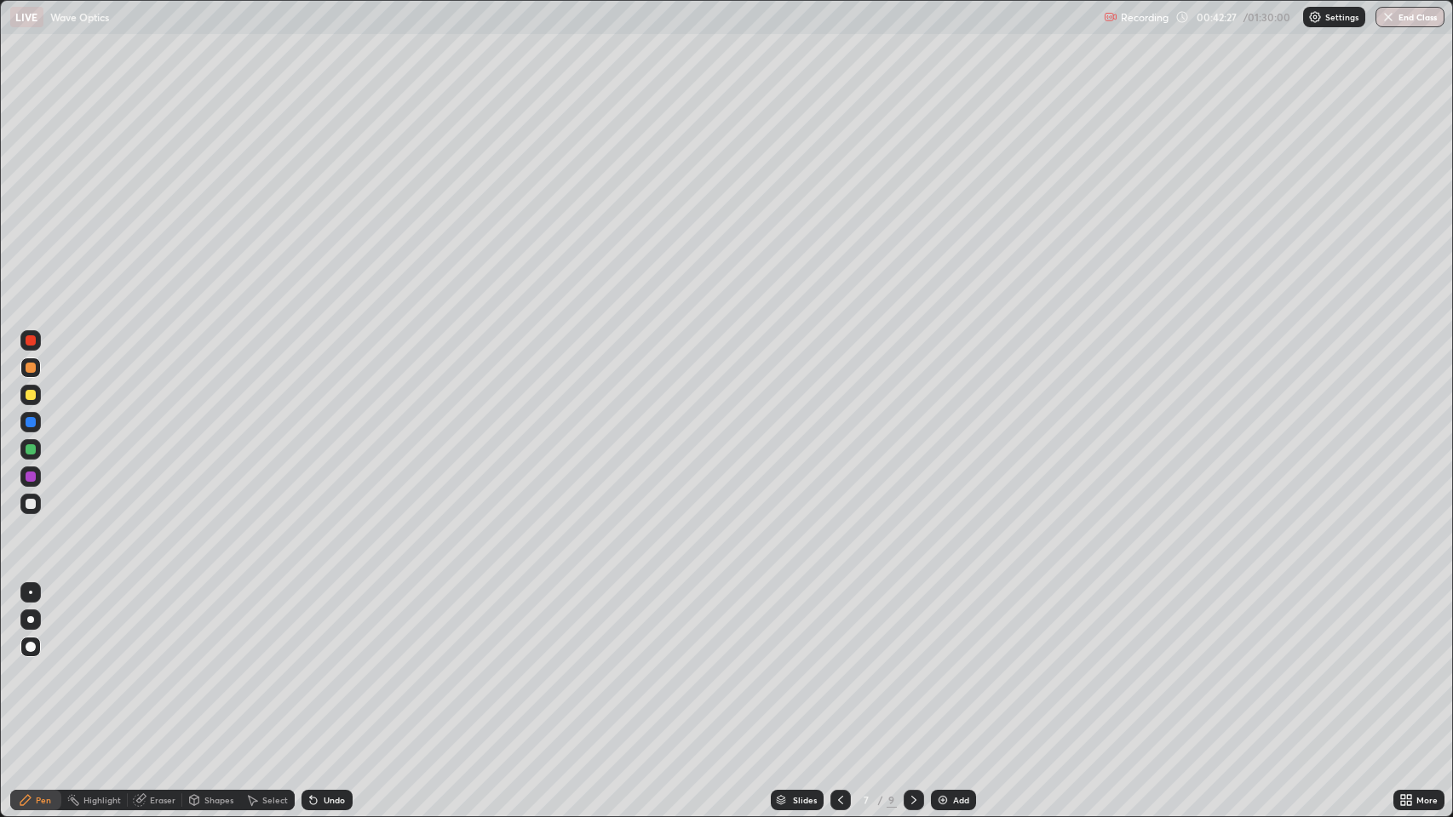
click at [913, 663] on icon at bounding box center [914, 801] width 14 height 14
click at [909, 663] on icon at bounding box center [914, 801] width 14 height 14
click at [937, 663] on img at bounding box center [943, 801] width 14 height 14
click at [32, 508] on div at bounding box center [31, 504] width 10 height 10
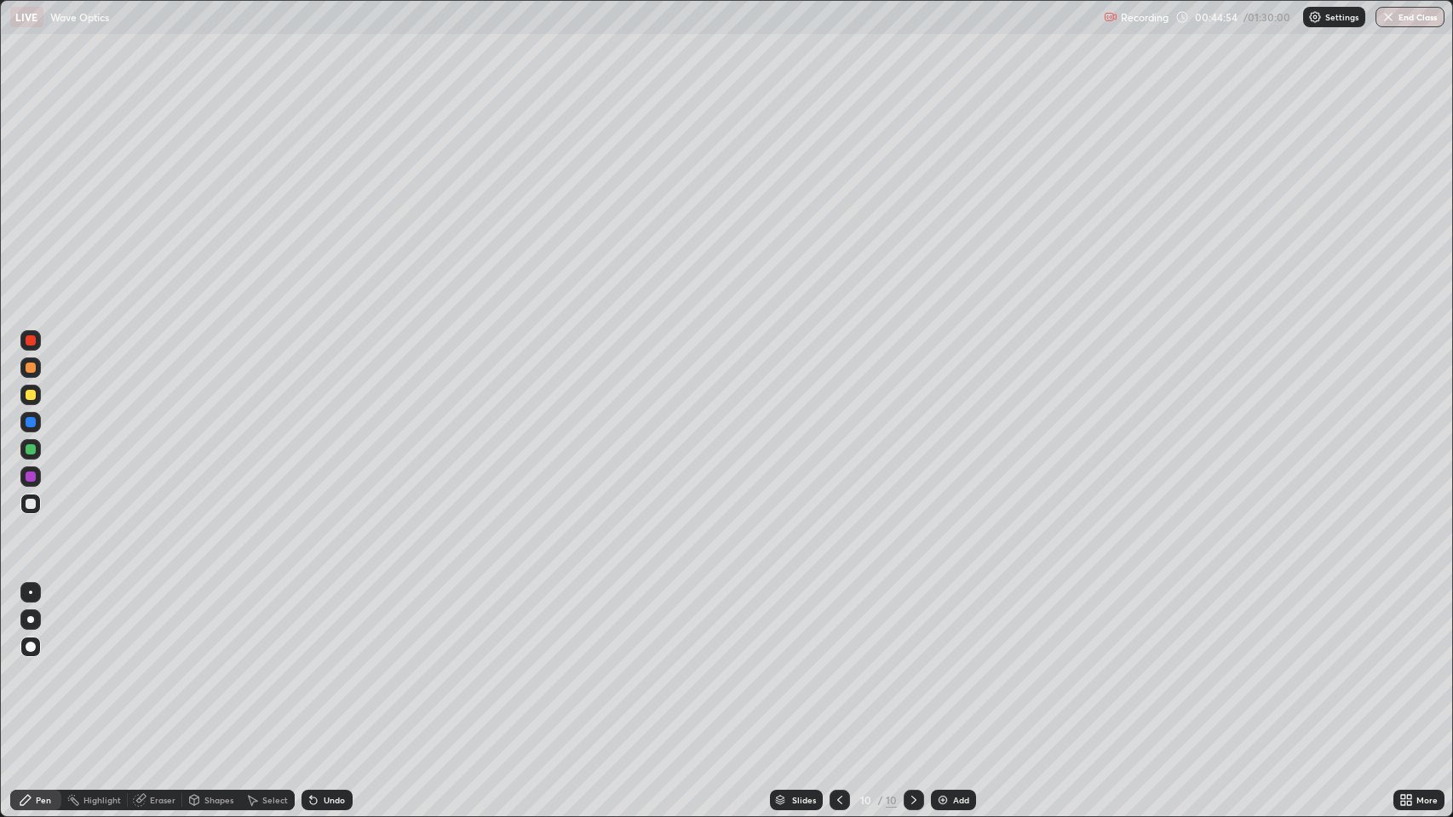
click at [334, 663] on div "Undo" at bounding box center [334, 800] width 21 height 9
click at [322, 663] on div "Undo" at bounding box center [326, 800] width 51 height 20
click at [324, 663] on div "Undo" at bounding box center [334, 800] width 21 height 9
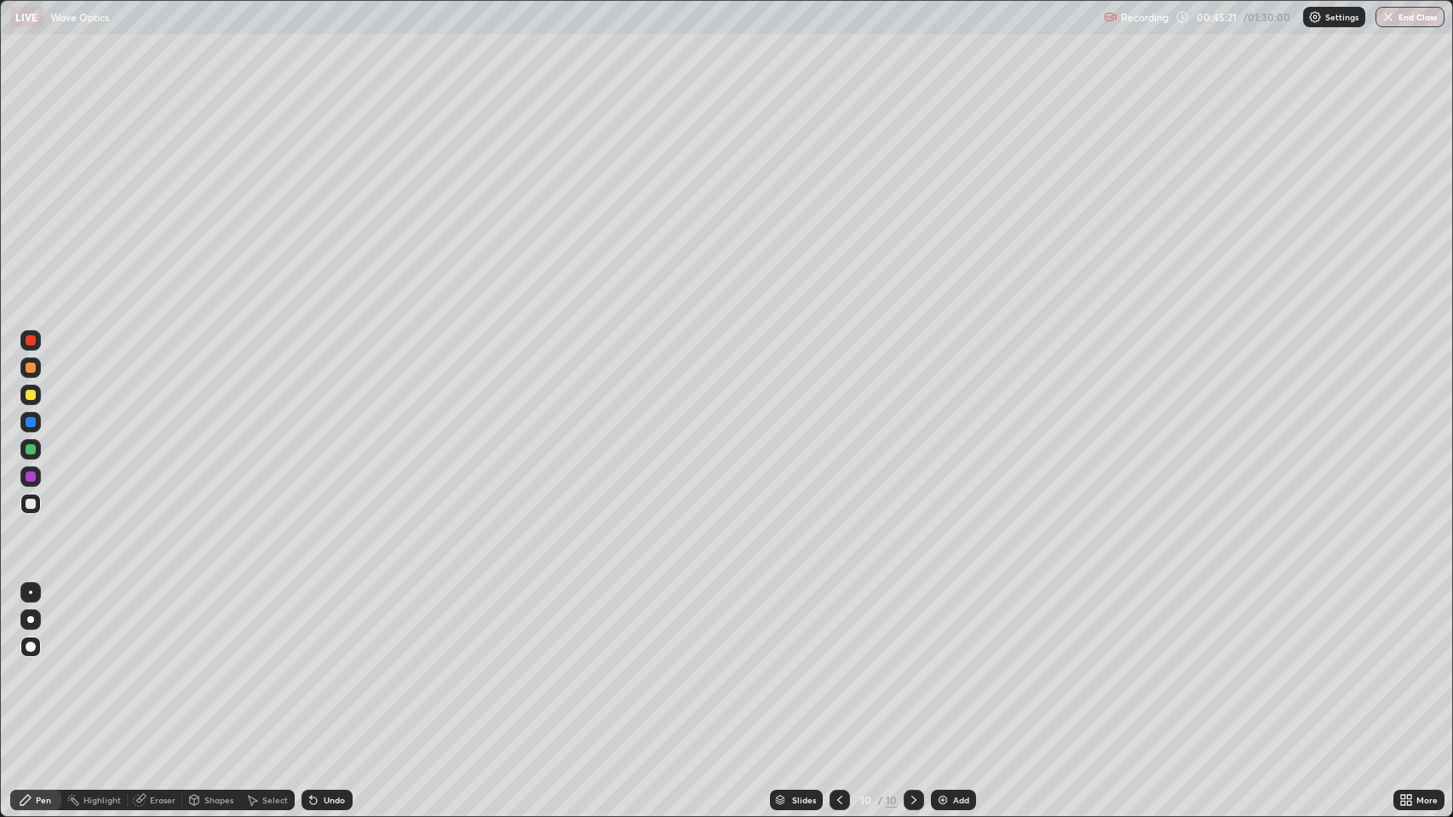
click at [311, 663] on icon at bounding box center [313, 801] width 7 height 7
click at [838, 663] on icon at bounding box center [840, 801] width 14 height 14
click at [909, 663] on icon at bounding box center [914, 801] width 14 height 14
click at [913, 663] on icon at bounding box center [914, 801] width 14 height 14
click at [909, 663] on icon at bounding box center [914, 801] width 14 height 14
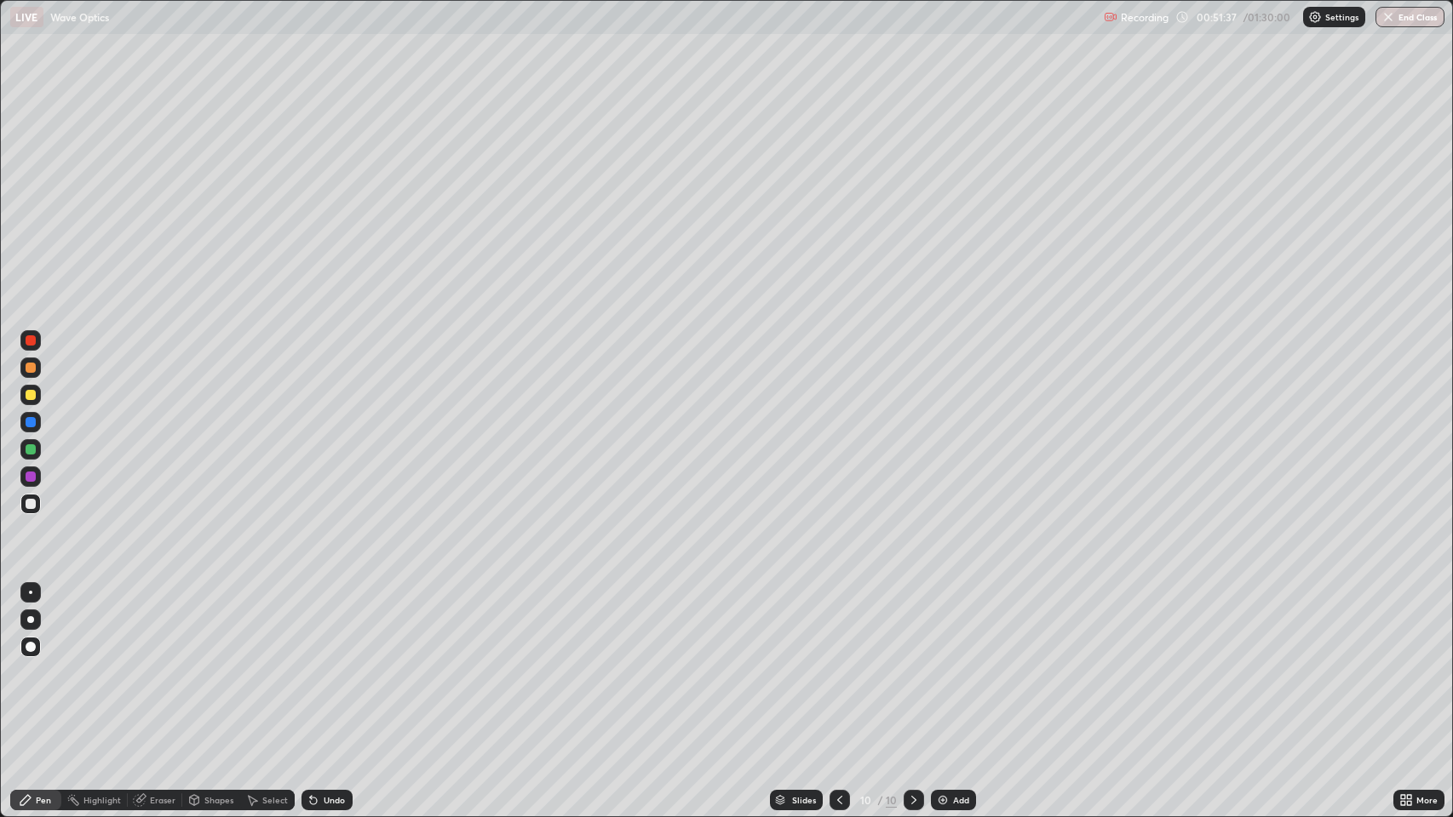
click at [937, 663] on img at bounding box center [943, 801] width 14 height 14
click at [324, 663] on div "Undo" at bounding box center [334, 800] width 21 height 9
click at [325, 663] on div "Undo" at bounding box center [334, 800] width 21 height 9
click at [157, 663] on div "Eraser" at bounding box center [163, 800] width 26 height 9
click at [38, 663] on div "Pen" at bounding box center [43, 800] width 15 height 9
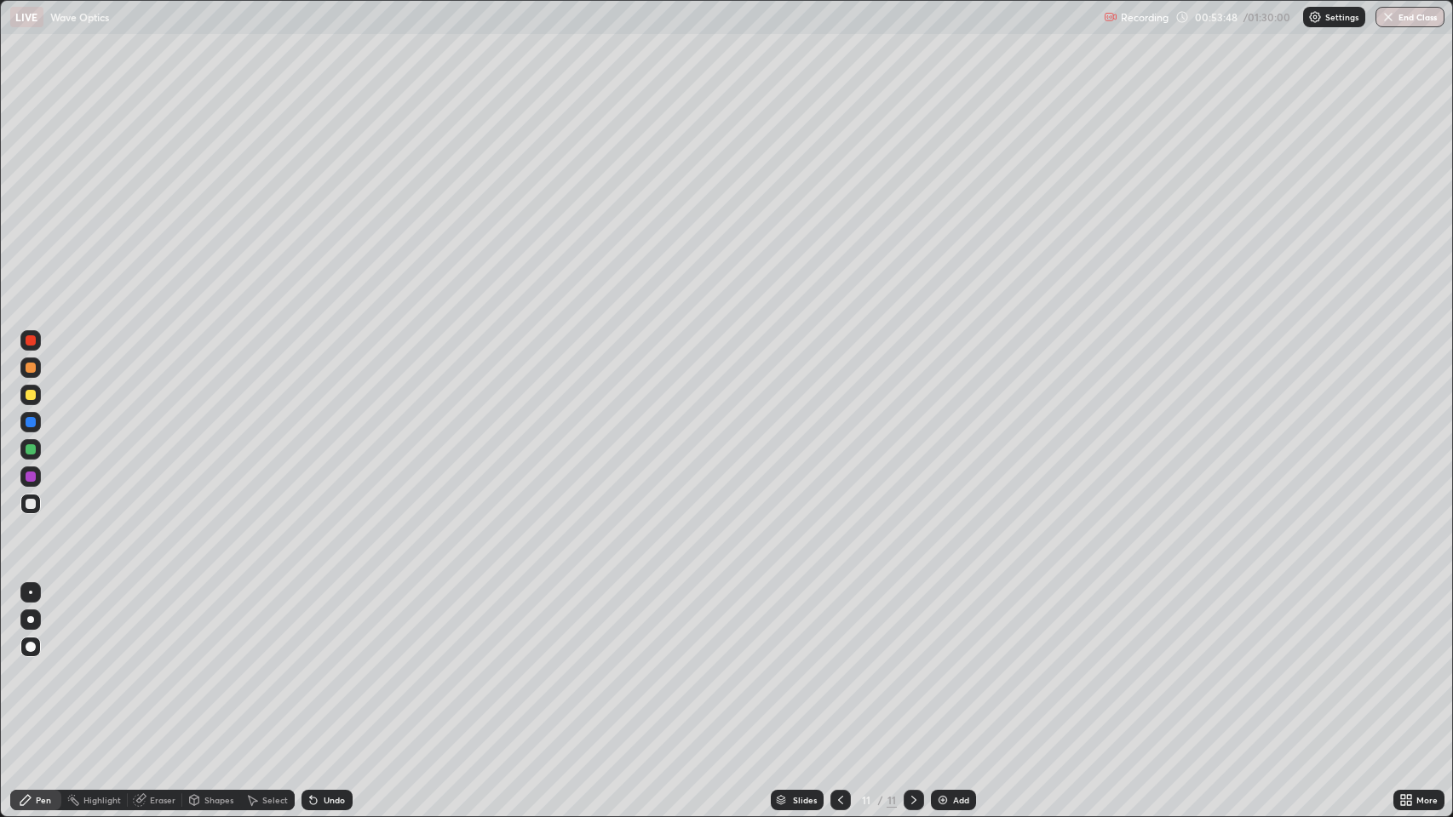
click at [154, 663] on div "Eraser" at bounding box center [163, 800] width 26 height 9
click at [51, 663] on div "Pen" at bounding box center [35, 800] width 51 height 20
click at [158, 663] on div "Eraser" at bounding box center [163, 800] width 26 height 9
click at [42, 663] on div "Pen" at bounding box center [43, 800] width 15 height 9
click at [325, 663] on div "Undo" at bounding box center [334, 800] width 21 height 9
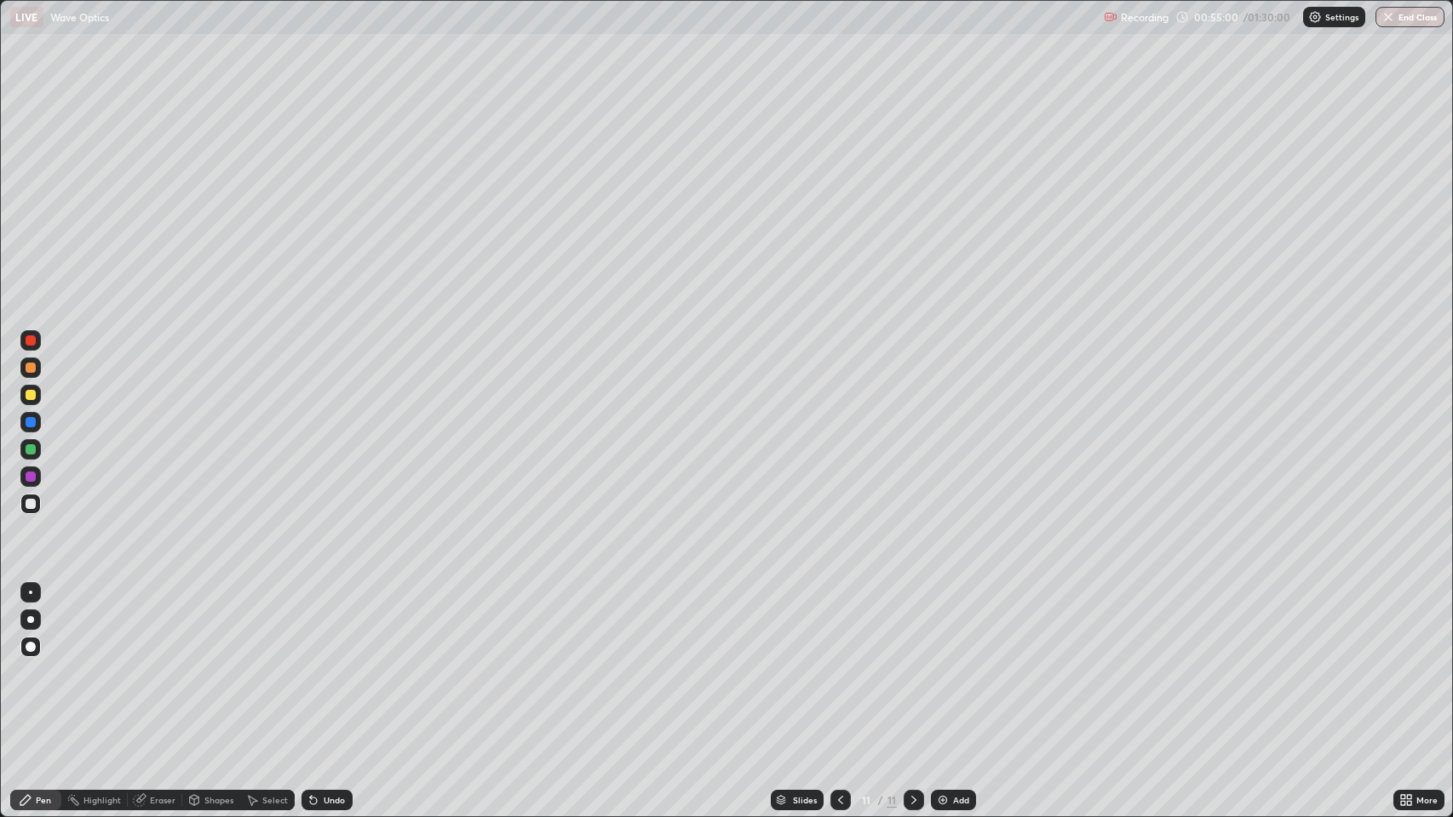
click at [909, 663] on icon at bounding box center [914, 801] width 14 height 14
click at [938, 663] on img at bounding box center [943, 801] width 14 height 14
click at [324, 663] on div "Undo" at bounding box center [334, 800] width 21 height 9
click at [332, 663] on div "Undo" at bounding box center [334, 800] width 21 height 9
click at [337, 663] on div "Undo" at bounding box center [334, 800] width 21 height 9
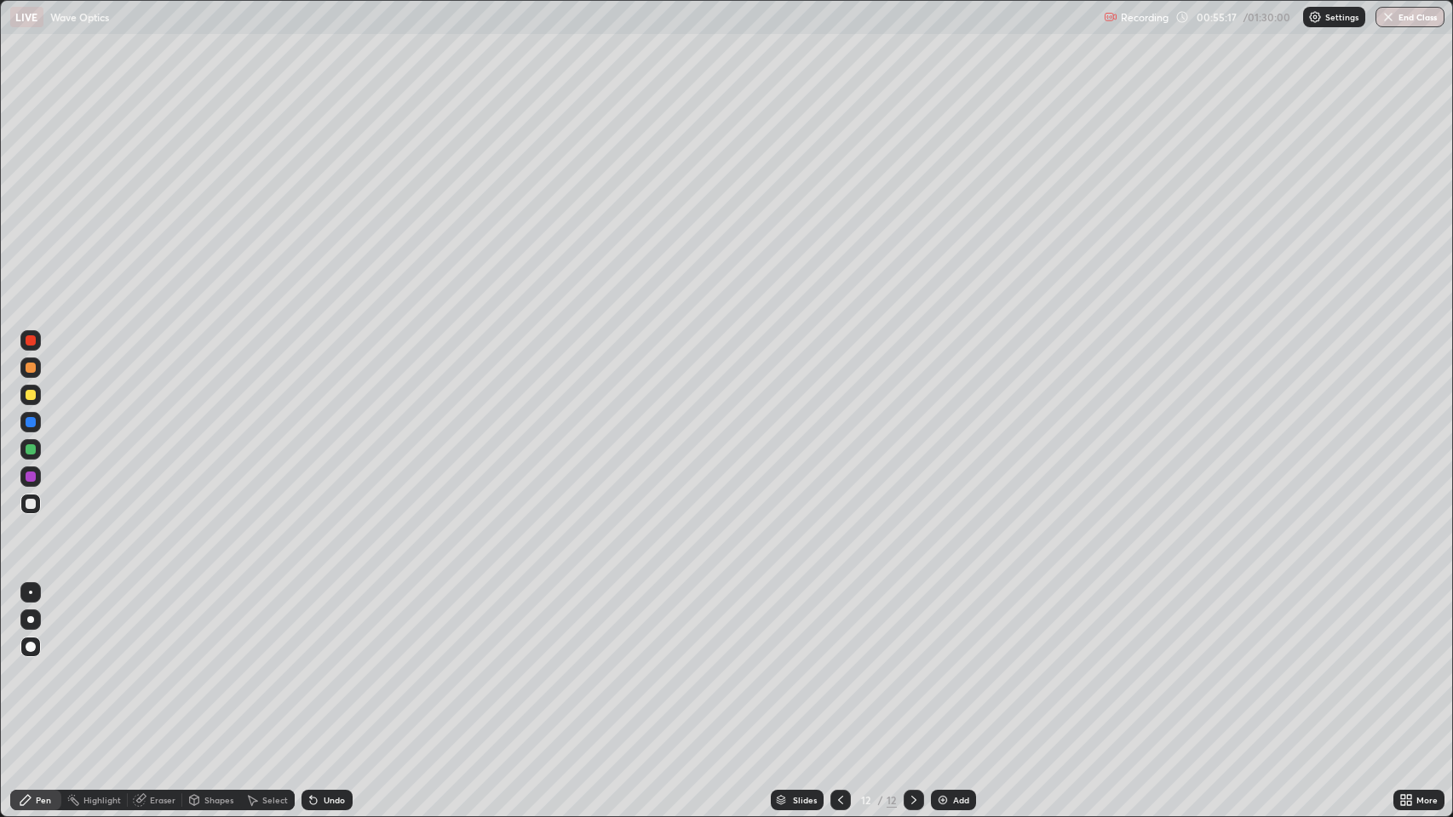
click at [330, 663] on div "Undo" at bounding box center [334, 800] width 21 height 9
click at [323, 663] on div "Undo" at bounding box center [326, 800] width 51 height 20
click at [839, 663] on icon at bounding box center [841, 801] width 14 height 14
click at [908, 663] on icon at bounding box center [914, 801] width 14 height 14
click at [909, 663] on icon at bounding box center [914, 801] width 14 height 14
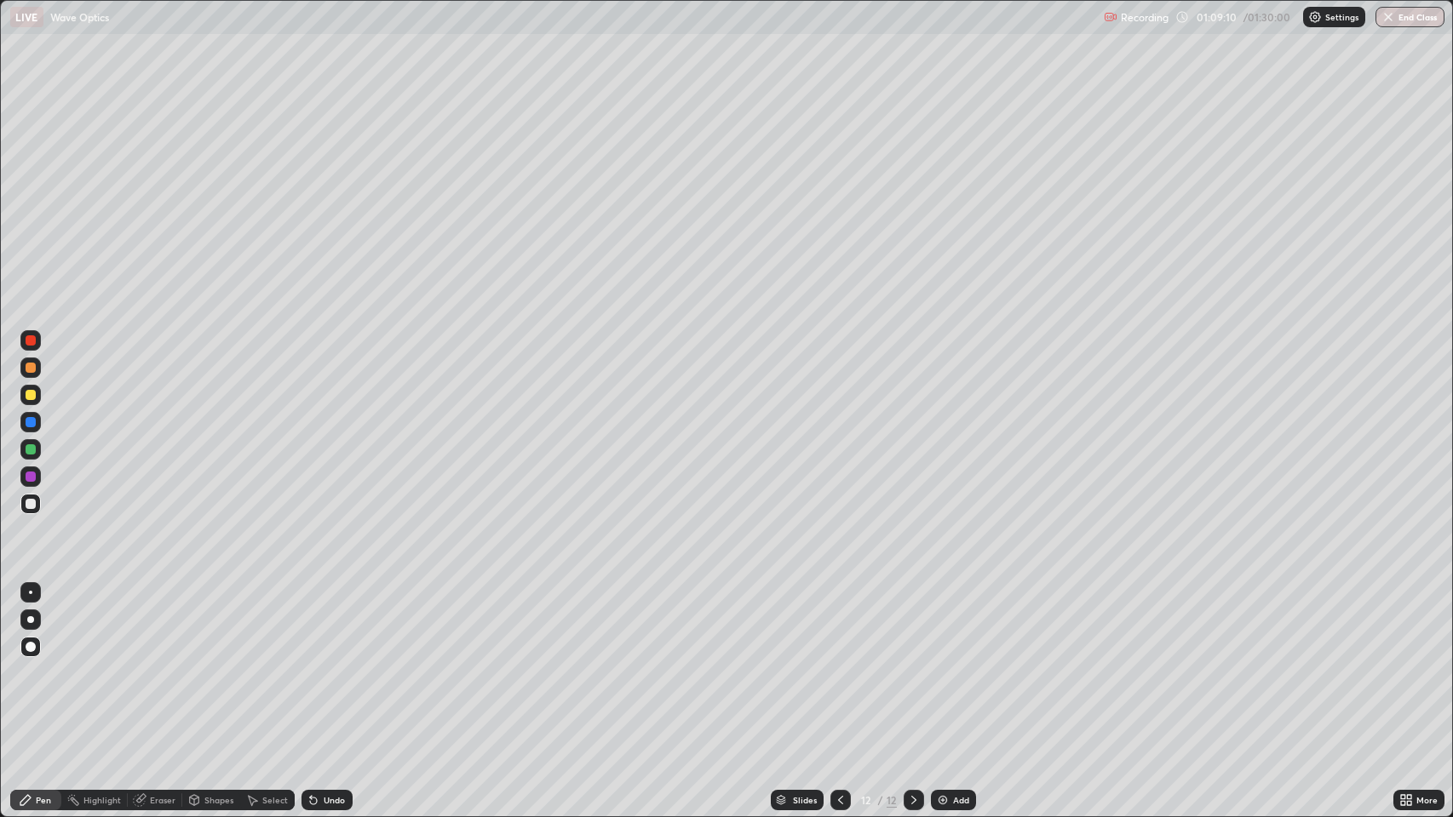
click at [938, 663] on img at bounding box center [943, 801] width 14 height 14
click at [325, 663] on div "Undo" at bounding box center [334, 800] width 21 height 9
click at [320, 663] on div "Undo" at bounding box center [326, 800] width 51 height 20
click at [324, 663] on div "Undo" at bounding box center [334, 800] width 21 height 9
click at [152, 663] on div "Eraser" at bounding box center [163, 800] width 26 height 9
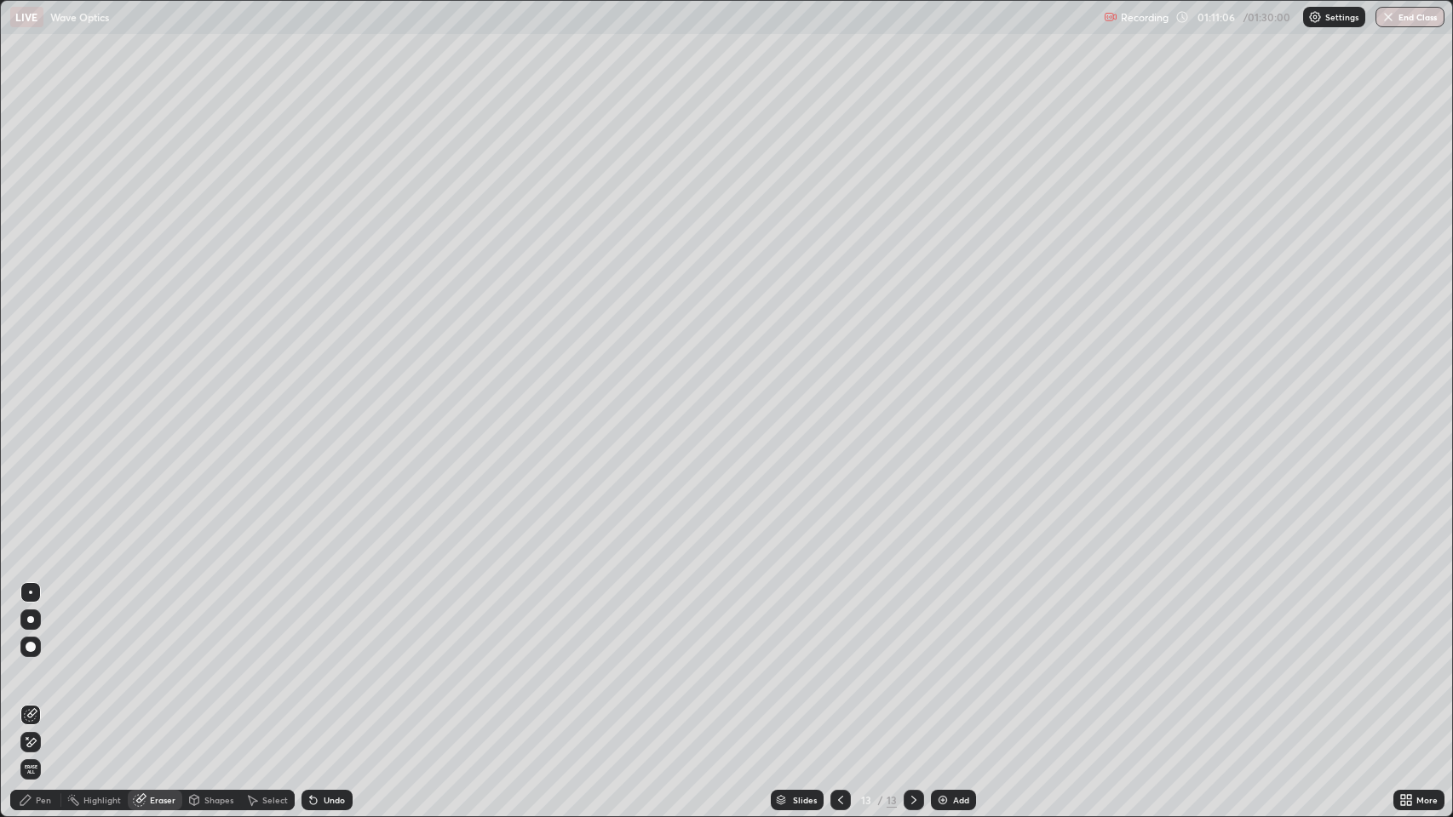
click at [39, 663] on div "Pen" at bounding box center [43, 800] width 15 height 9
click at [839, 663] on icon at bounding box center [841, 801] width 14 height 14
click at [841, 663] on icon at bounding box center [840, 800] width 5 height 9
click at [836, 663] on icon at bounding box center [841, 801] width 14 height 14
click at [159, 663] on div "Eraser" at bounding box center [163, 800] width 26 height 9
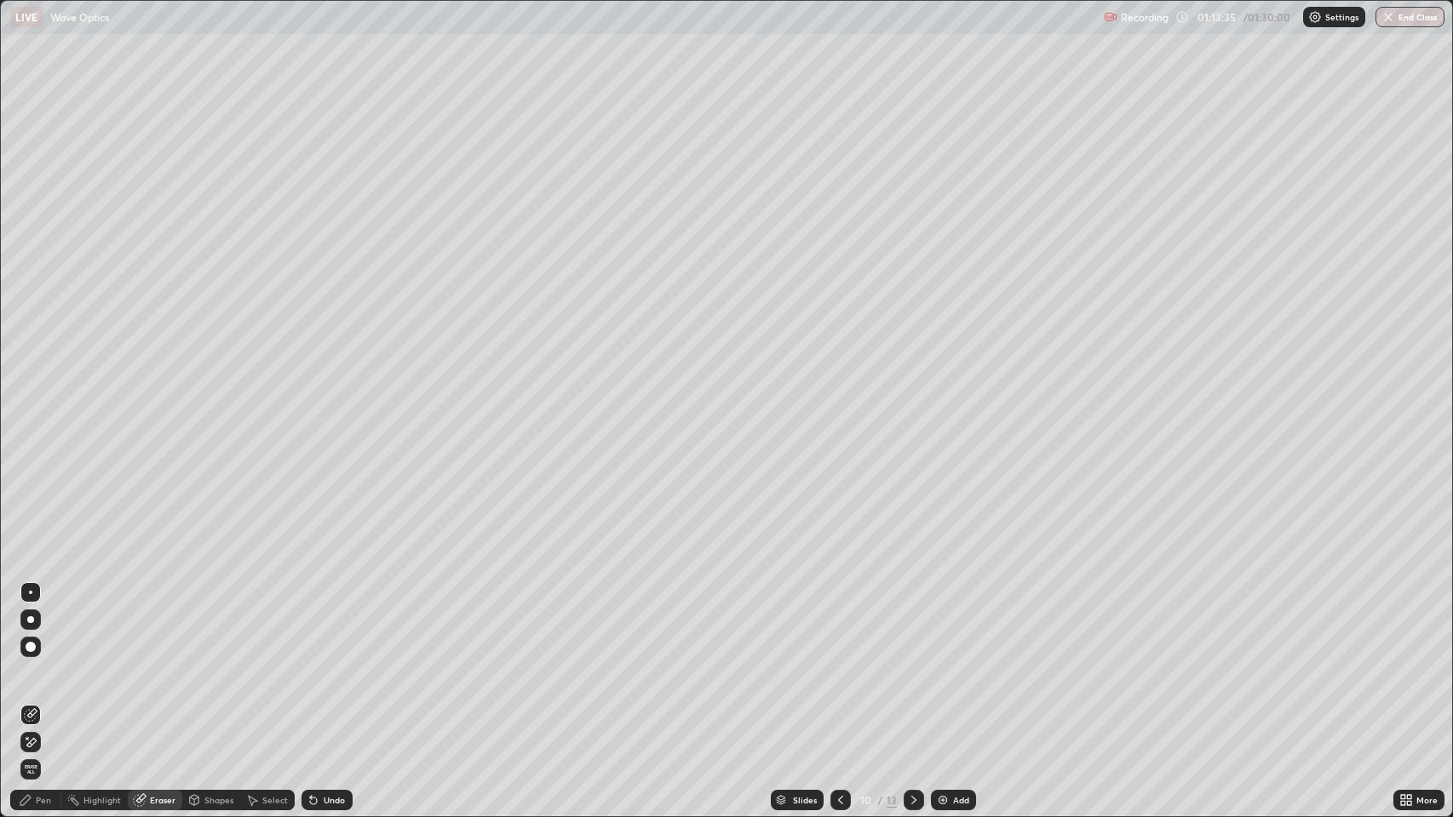
click at [50, 663] on div "Pen" at bounding box center [43, 800] width 15 height 9
click at [838, 663] on icon at bounding box center [841, 801] width 14 height 14
click at [837, 663] on div at bounding box center [840, 800] width 20 height 20
click at [839, 663] on icon at bounding box center [841, 801] width 14 height 14
click at [912, 663] on icon at bounding box center [914, 801] width 14 height 14
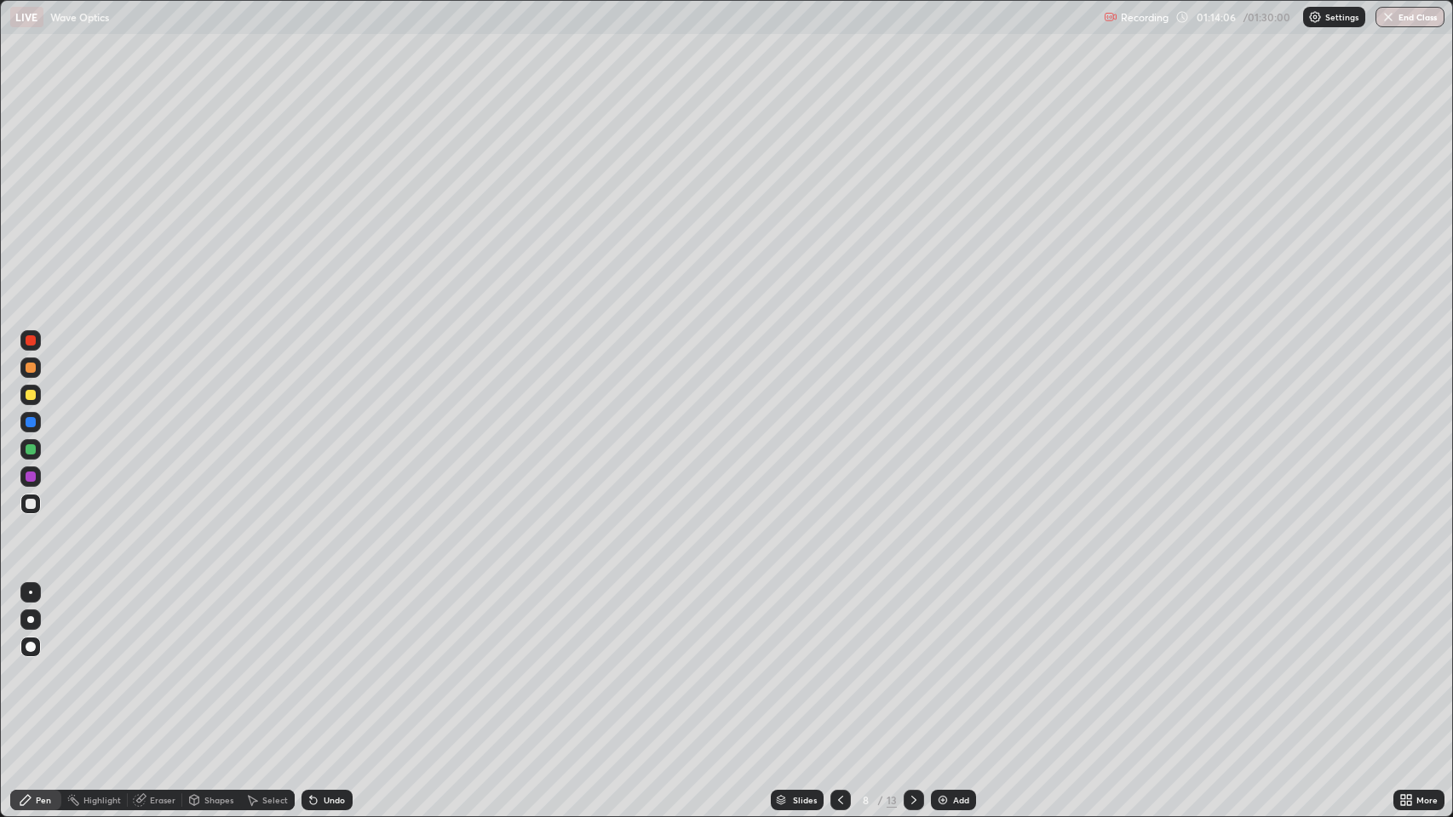
click at [911, 663] on icon at bounding box center [913, 800] width 5 height 9
click at [909, 663] on icon at bounding box center [914, 801] width 14 height 14
click at [911, 663] on icon at bounding box center [914, 801] width 14 height 14
click at [911, 663] on icon at bounding box center [913, 800] width 5 height 9
click at [912, 663] on icon at bounding box center [914, 801] width 14 height 14
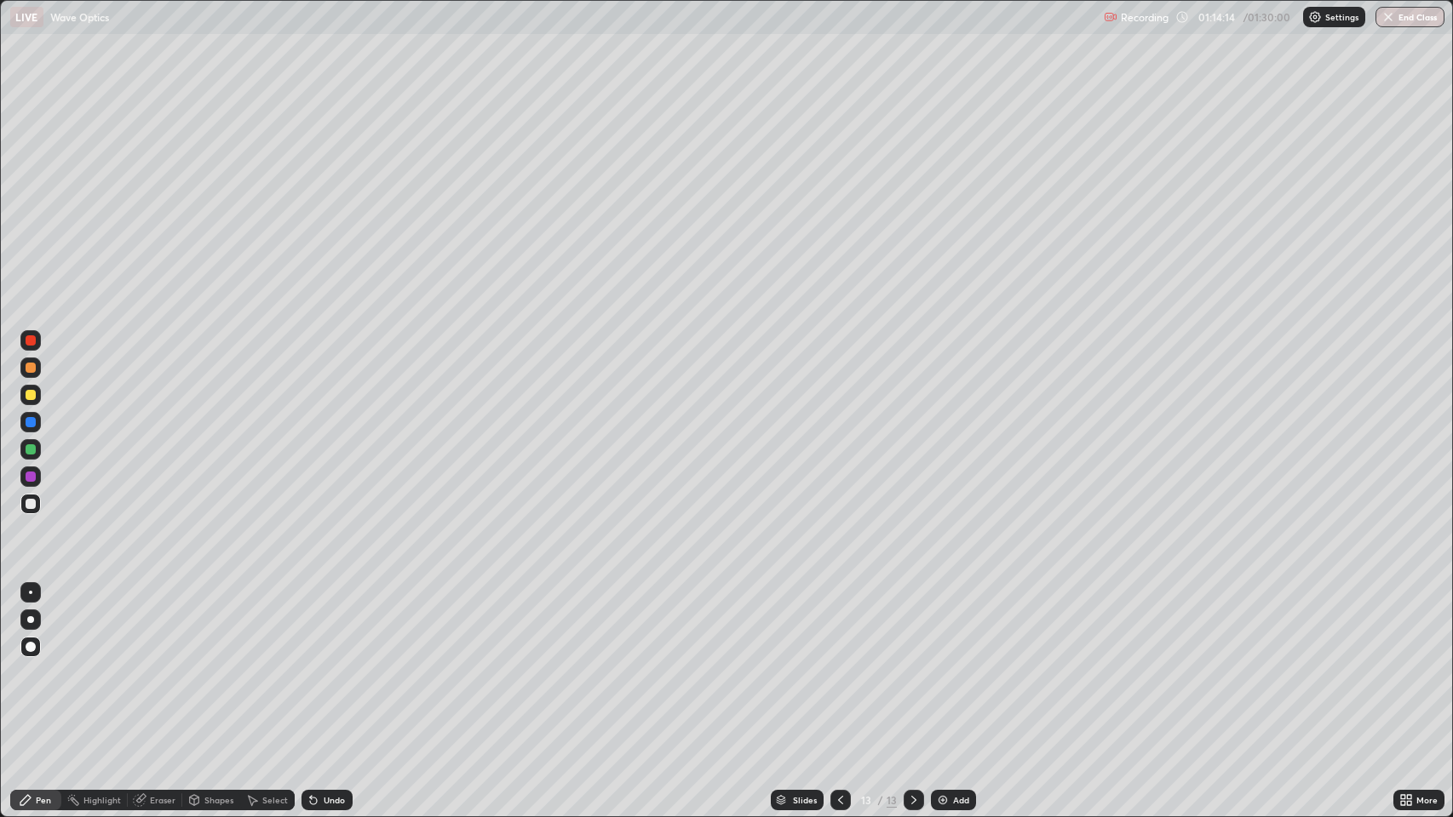
click at [912, 663] on icon at bounding box center [914, 801] width 14 height 14
click at [941, 663] on img at bounding box center [943, 801] width 14 height 14
click at [328, 663] on div "Undo" at bounding box center [334, 800] width 21 height 9
click at [916, 663] on icon at bounding box center [914, 801] width 14 height 14
click at [941, 663] on img at bounding box center [943, 801] width 14 height 14
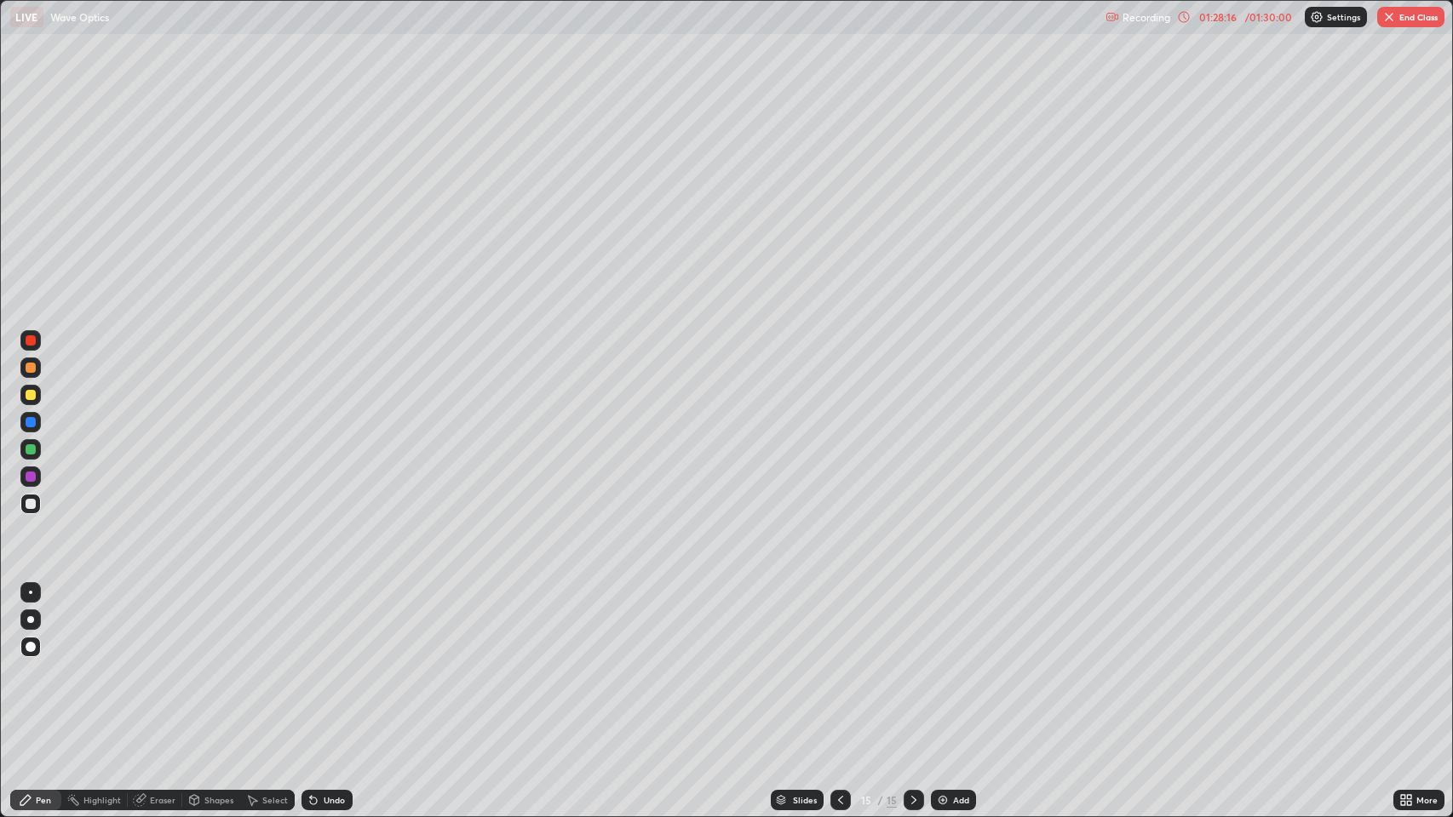
click at [1413, 14] on button "End Class" at bounding box center [1410, 17] width 67 height 20
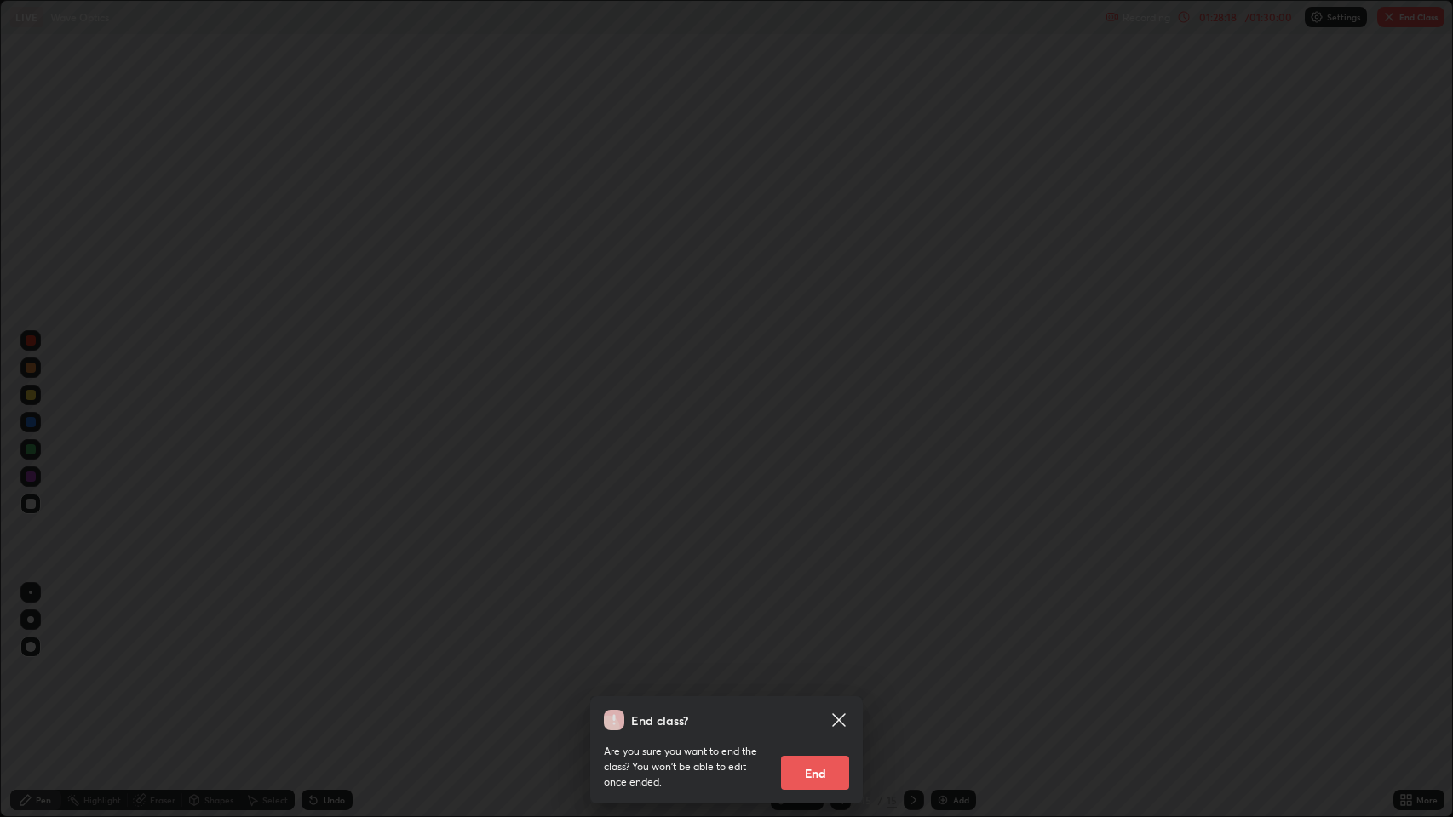
click at [888, 663] on div "End class? Are you sure you want to end the class? You won’t be able to edit on…" at bounding box center [726, 408] width 1453 height 817
click at [810, 663] on div "End class? Are you sure you want to end the class? You won’t be able to edit on…" at bounding box center [726, 408] width 1453 height 817
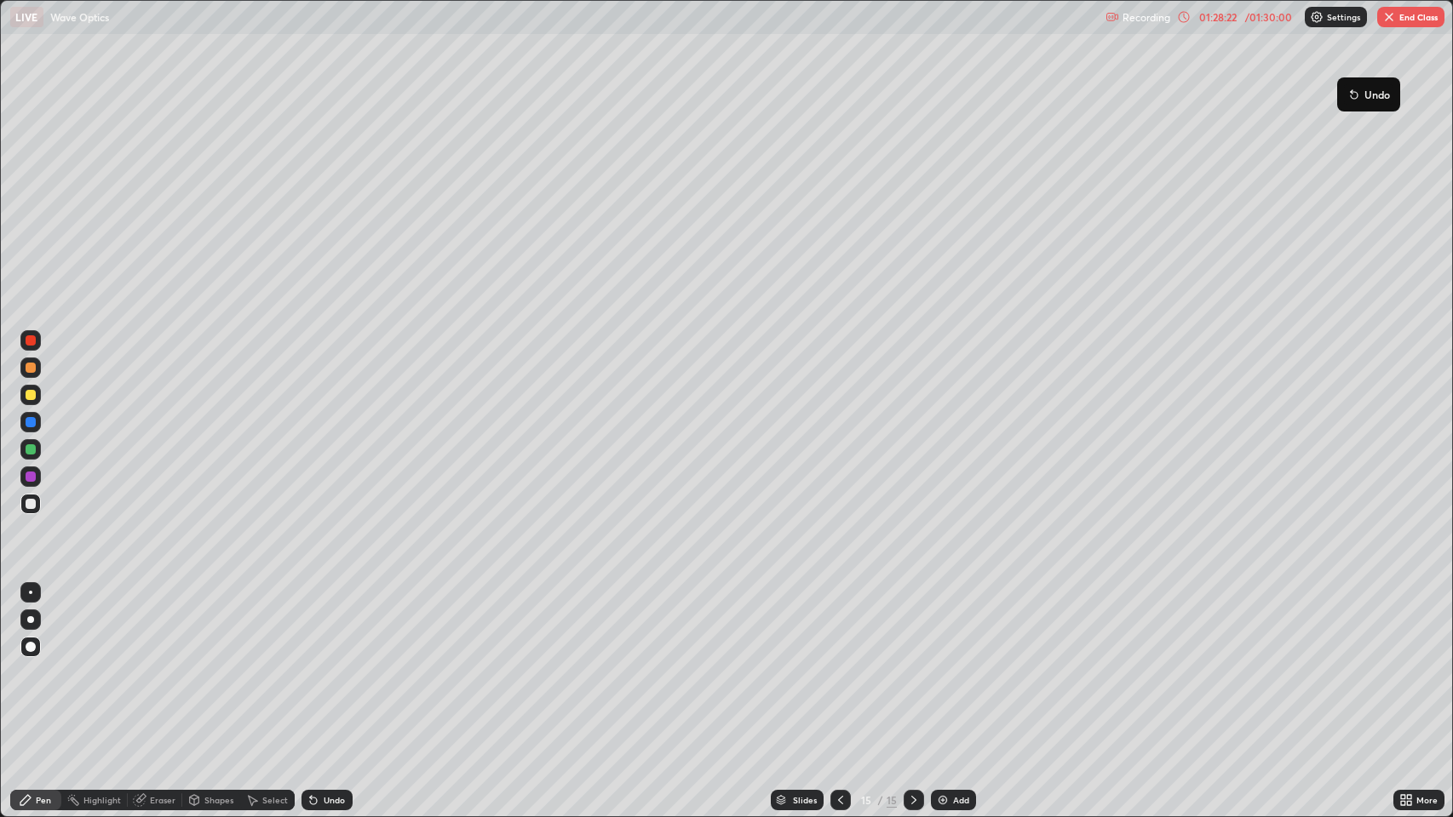
click at [1424, 17] on button "End Class" at bounding box center [1410, 17] width 67 height 20
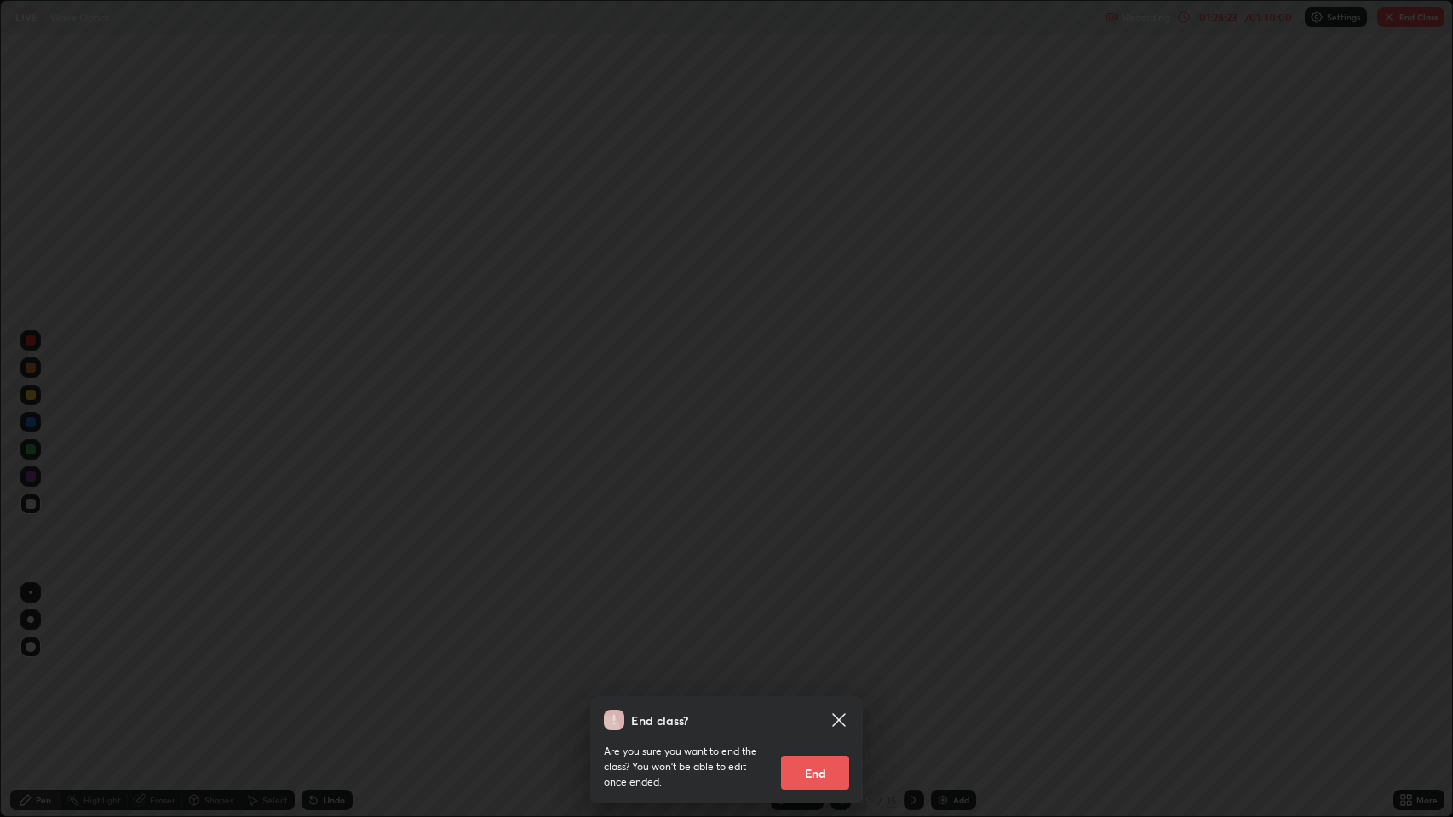
click at [817, 663] on button "End" at bounding box center [815, 773] width 68 height 34
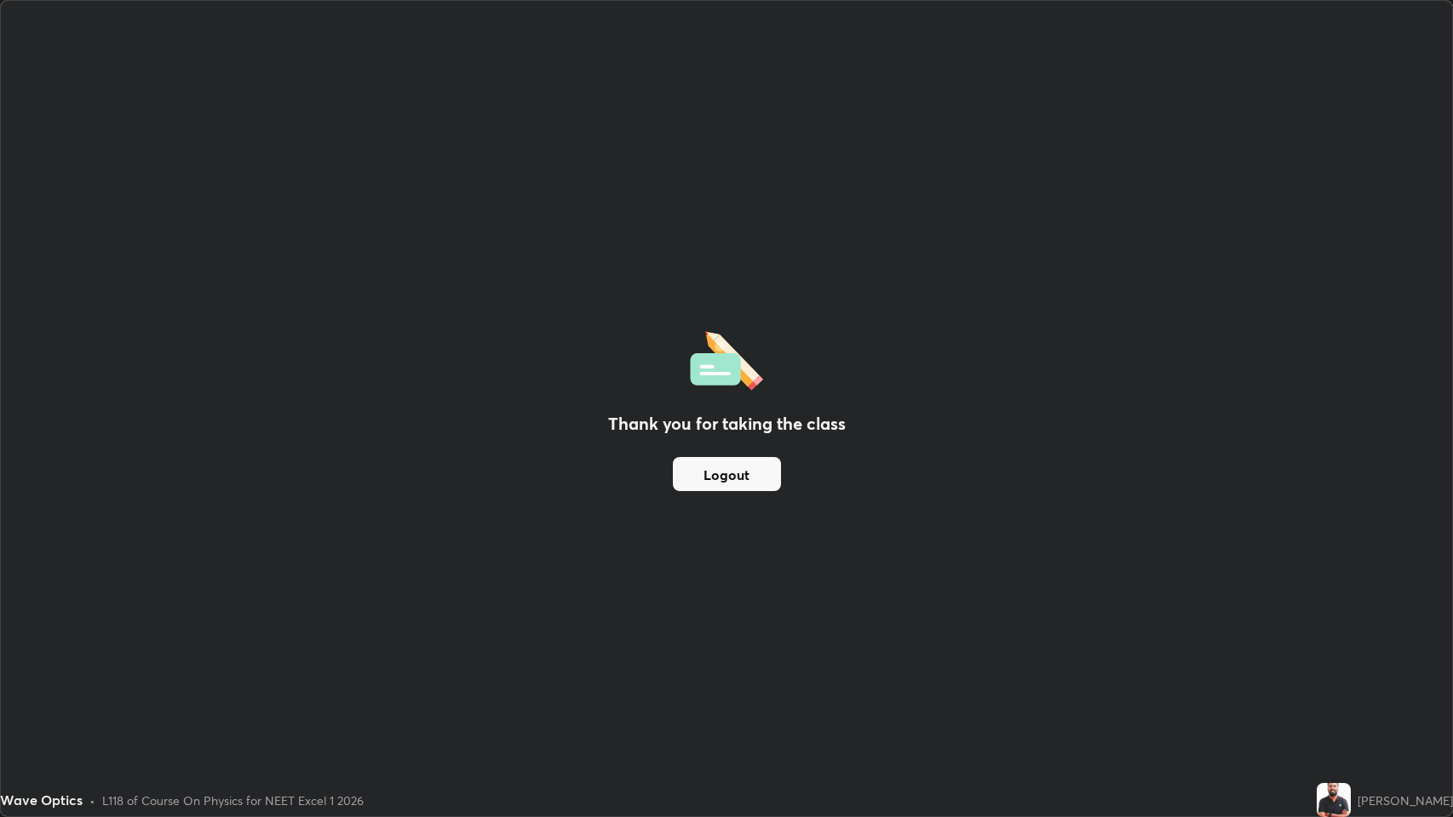
click at [1390, 663] on div "[PERSON_NAME]" at bounding box center [1404, 801] width 95 height 18
click at [1261, 663] on div "Thank you for taking the class Logout" at bounding box center [726, 409] width 1451 height 816
click at [1199, 637] on div "Thank you for taking the class Logout" at bounding box center [726, 409] width 1451 height 816
click at [766, 477] on button "Logout" at bounding box center [727, 474] width 108 height 34
click at [760, 477] on button "Logout" at bounding box center [727, 474] width 108 height 34
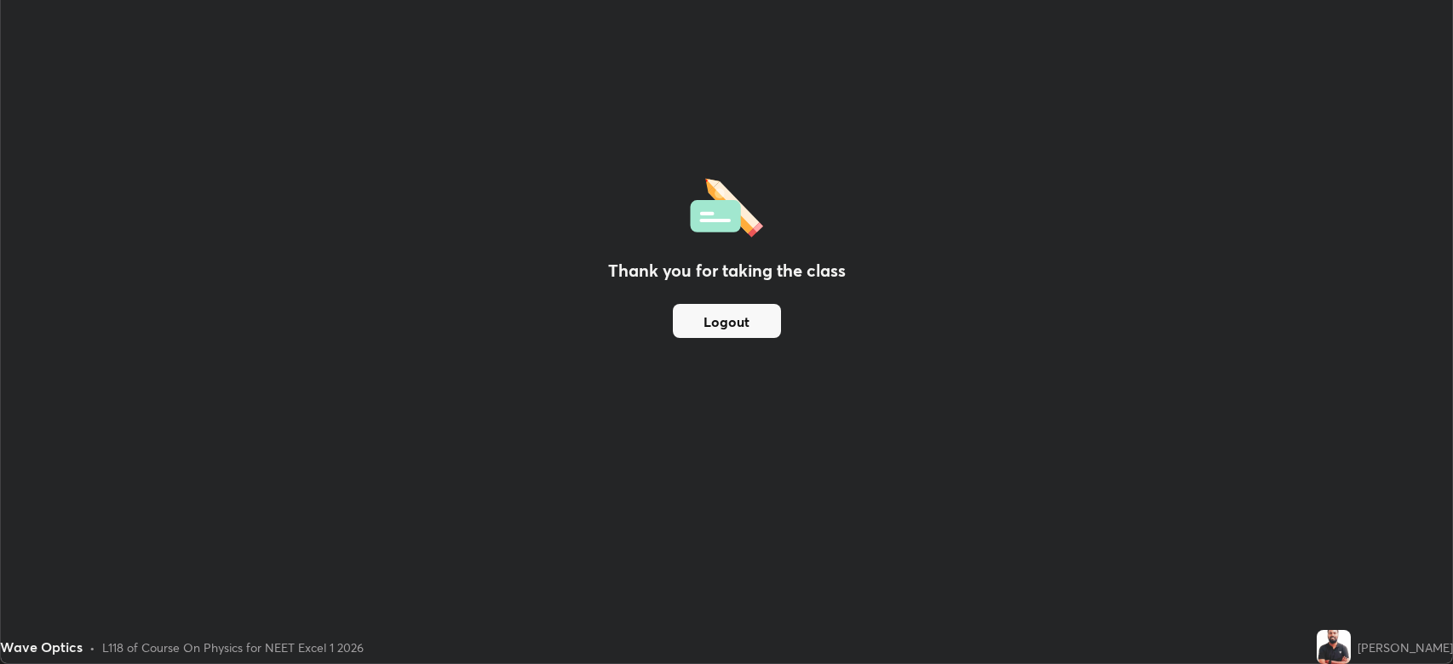
scroll to position [84492, 83702]
